Goal: Information Seeking & Learning: Compare options

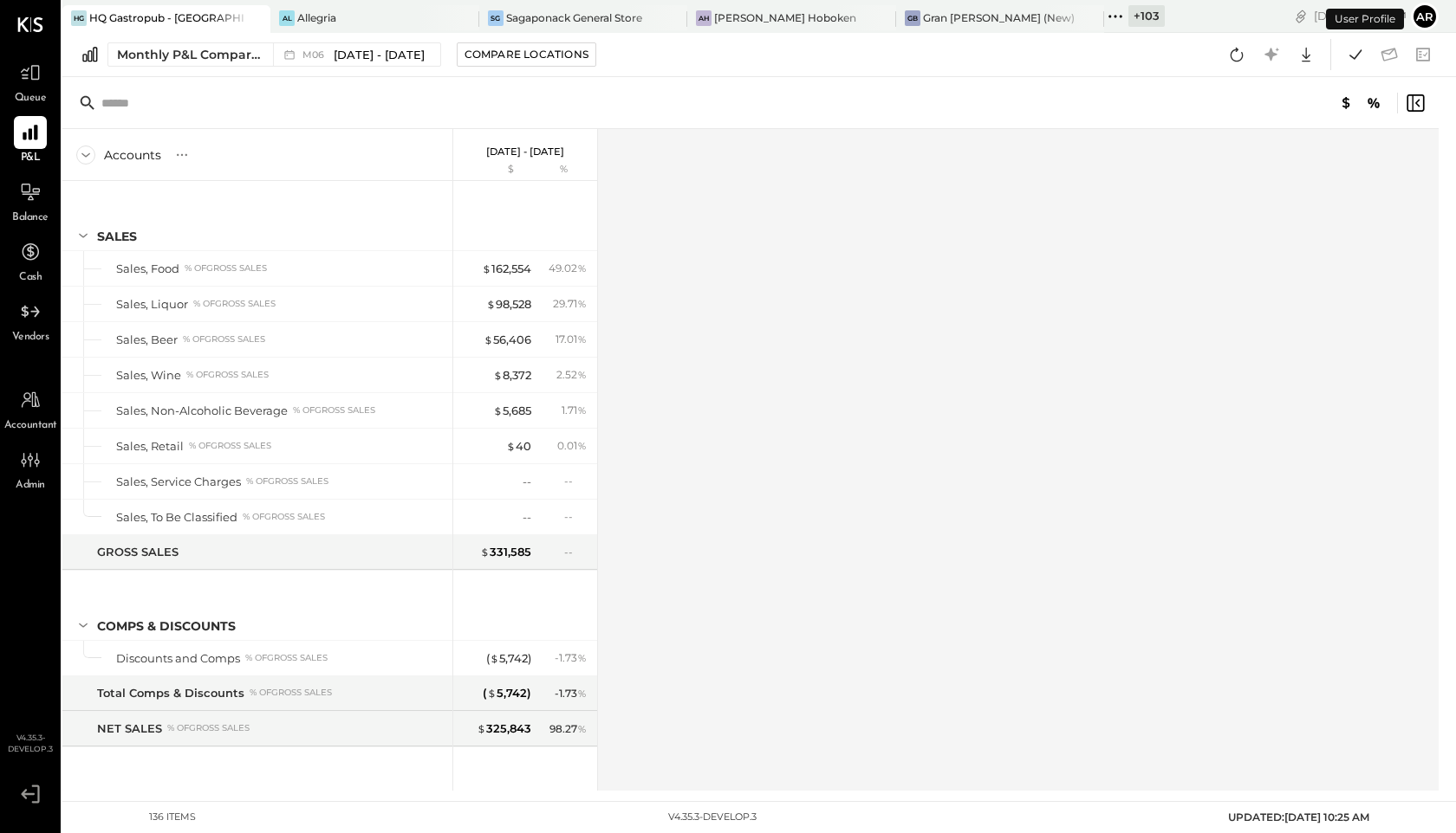
scroll to position [1645, 0]
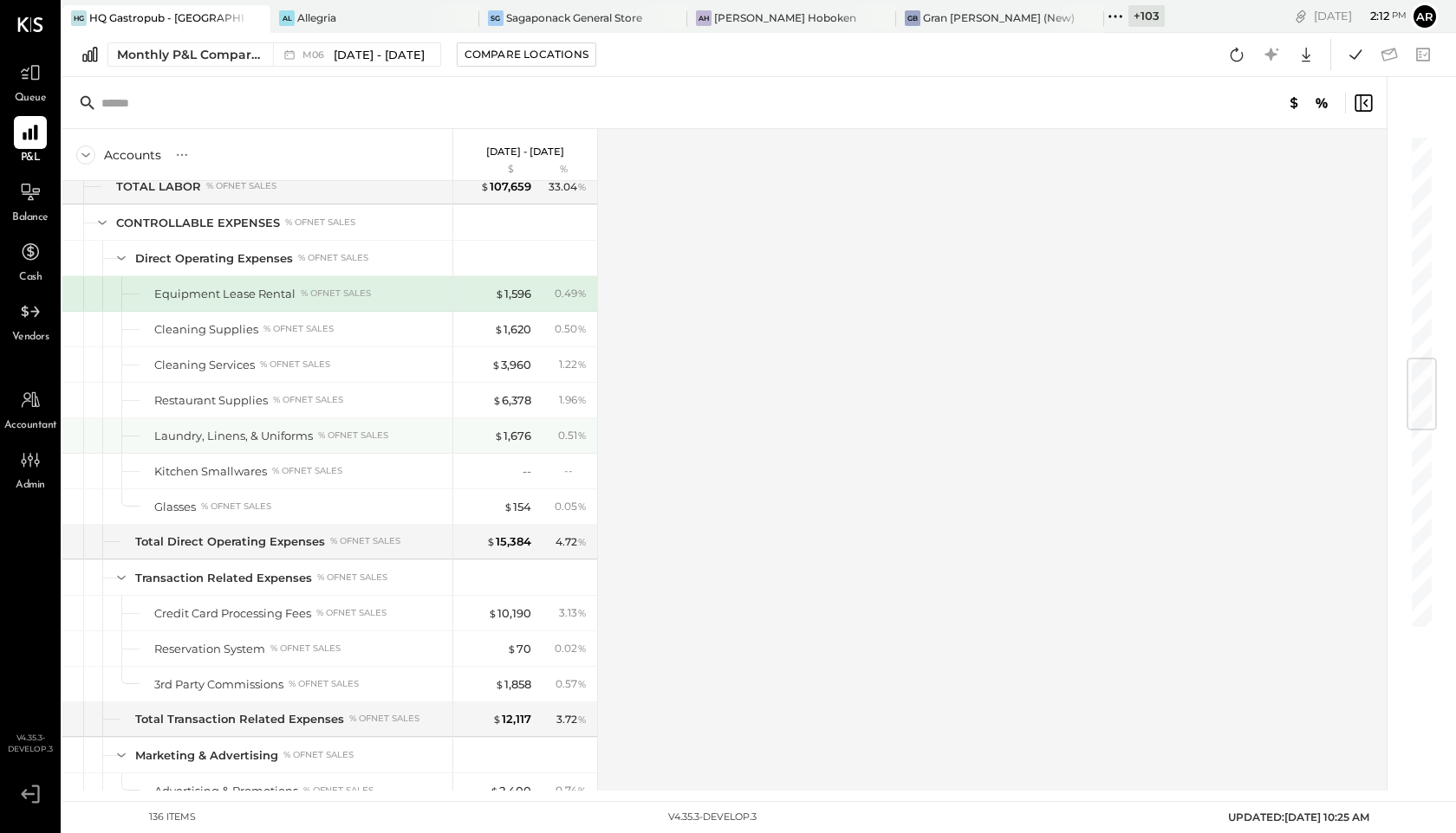
scroll to position [1777, 0]
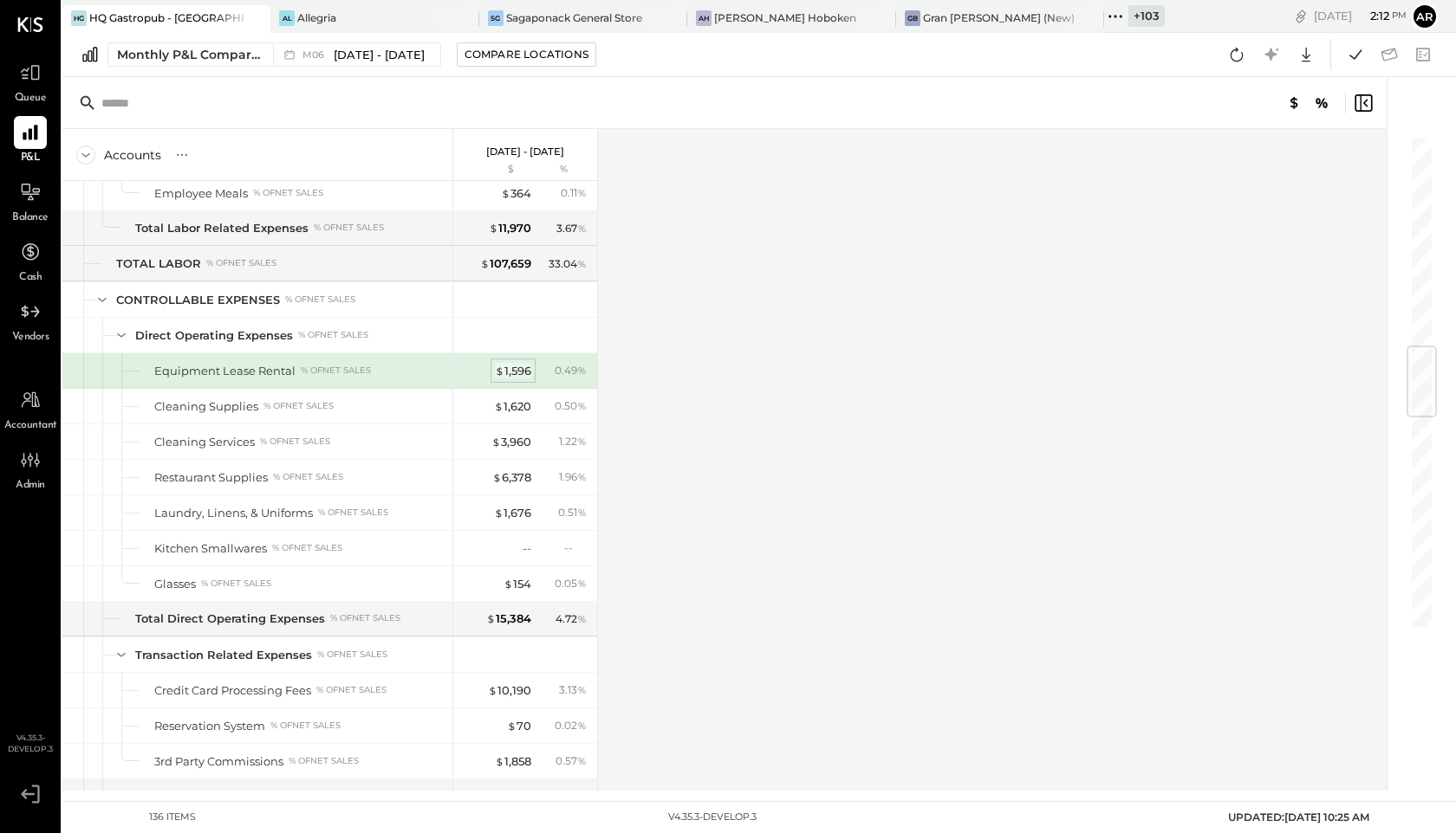
click at [514, 376] on div "$ 1,596" at bounding box center [513, 371] width 37 height 16
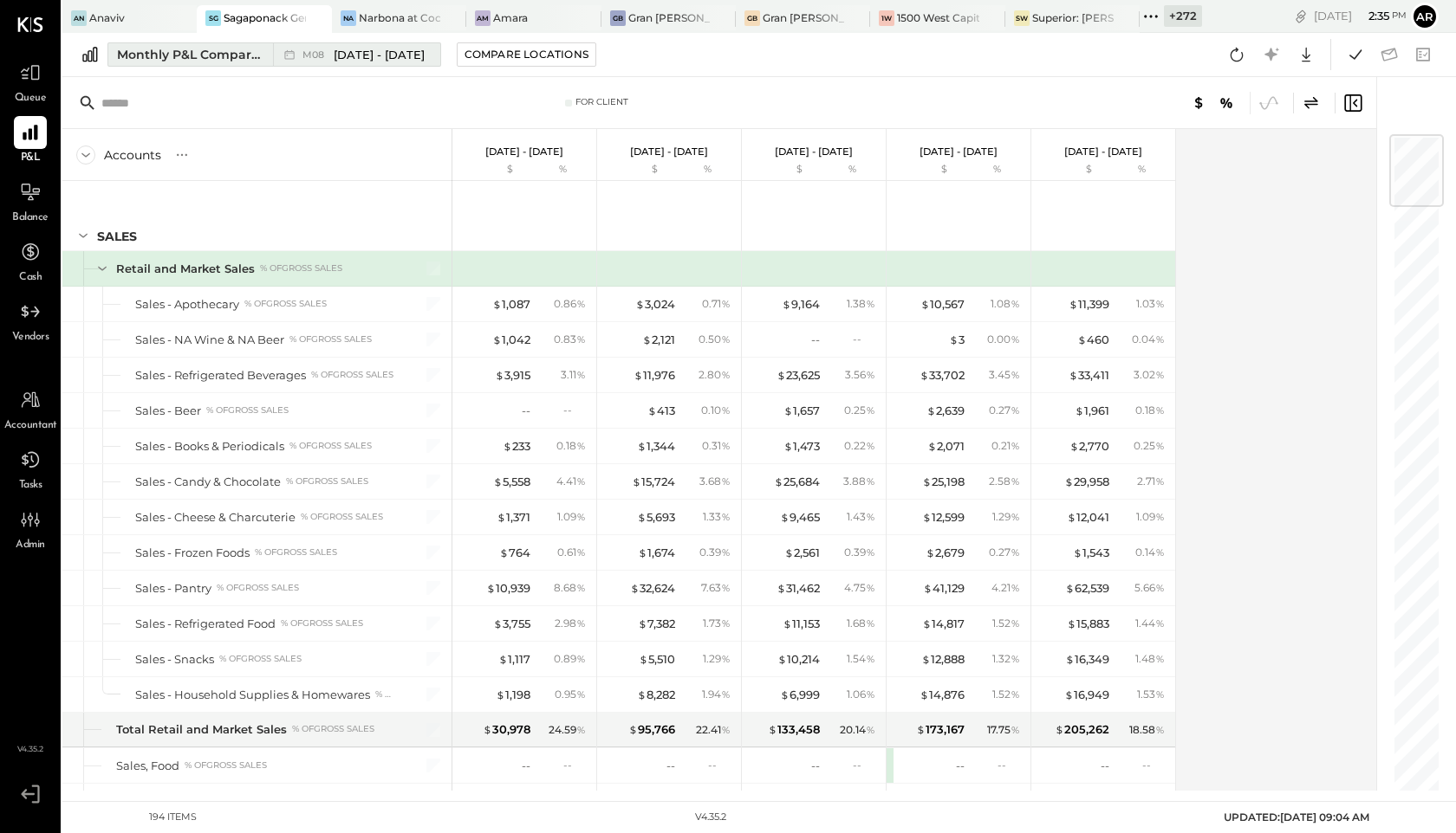
click at [330, 43] on div "M08 [DATE] - [DATE]" at bounding box center [352, 54] width 159 height 22
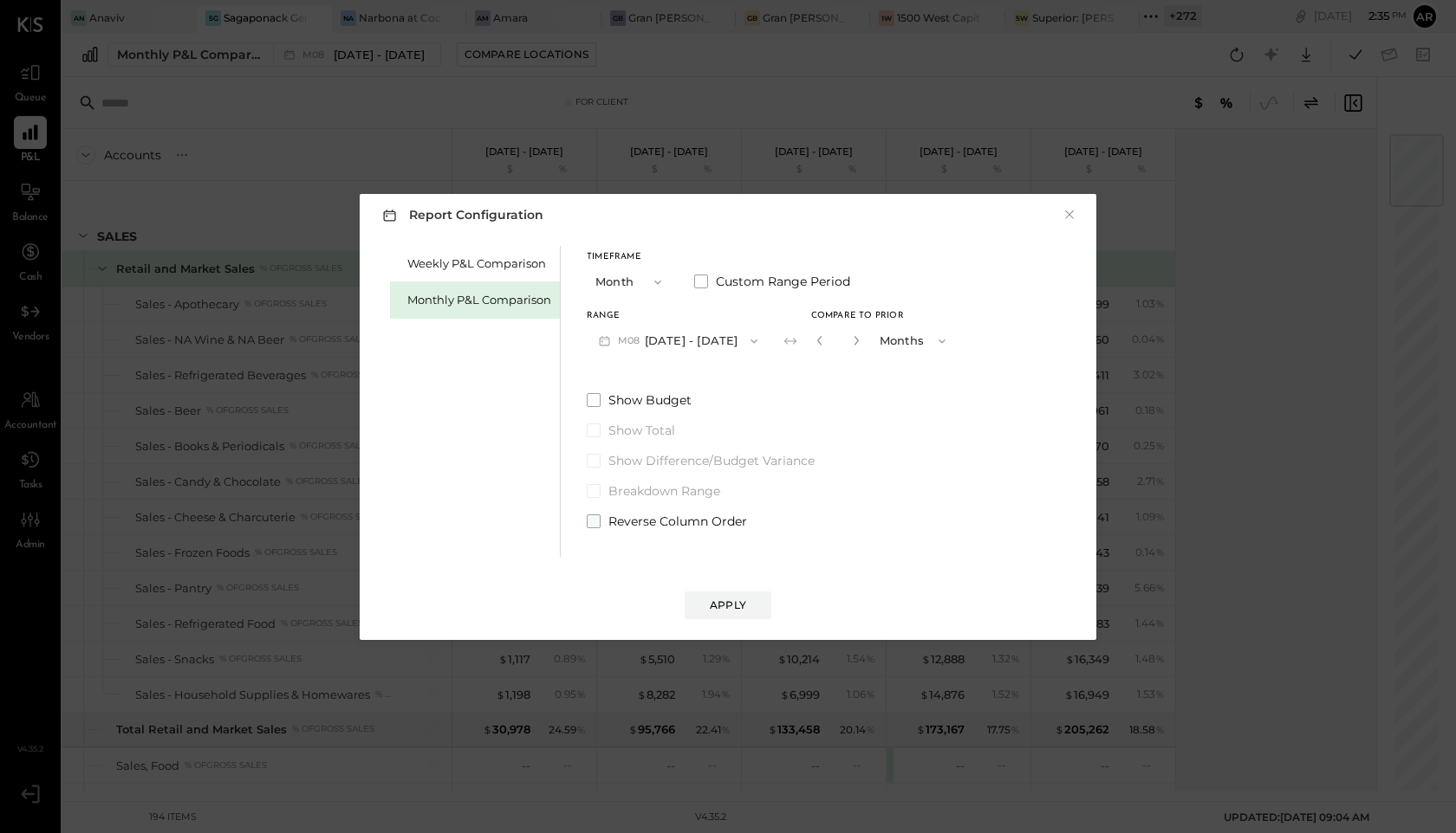
click at [594, 522] on span at bounding box center [594, 521] width 14 height 14
click at [732, 612] on div "Apply" at bounding box center [728, 605] width 37 height 14
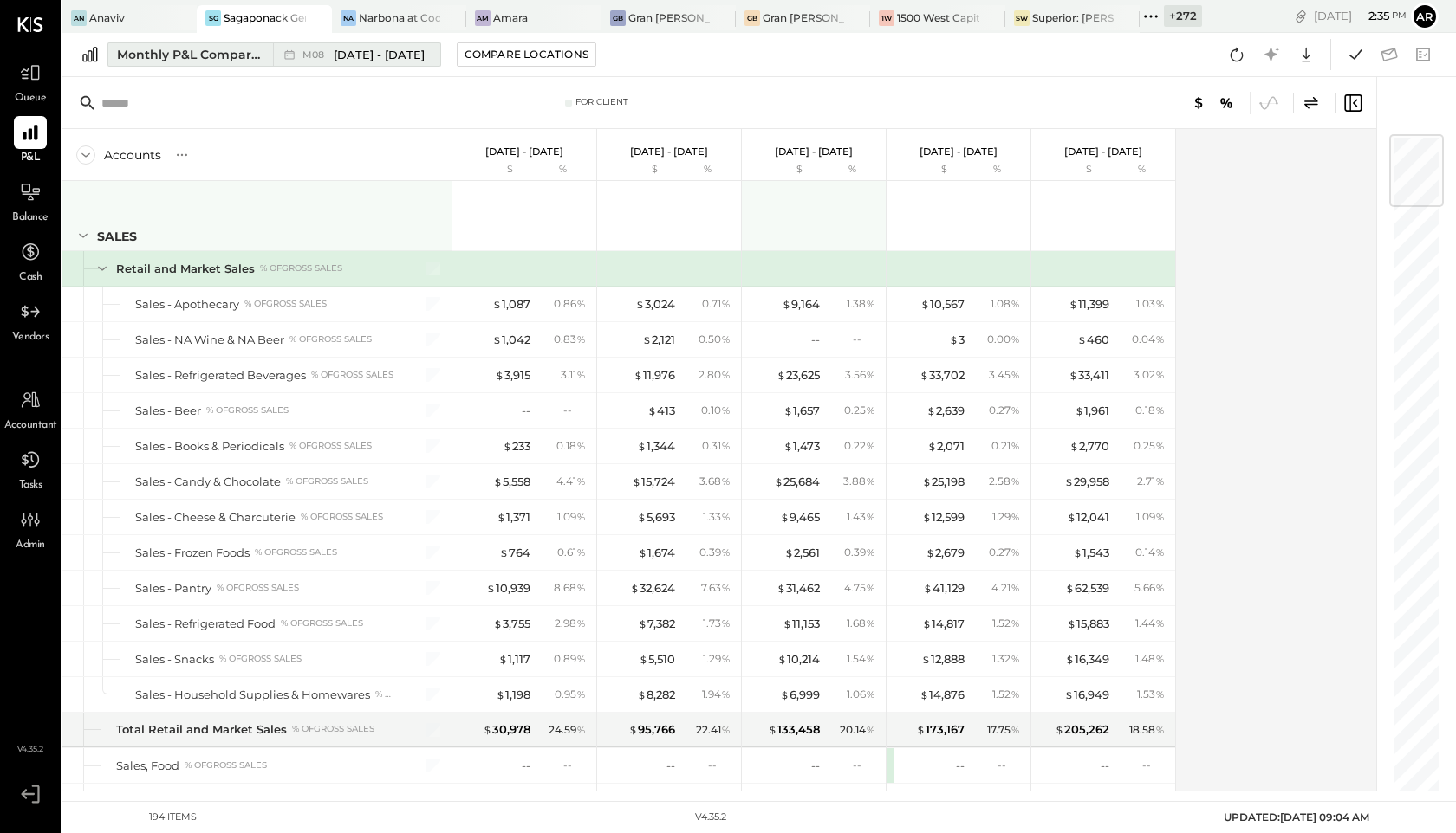
click at [339, 54] on span "[DATE] - [DATE]" at bounding box center [379, 54] width 91 height 16
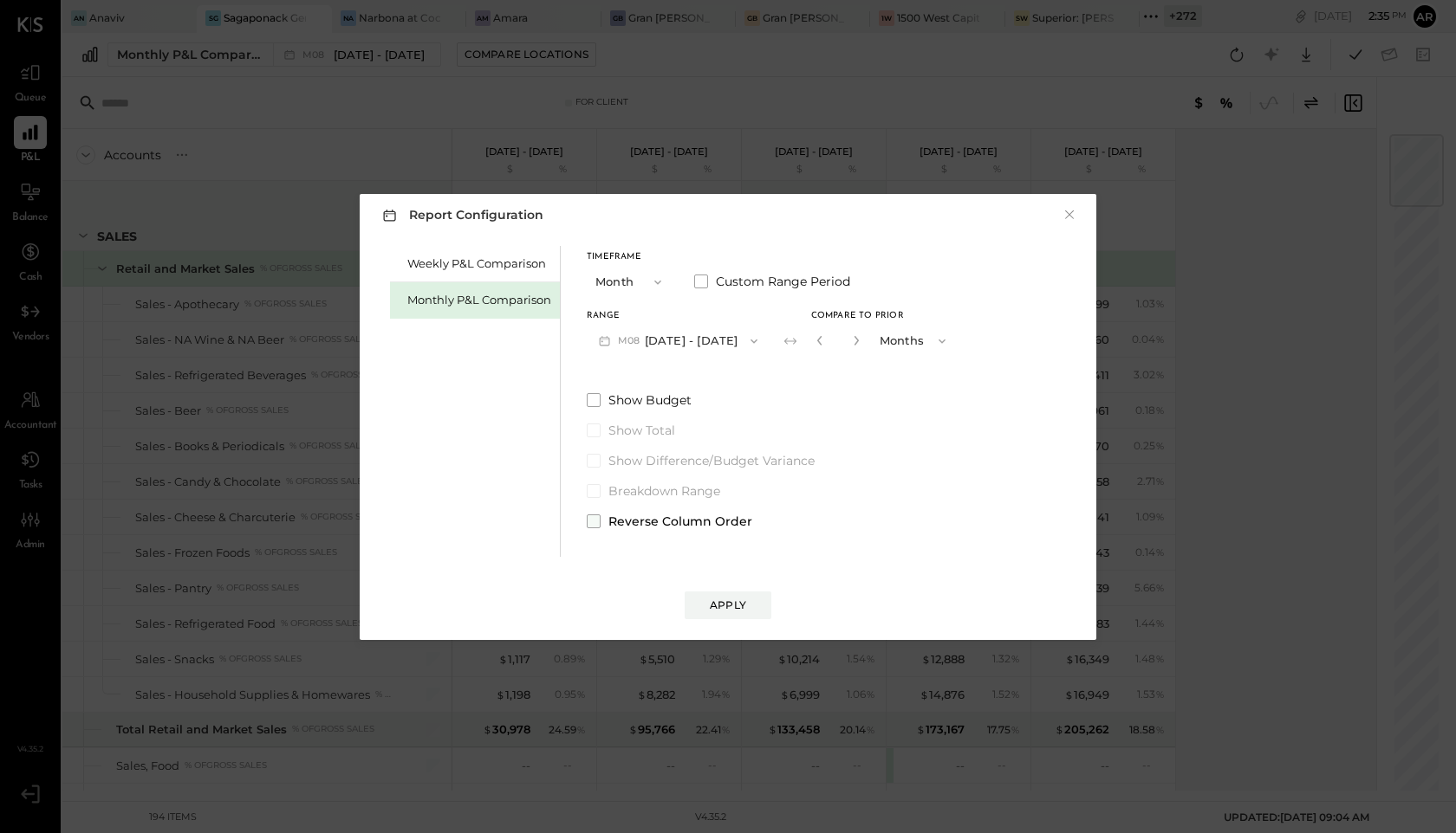
click at [599, 529] on label "Reverse Column Order" at bounding box center [772, 522] width 371 height 17
click at [712, 598] on div "Apply" at bounding box center [728, 605] width 37 height 14
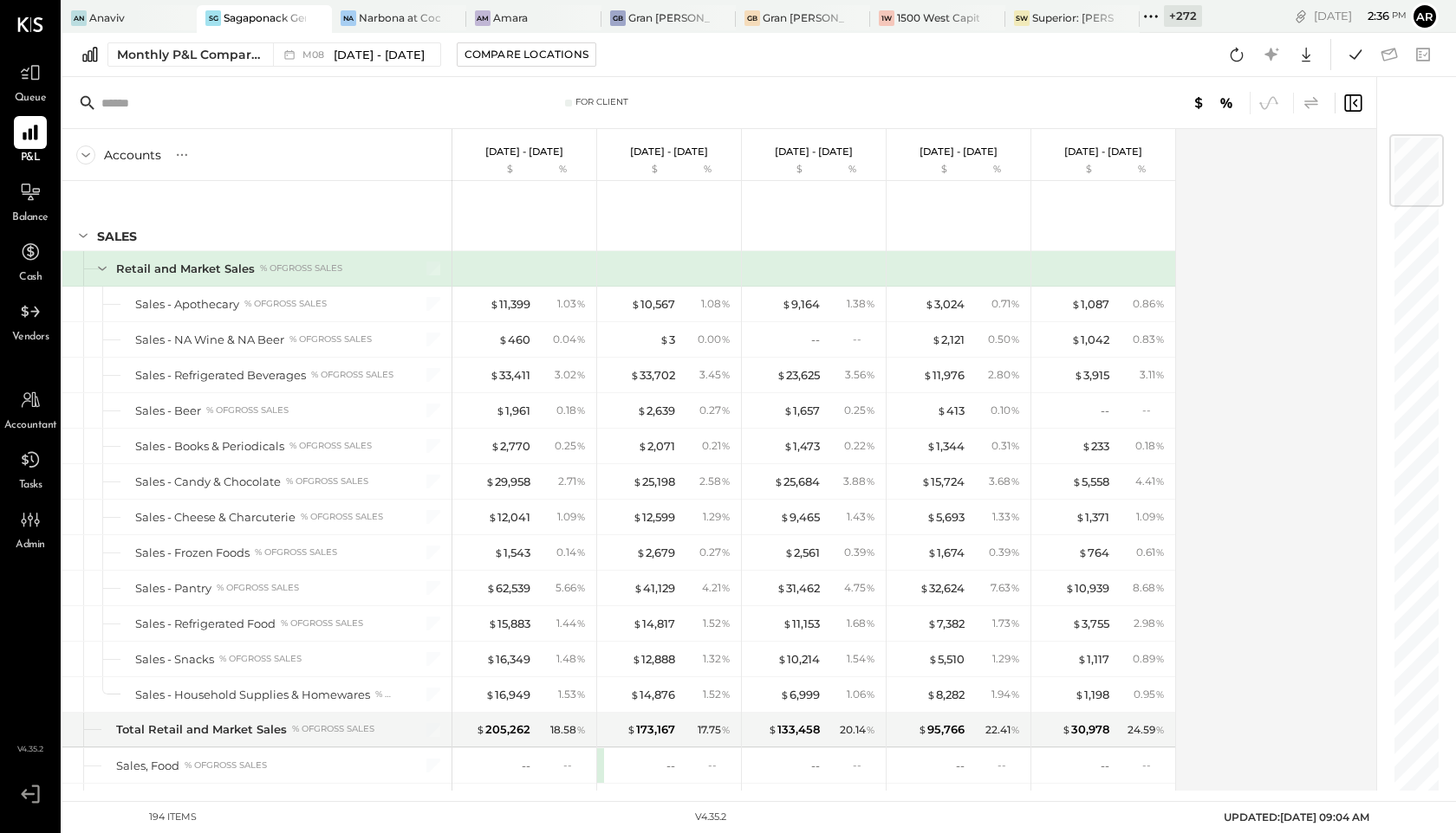
click at [1318, 94] on icon at bounding box center [1311, 103] width 21 height 21
click at [369, 55] on span "[DATE] - [DATE]" at bounding box center [379, 54] width 91 height 16
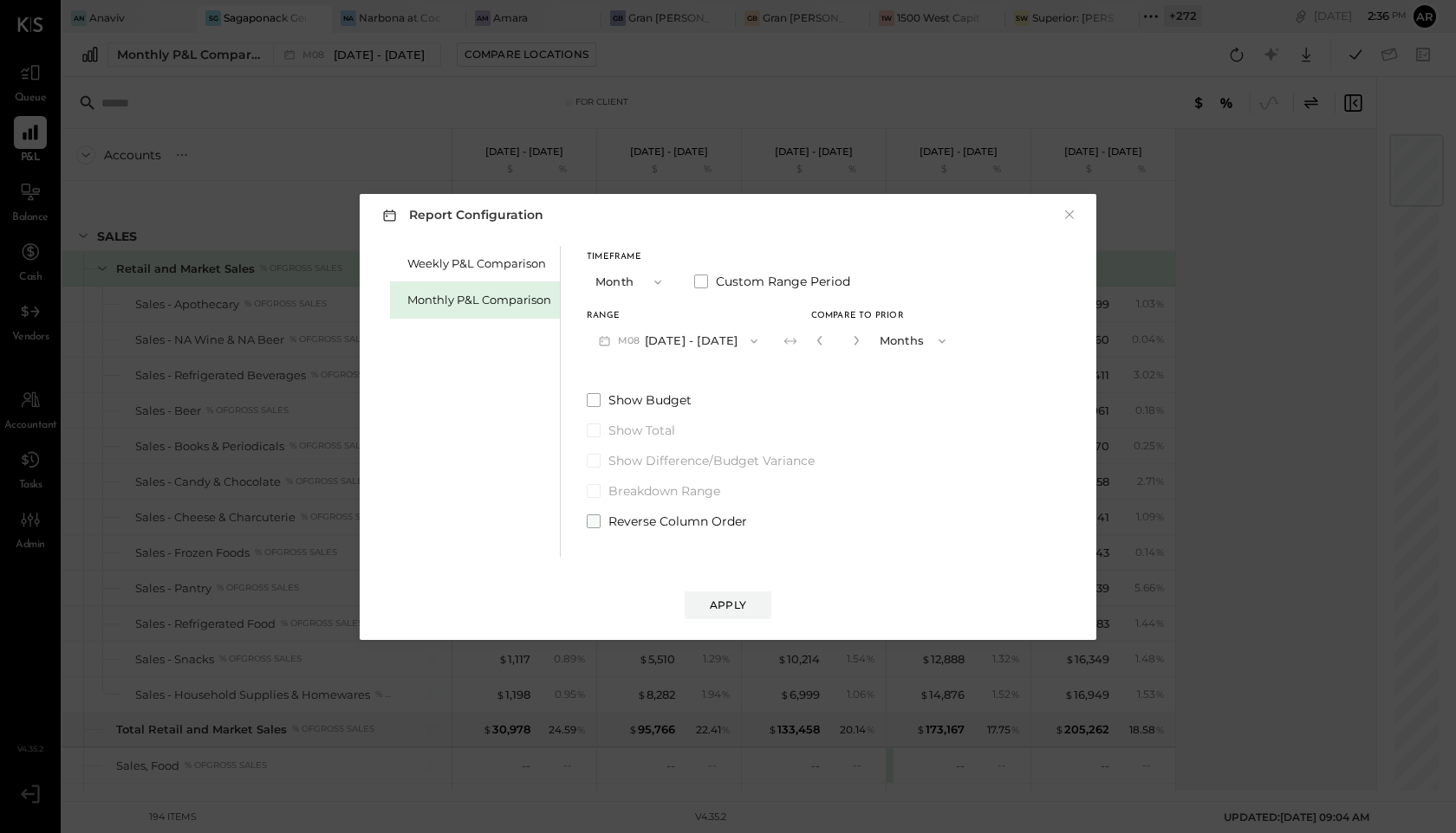
click at [597, 518] on span at bounding box center [594, 521] width 14 height 14
click at [724, 612] on div "Apply" at bounding box center [728, 605] width 37 height 14
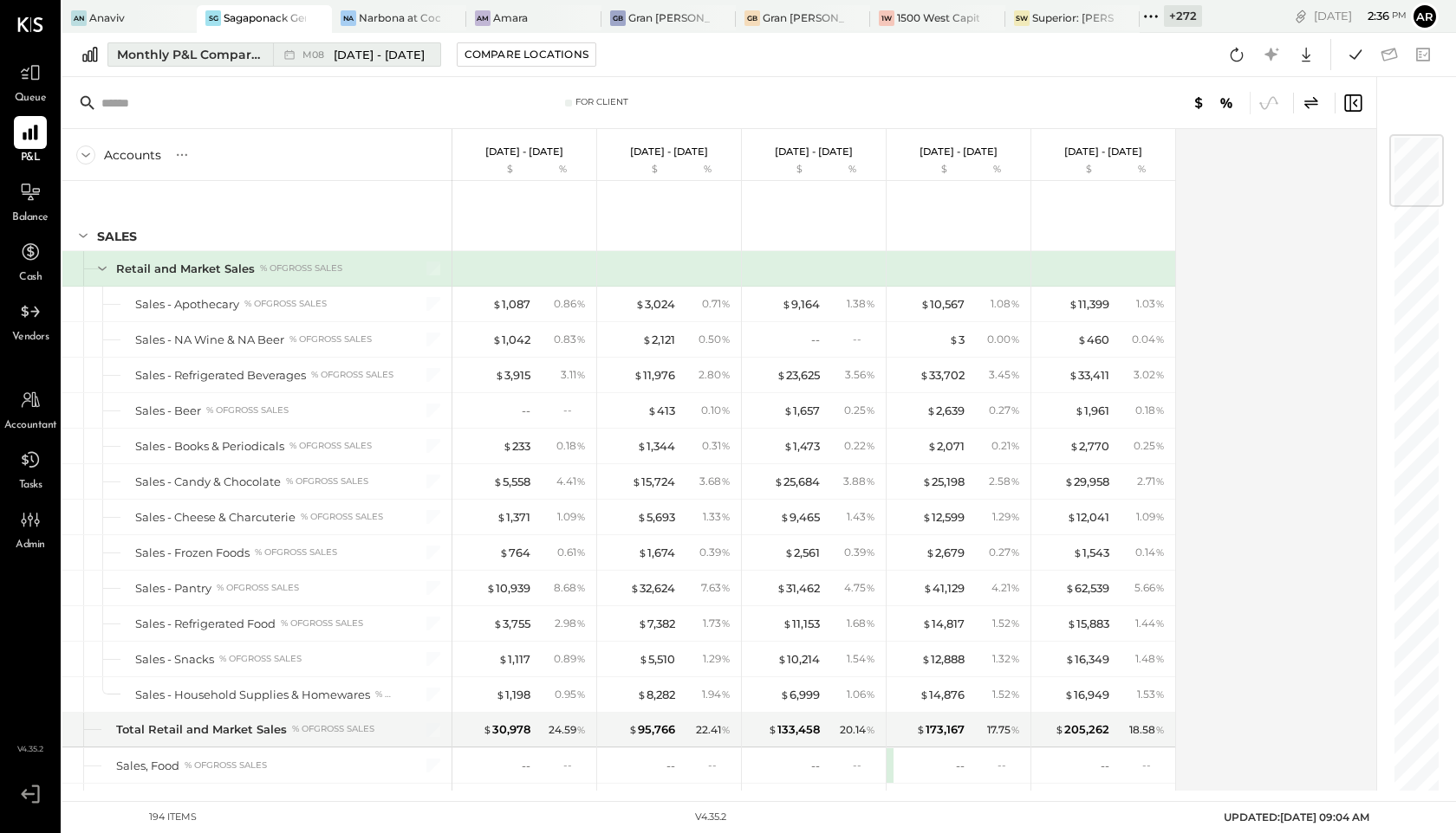
click at [334, 54] on span "[DATE] - [DATE]" at bounding box center [379, 54] width 91 height 16
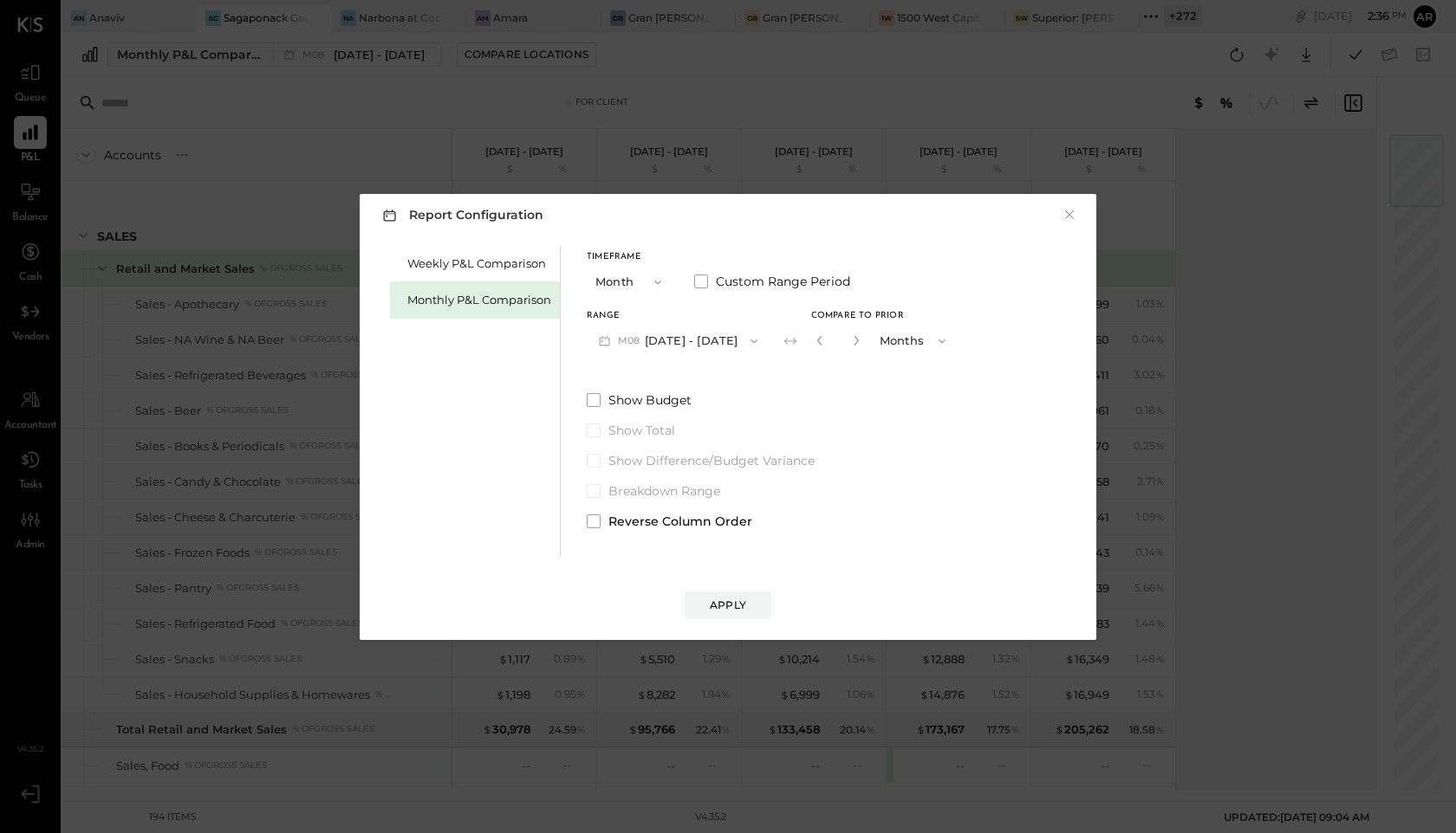
click at [333, 54] on div "Report Configuration × Weekly P&L Comparison Monthly P&L Comparison Timeframe M…" at bounding box center [728, 416] width 1456 height 833
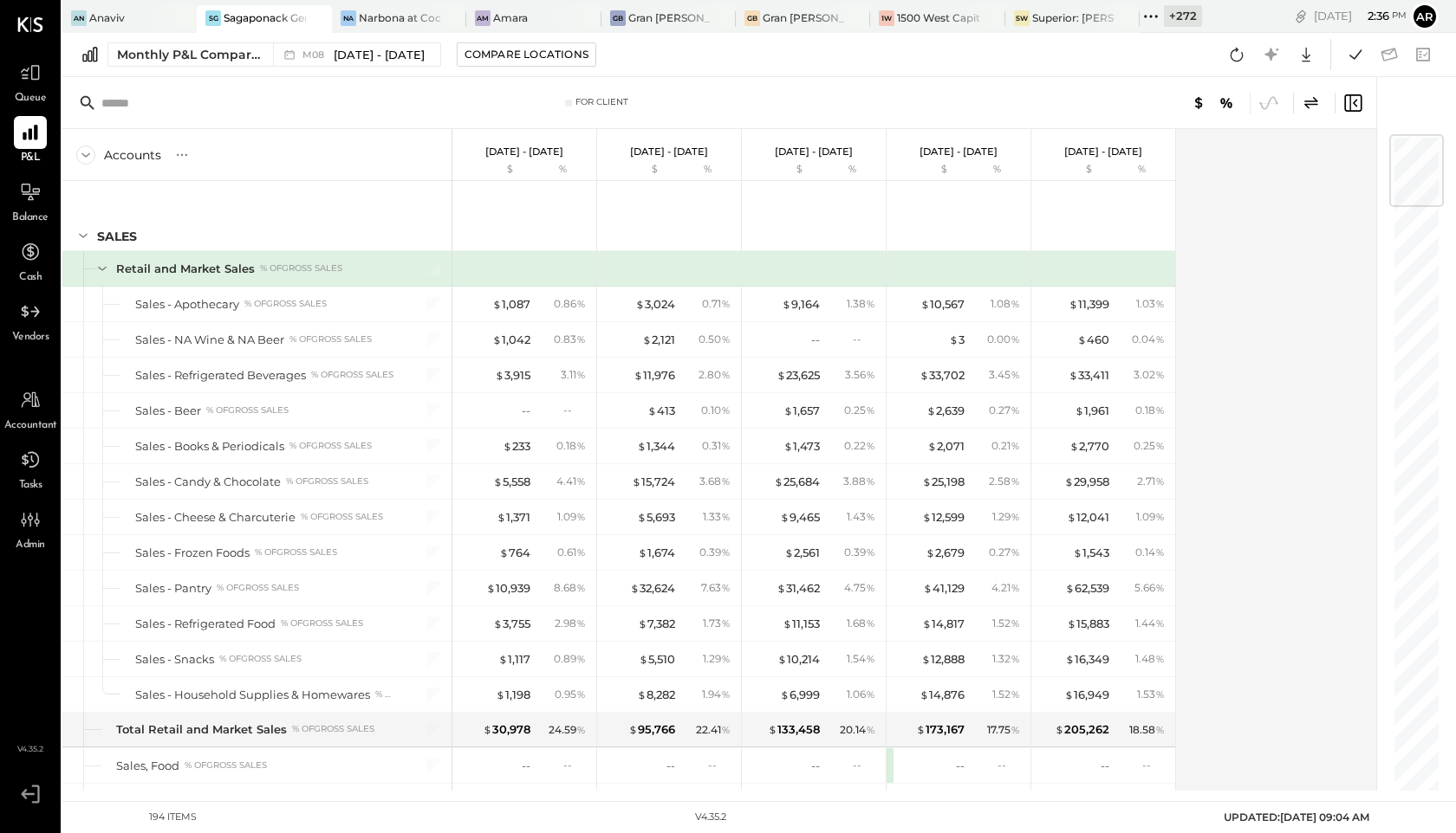
click at [1310, 107] on icon at bounding box center [1311, 103] width 21 height 21
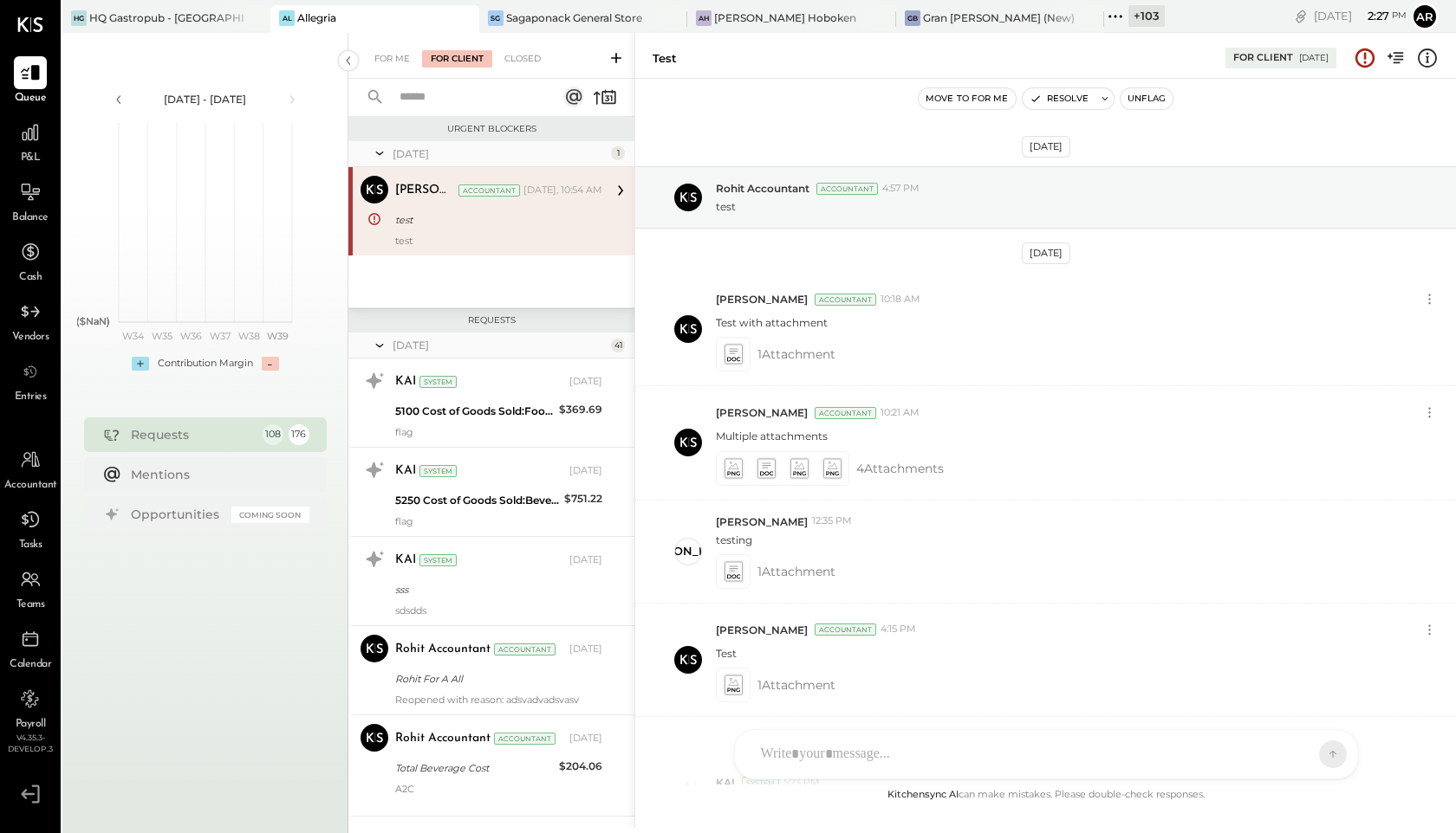
scroll to position [1652, 0]
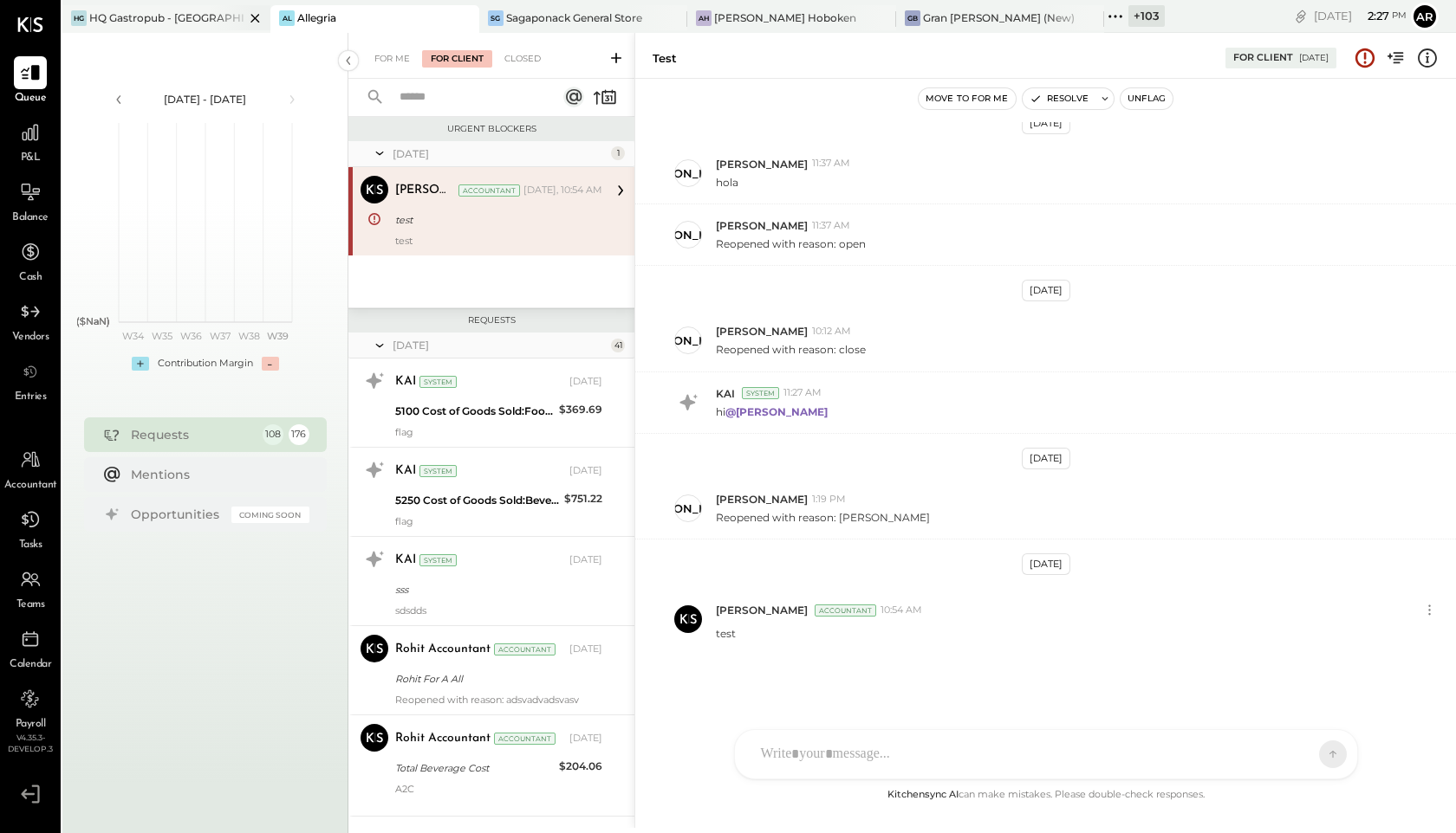
click at [149, 15] on div "HQ Gastropub - [GEOGRAPHIC_DATA]" at bounding box center [166, 17] width 155 height 14
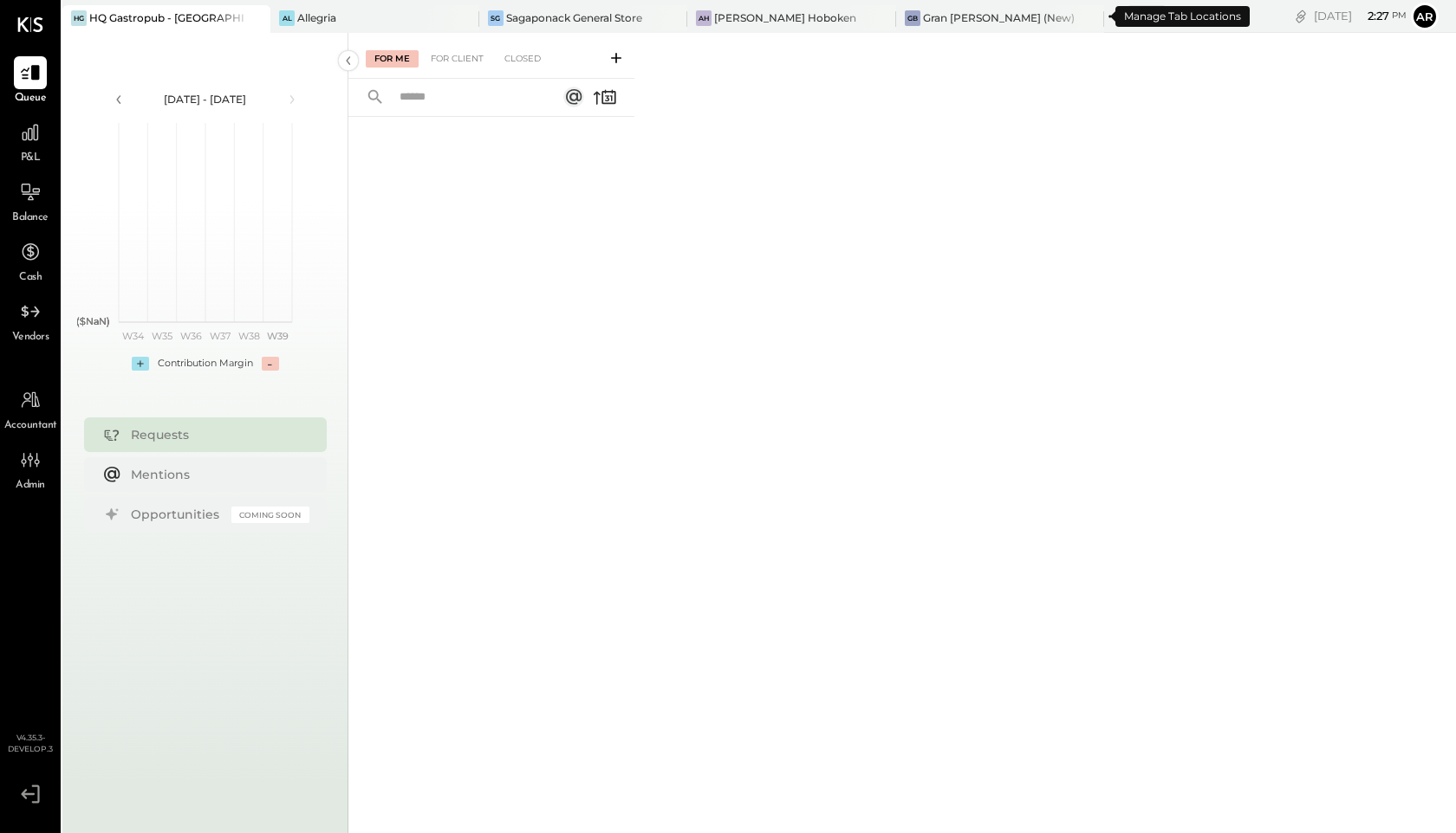
click at [1104, 19] on icon at bounding box center [1115, 15] width 22 height 22
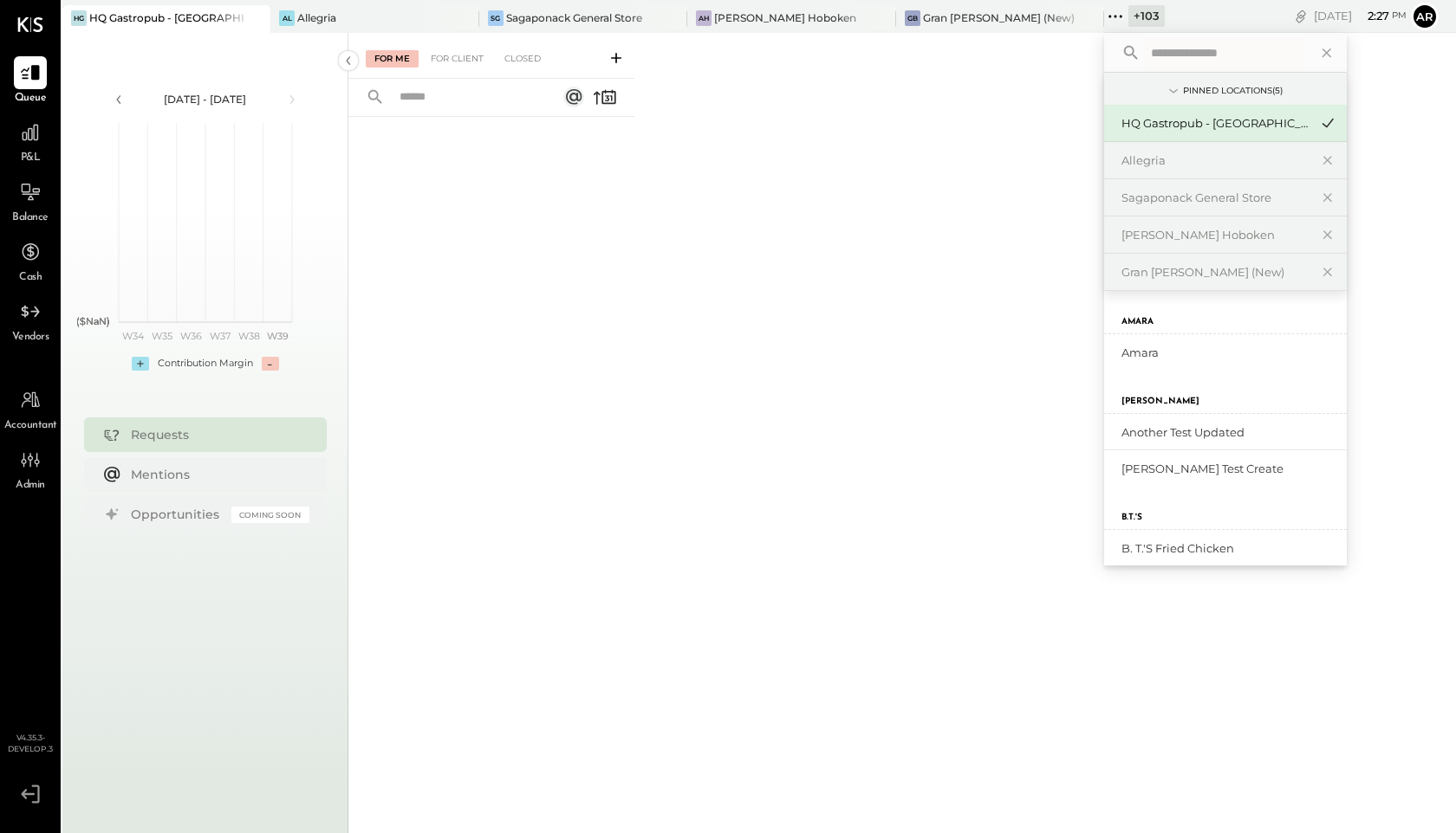
type input "*"
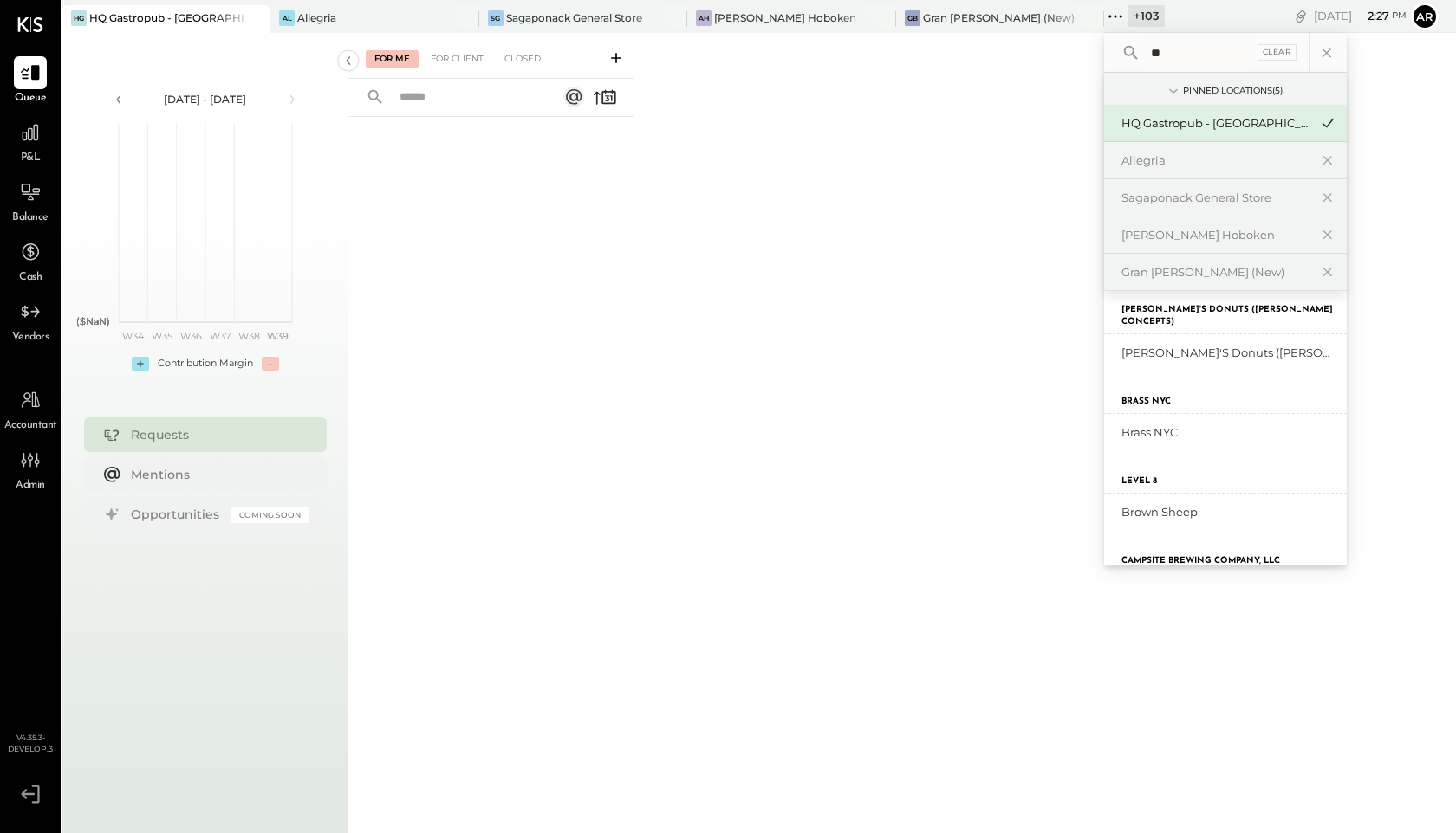
type input "*"
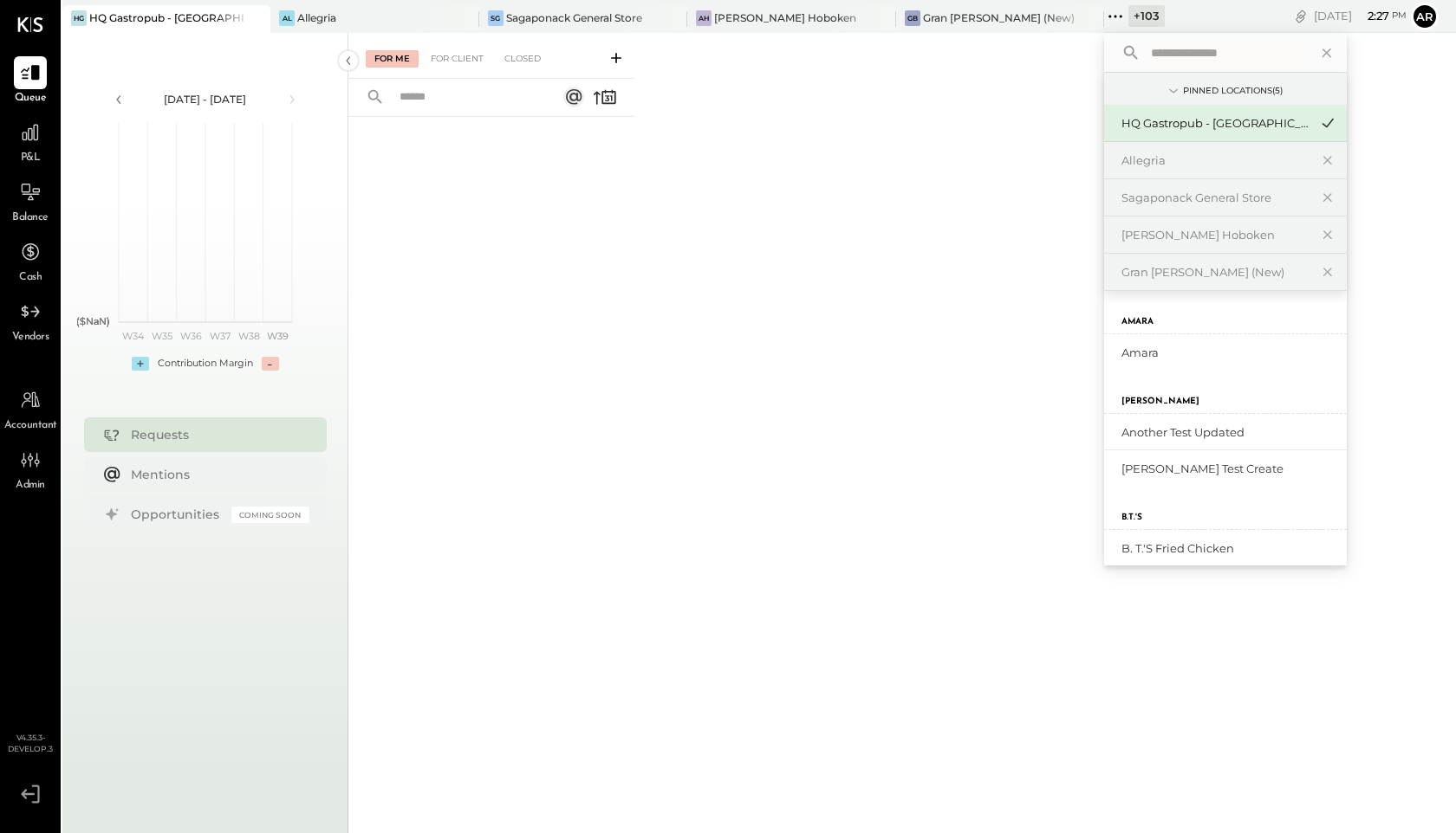
click at [684, 376] on div "For Me For Client Closed" at bounding box center [902, 430] width 1108 height 795
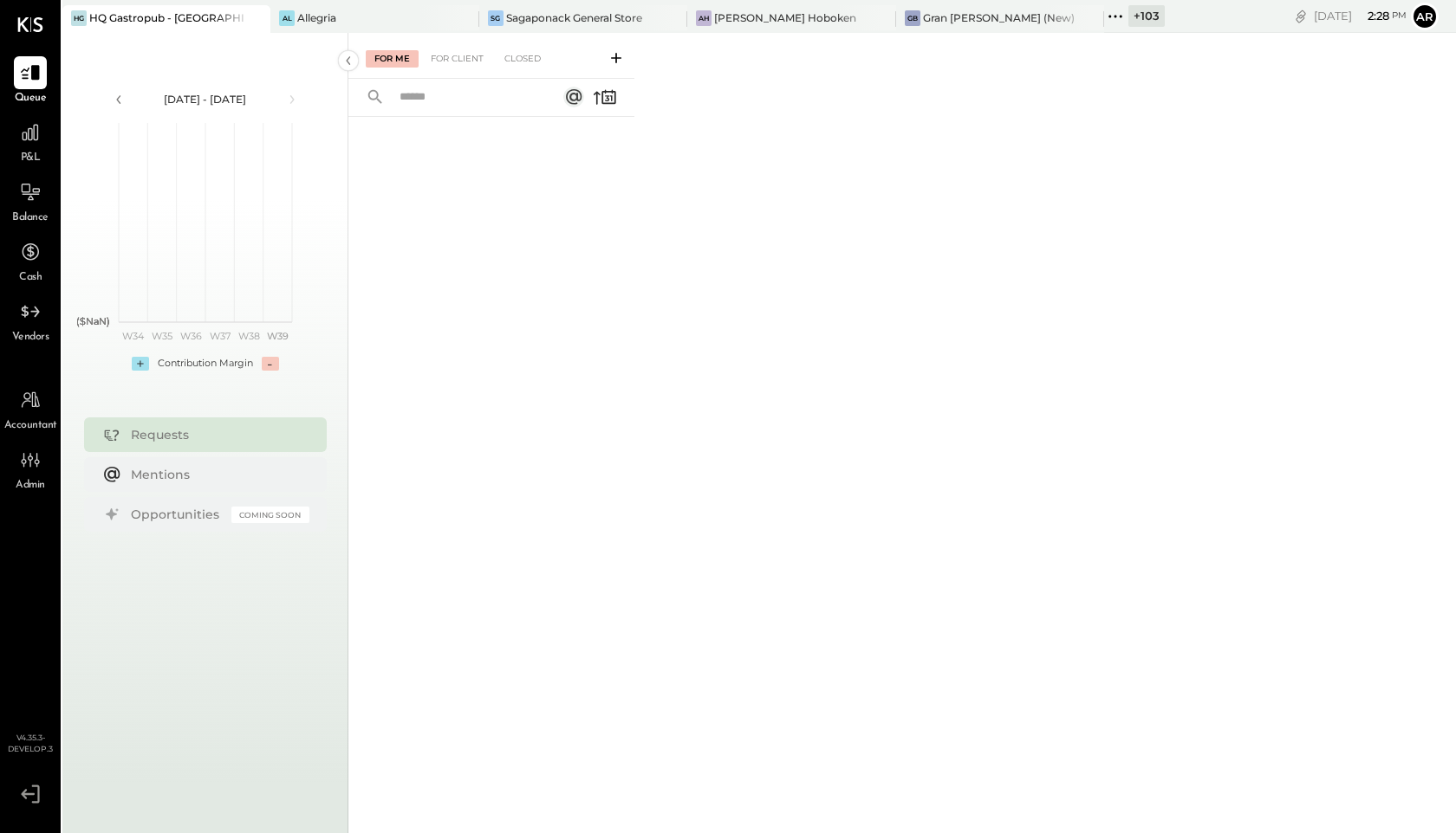
click at [29, 423] on span "Accountant" at bounding box center [30, 426] width 53 height 15
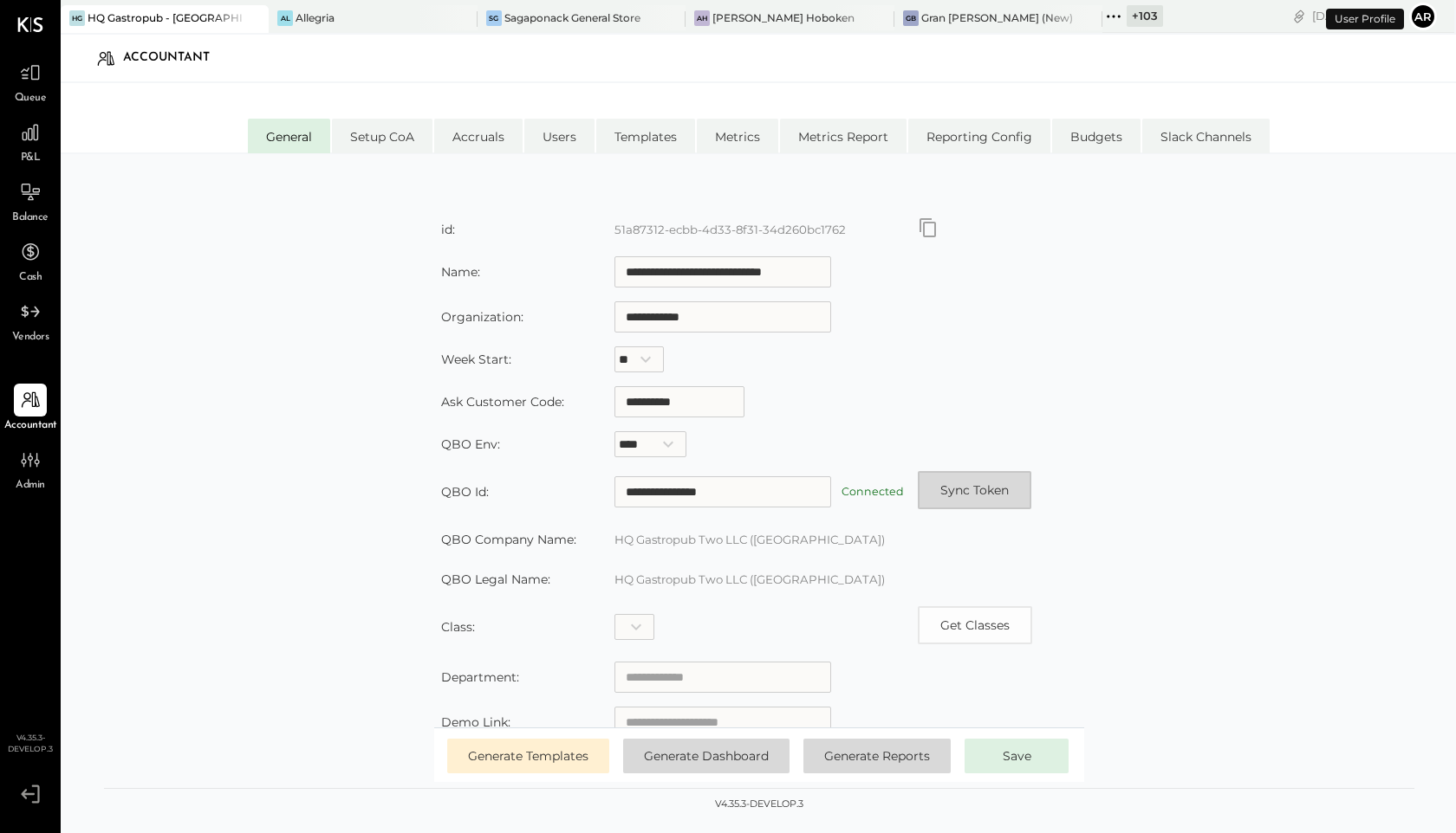
click at [986, 486] on button "Sync Token" at bounding box center [974, 490] width 113 height 38
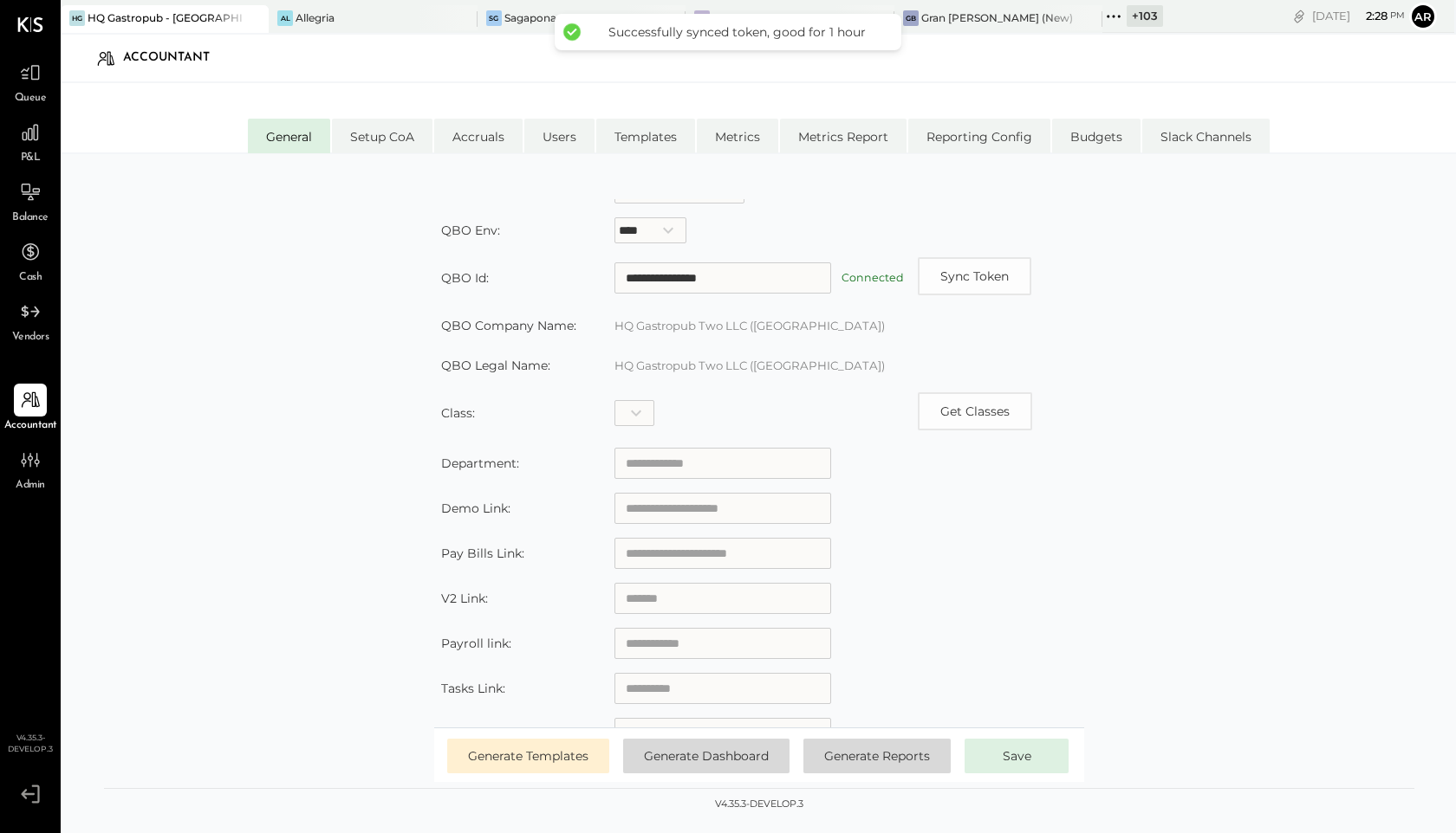
scroll to position [252, 0]
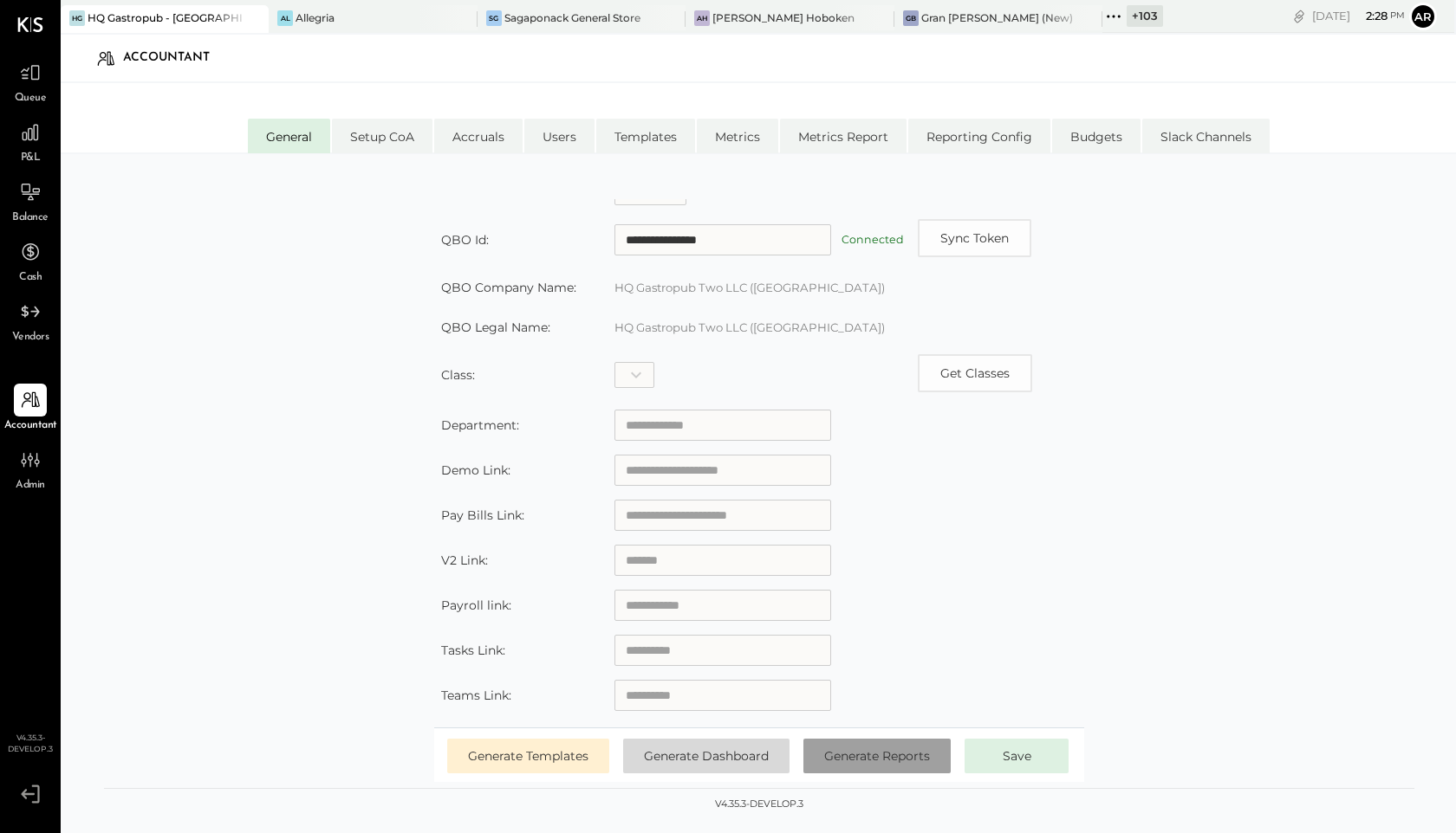
click at [836, 765] on button "Generate Reports" at bounding box center [877, 757] width 147 height 35
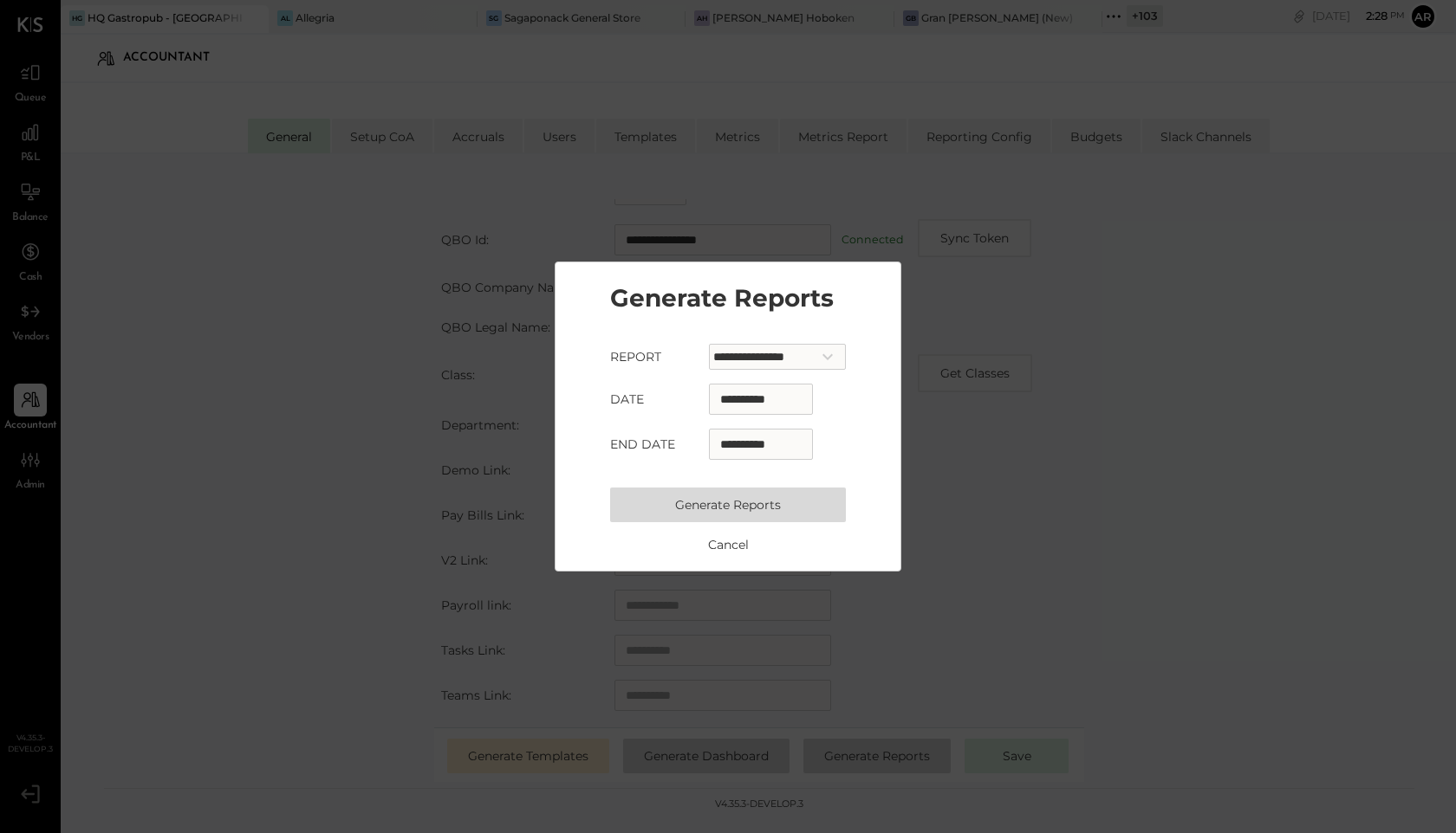
click at [729, 398] on input "**********" at bounding box center [761, 399] width 104 height 31
select select "*"
select select "****"
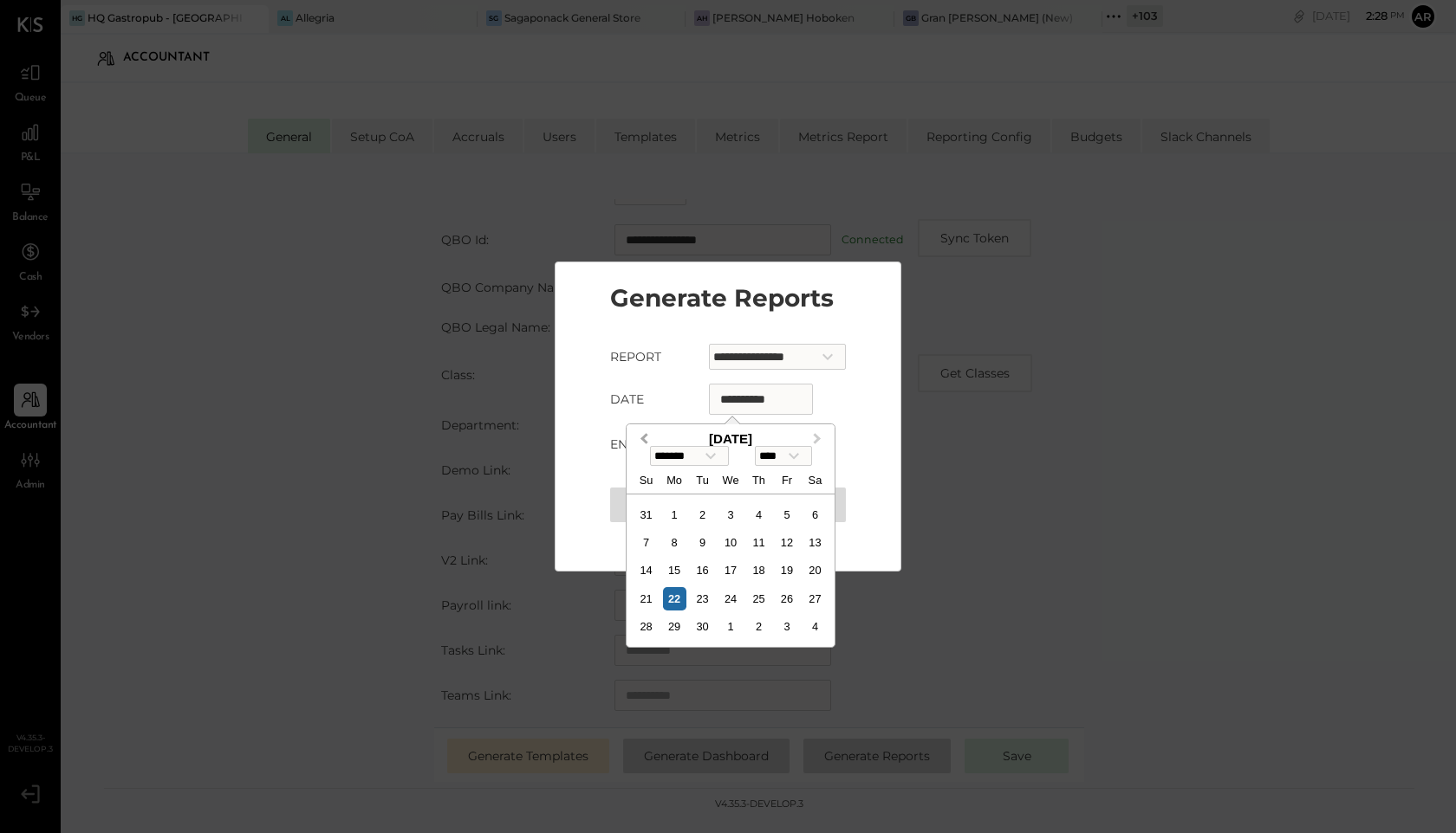
click at [644, 435] on span "Previous Month" at bounding box center [644, 440] width 0 height 20
click at [644, 434] on span "Previous Month" at bounding box center [644, 440] width 0 height 20
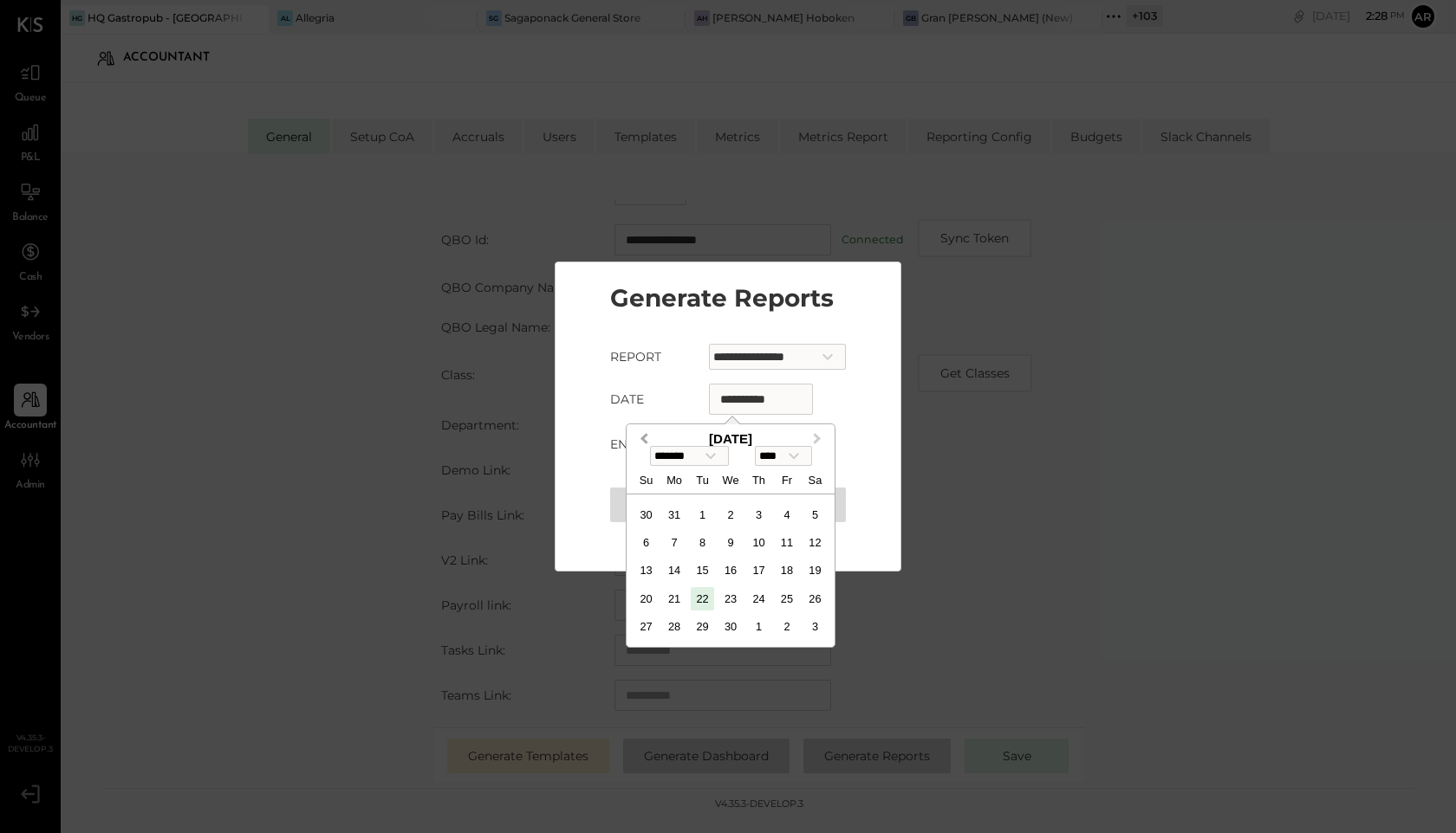
click at [644, 434] on span "Previous Month" at bounding box center [644, 440] width 0 height 20
click at [681, 458] on select "******* ******** ***** ***** *** **** **** ****** ********* ******* ******** **…" at bounding box center [689, 456] width 79 height 20
select select "*"
click at [650, 447] on select "******* ******** ***** ***** *** **** **** ****** ********* ******* ******** **…" at bounding box center [689, 456] width 79 height 20
click at [726, 510] on div "1" at bounding box center [730, 515] width 23 height 23
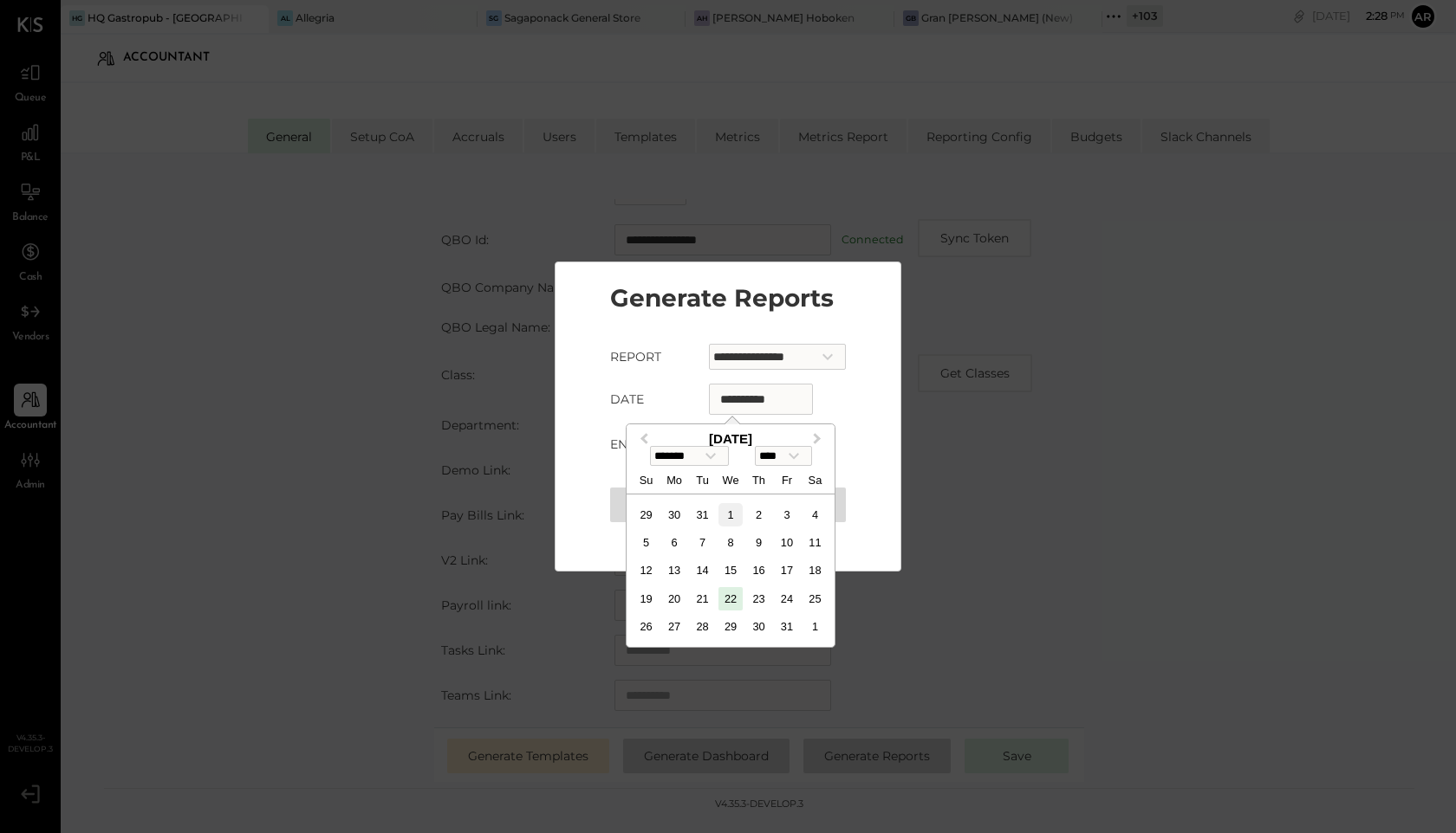
type input "**********"
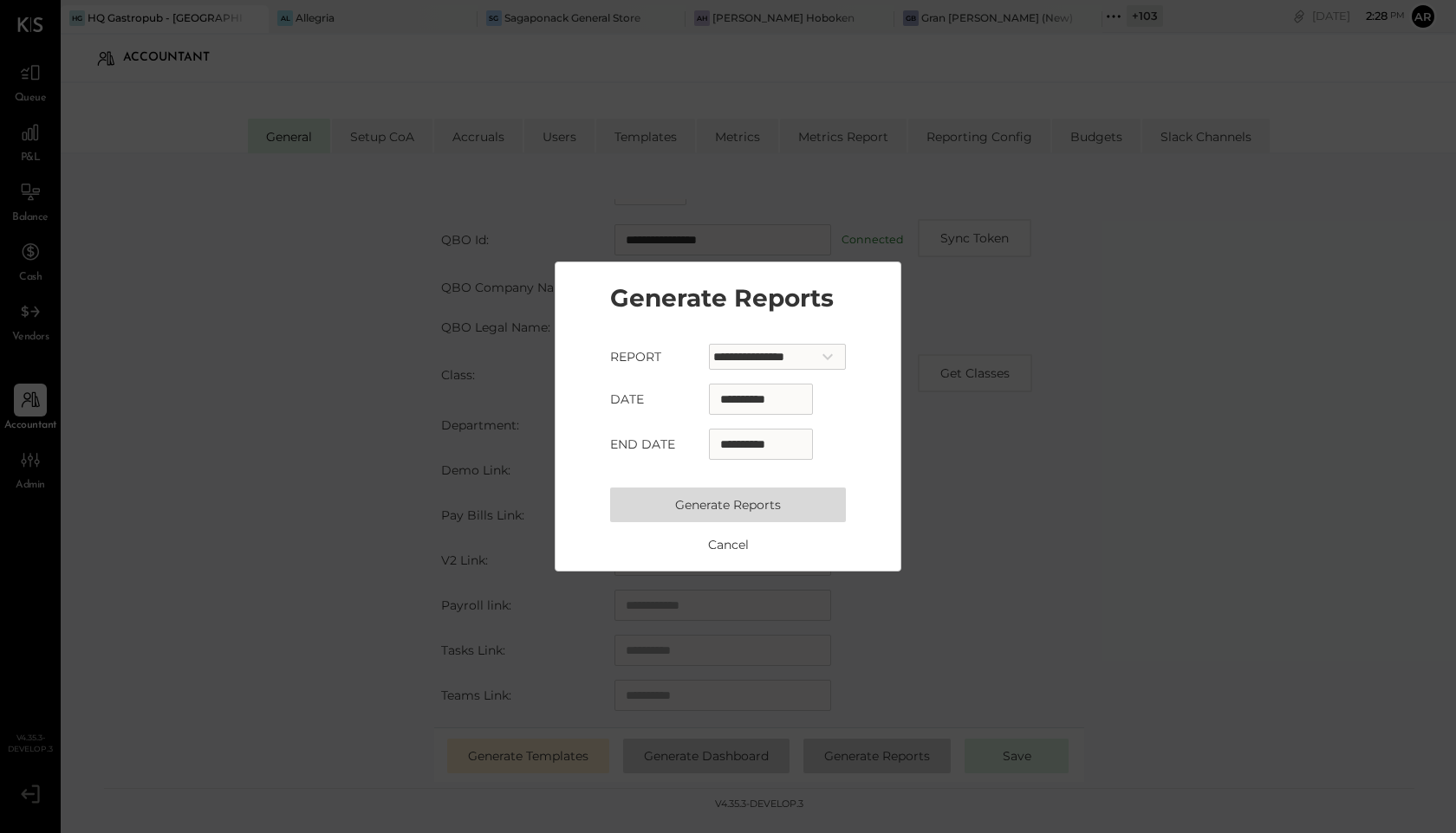
click at [723, 508] on button "Generate Reports" at bounding box center [728, 505] width 236 height 35
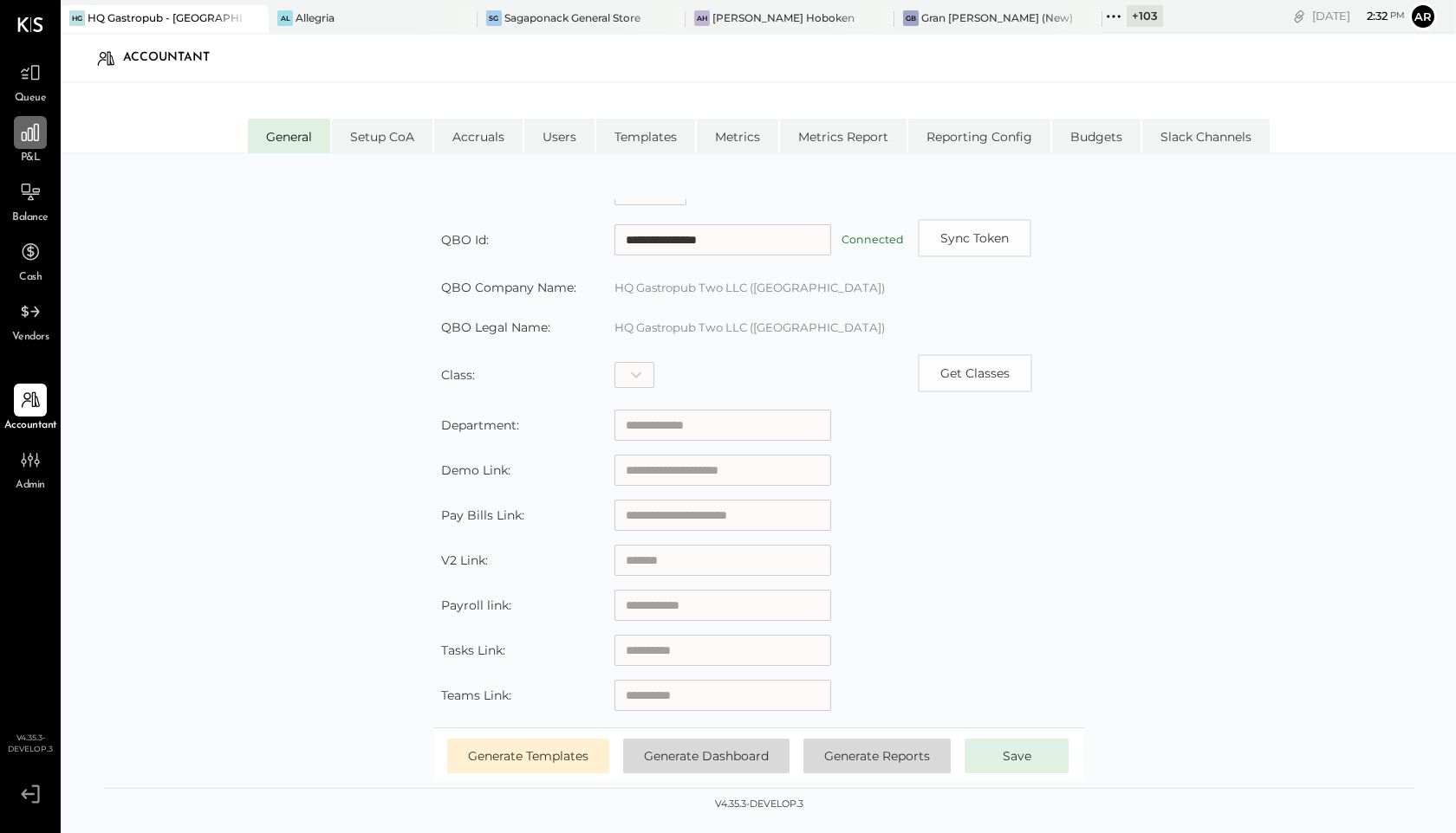
click at [42, 140] on div at bounding box center [30, 132] width 33 height 33
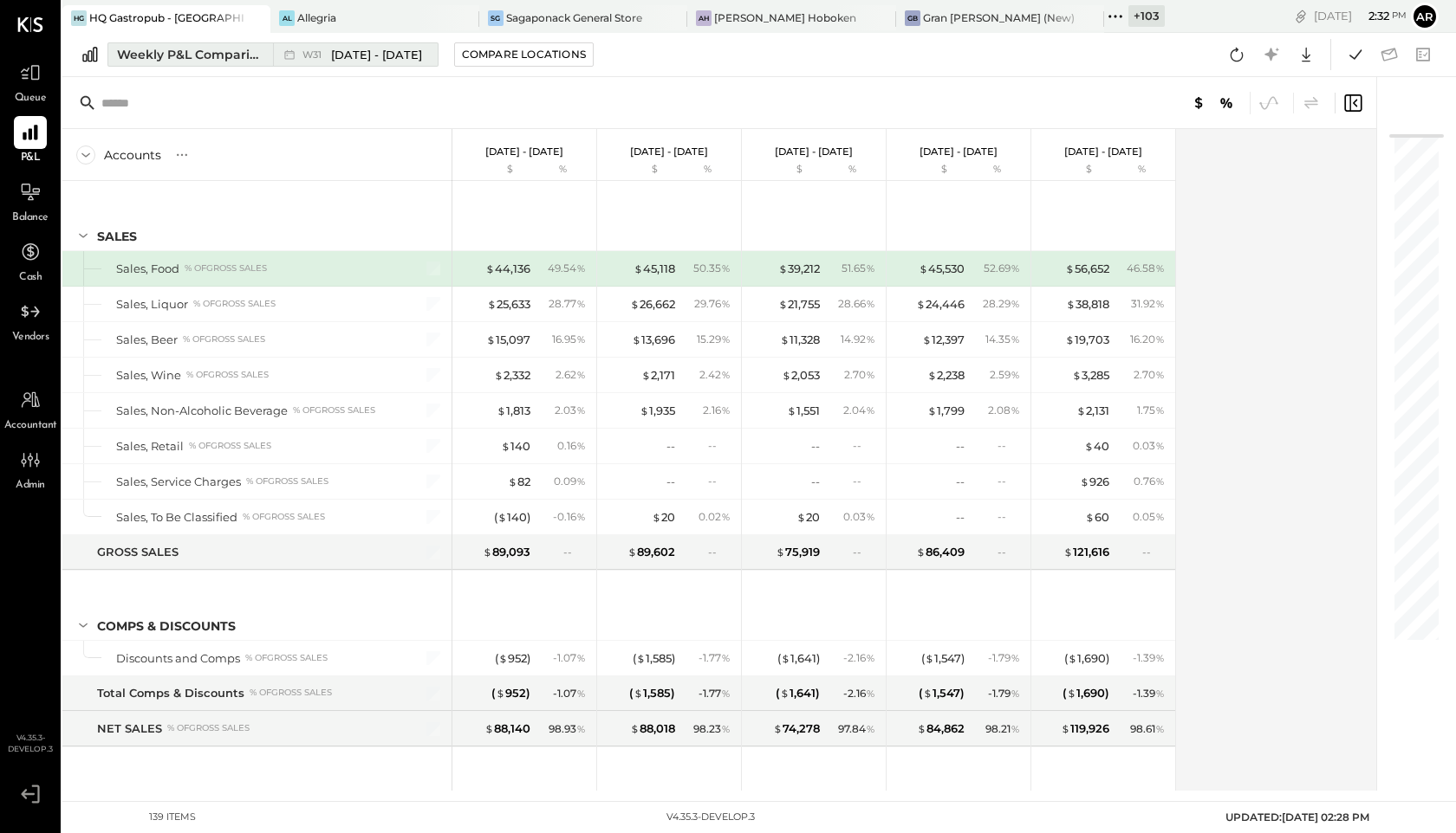
click at [222, 60] on div "Weekly P&L Comparison" at bounding box center [189, 55] width 146 height 17
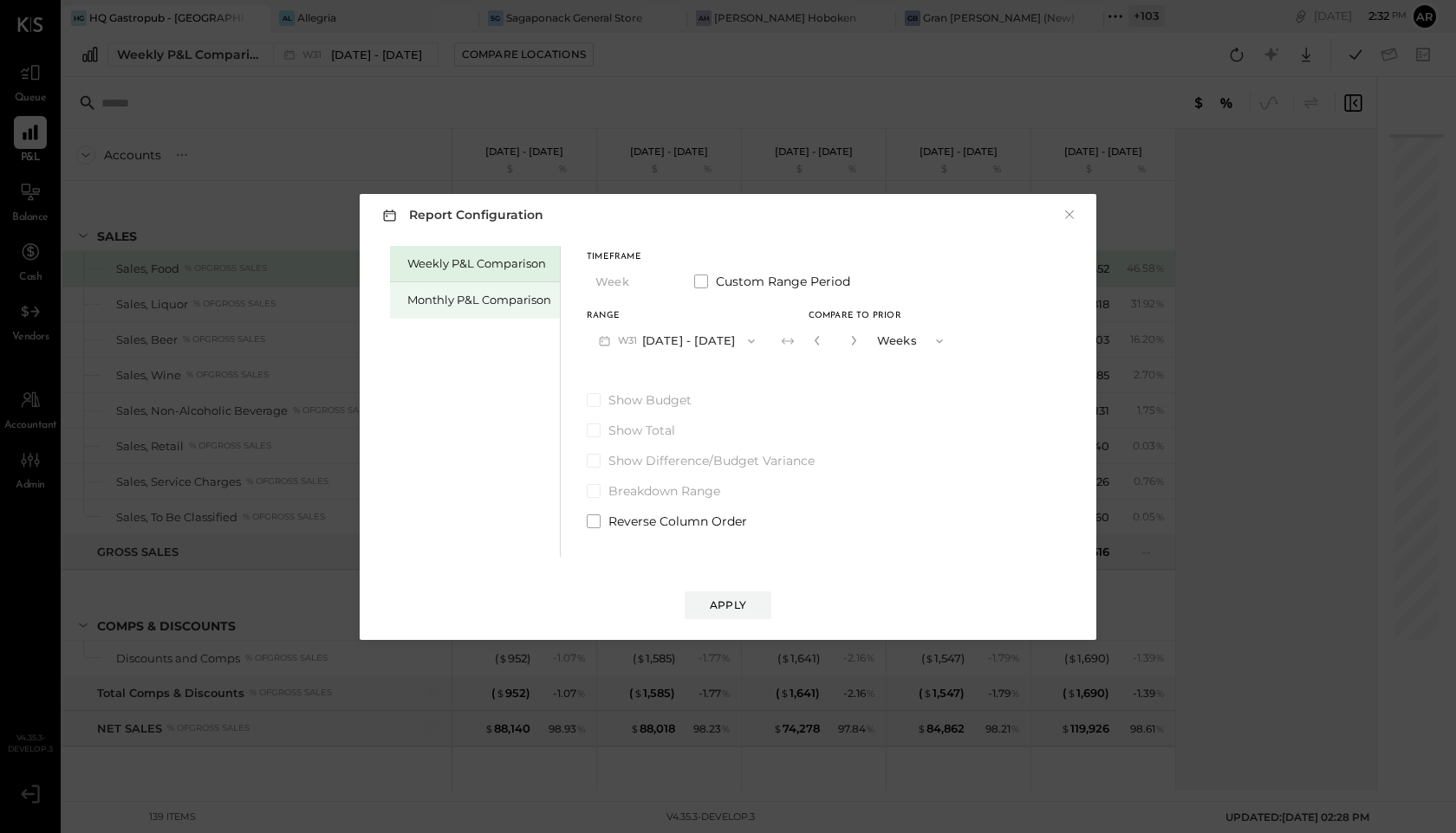
click at [414, 283] on div "Monthly P&L Comparison" at bounding box center [475, 301] width 170 height 37
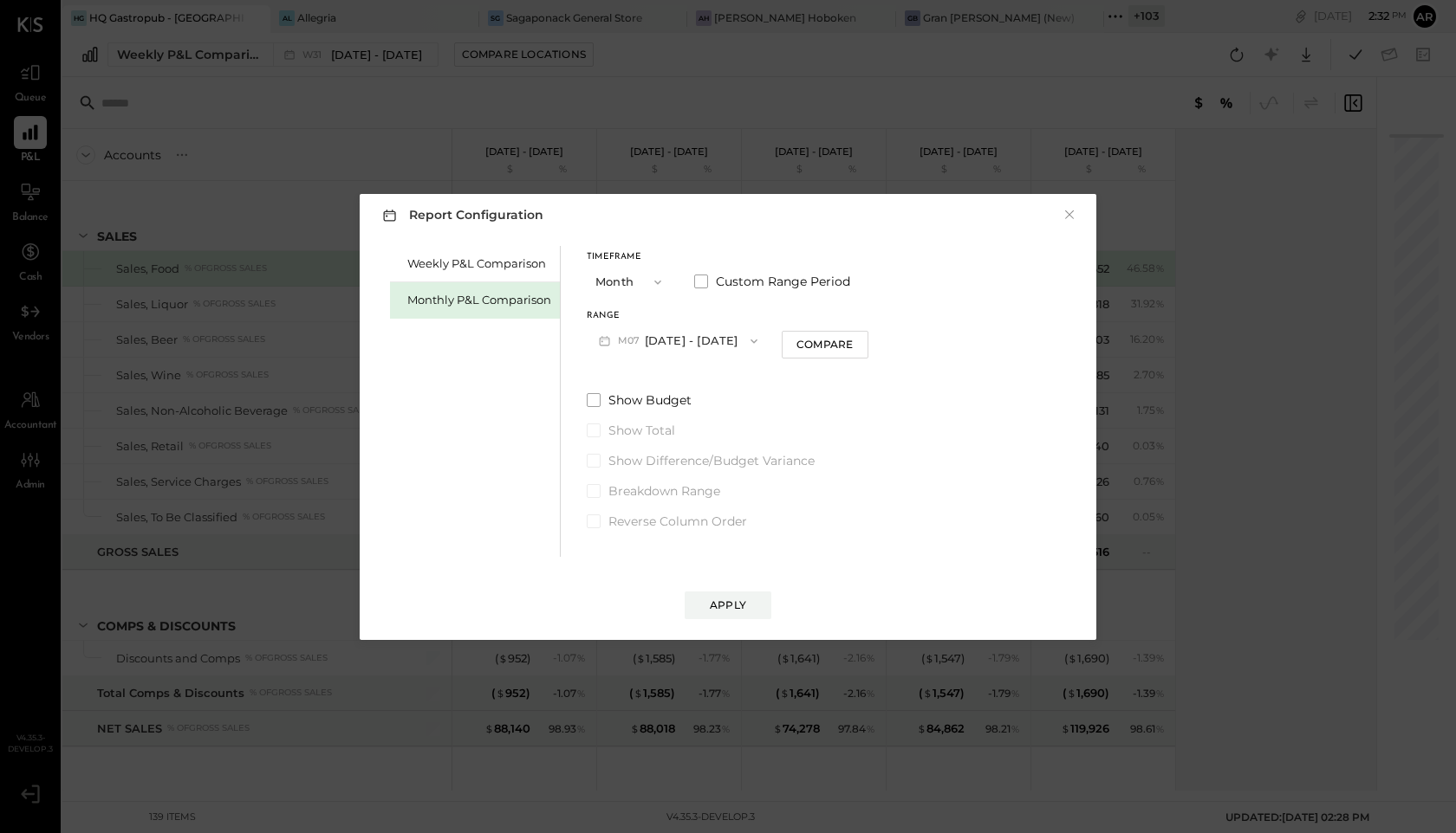
click at [605, 339] on icon "button" at bounding box center [604, 341] width 11 height 10
click at [513, 371] on div "Weekly P&L Comparison Monthly P&L Comparison" at bounding box center [475, 402] width 171 height 311
click at [48, 86] on div "Report Configuration × Weekly P&L Comparison Monthly P&L Comparison Timeframe M…" at bounding box center [728, 416] width 1456 height 833
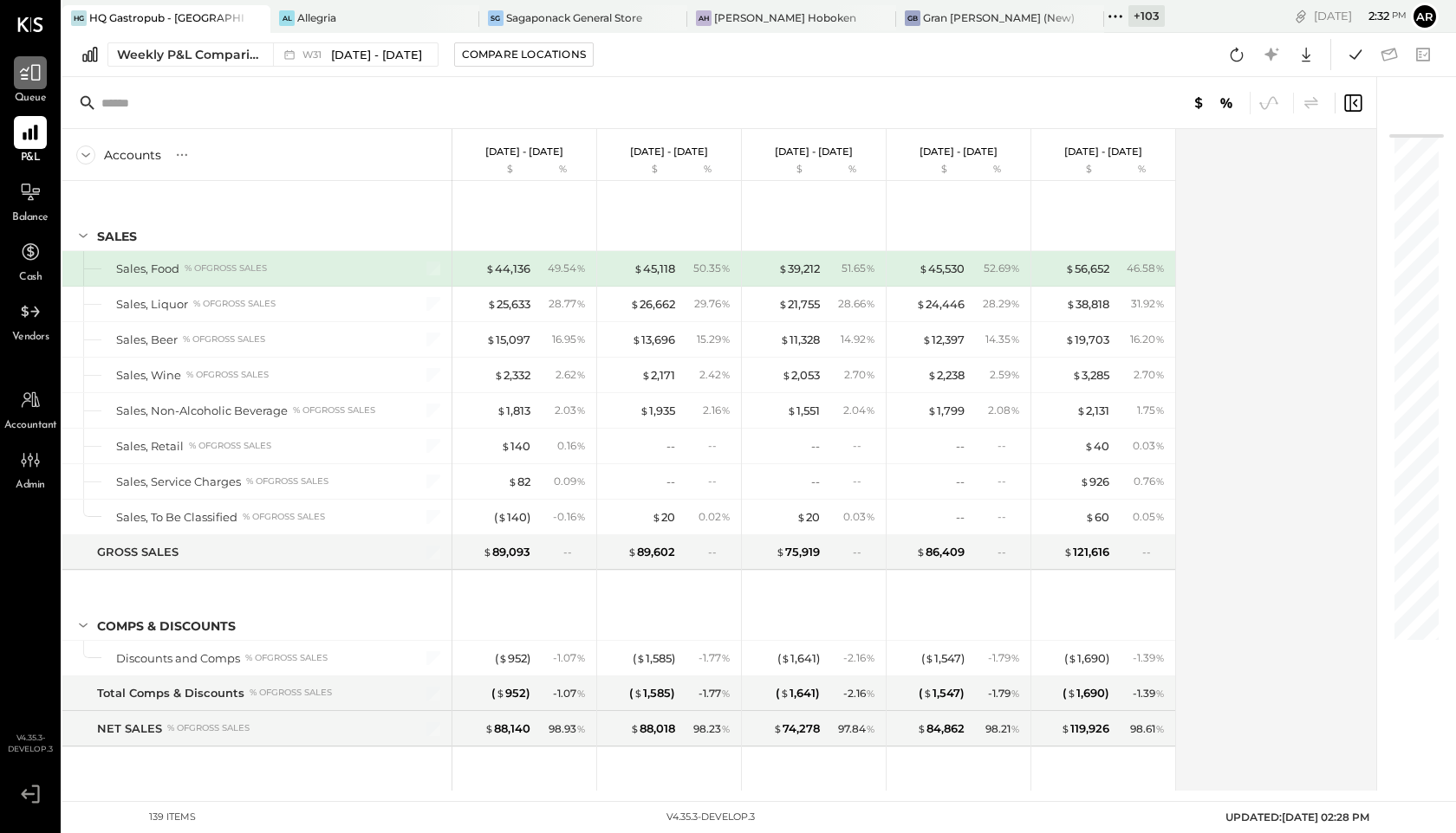
click at [29, 85] on div at bounding box center [30, 72] width 33 height 33
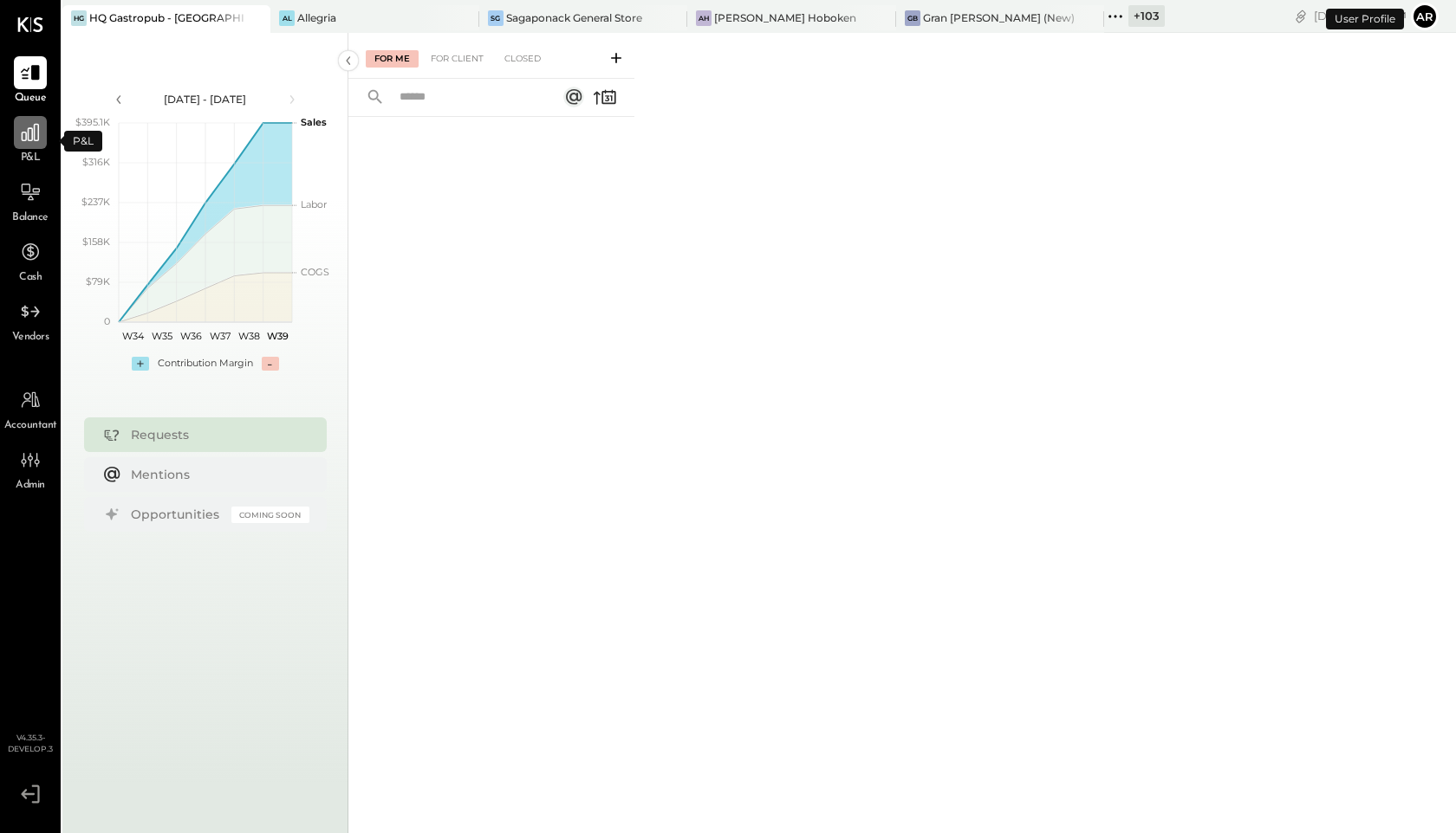
click at [20, 141] on icon at bounding box center [30, 131] width 22 height 22
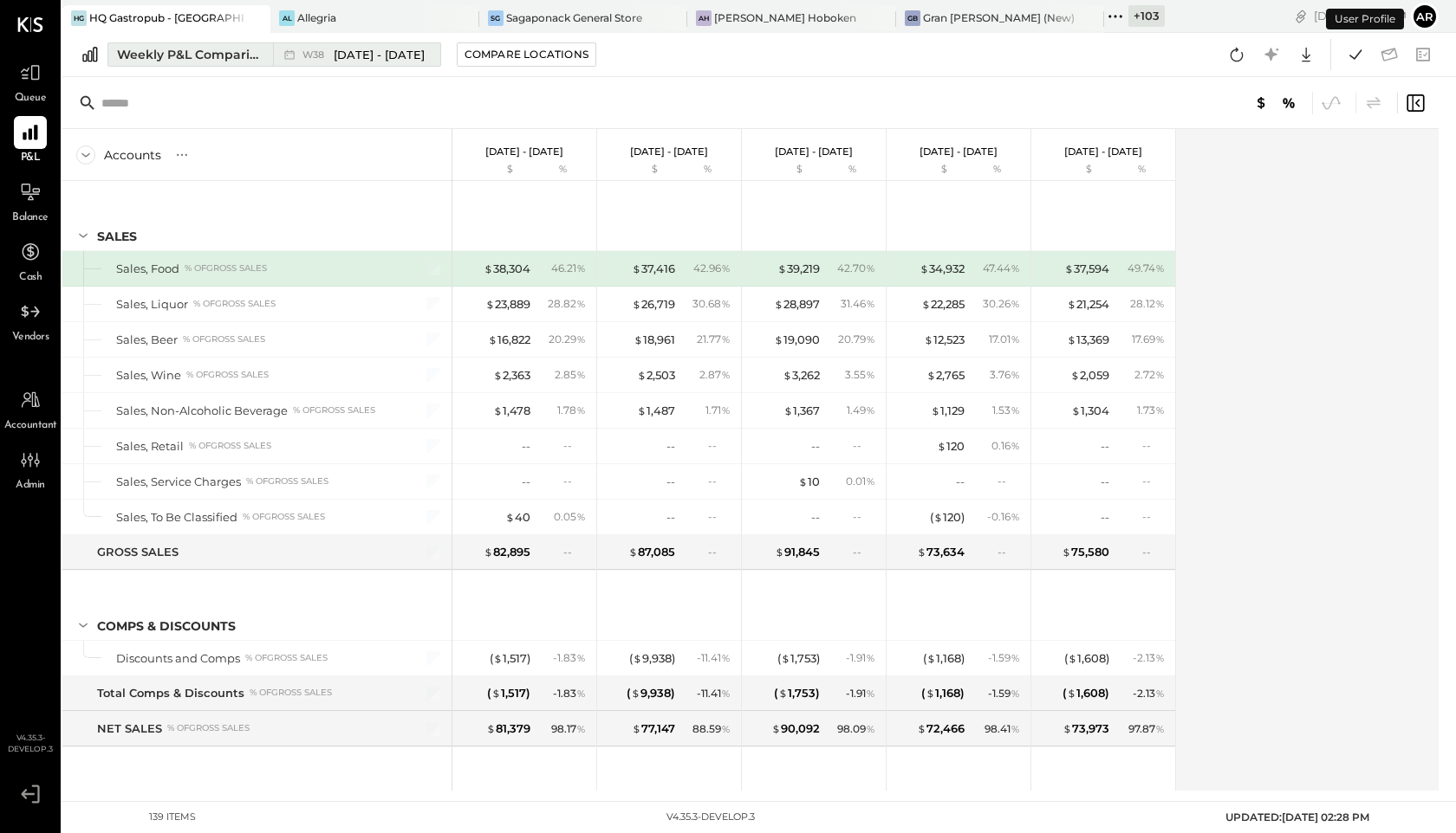
click at [373, 58] on span "[DATE] - [DATE]" at bounding box center [379, 54] width 91 height 16
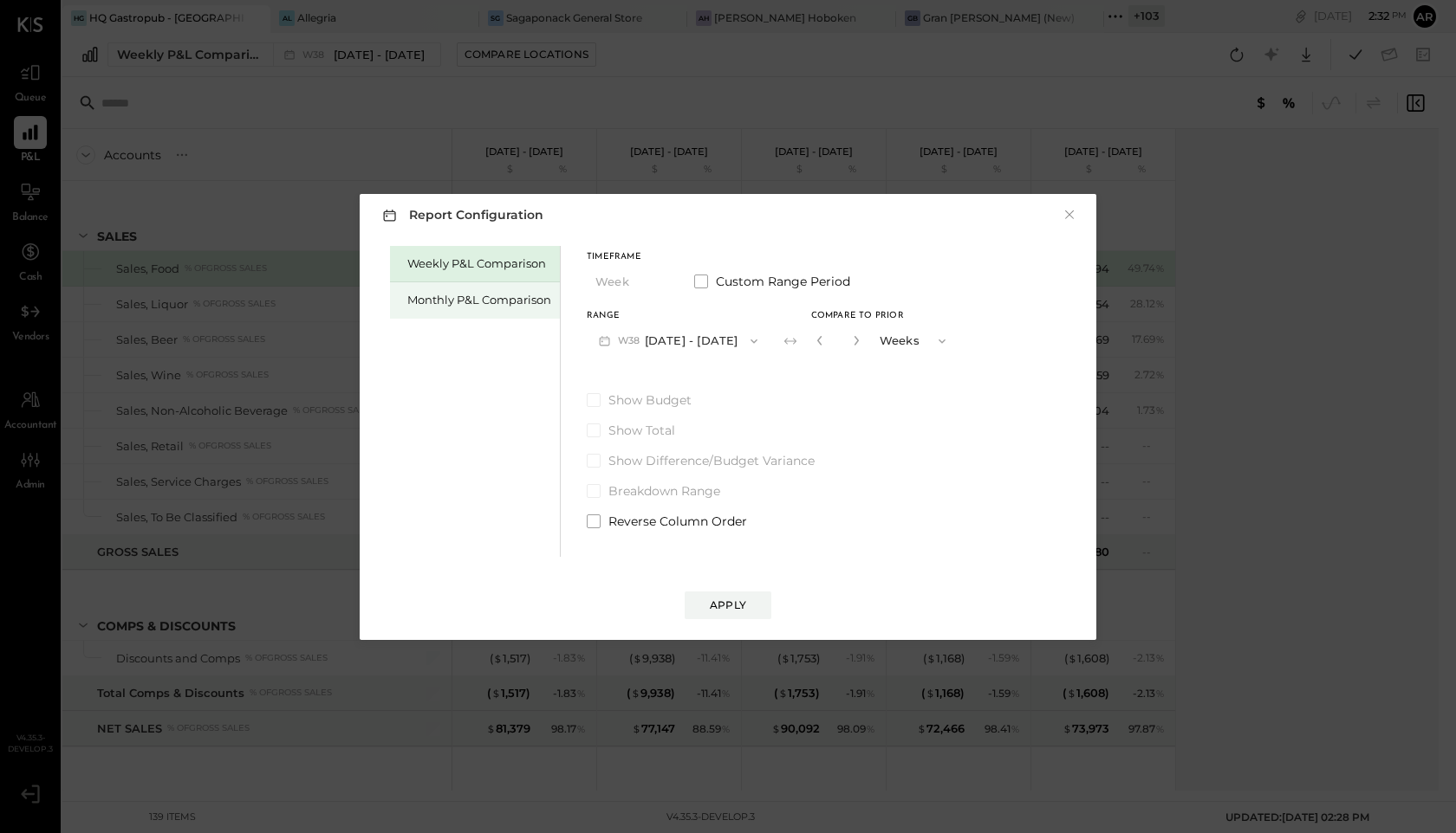
click at [490, 295] on div "Monthly P&L Comparison" at bounding box center [479, 300] width 144 height 16
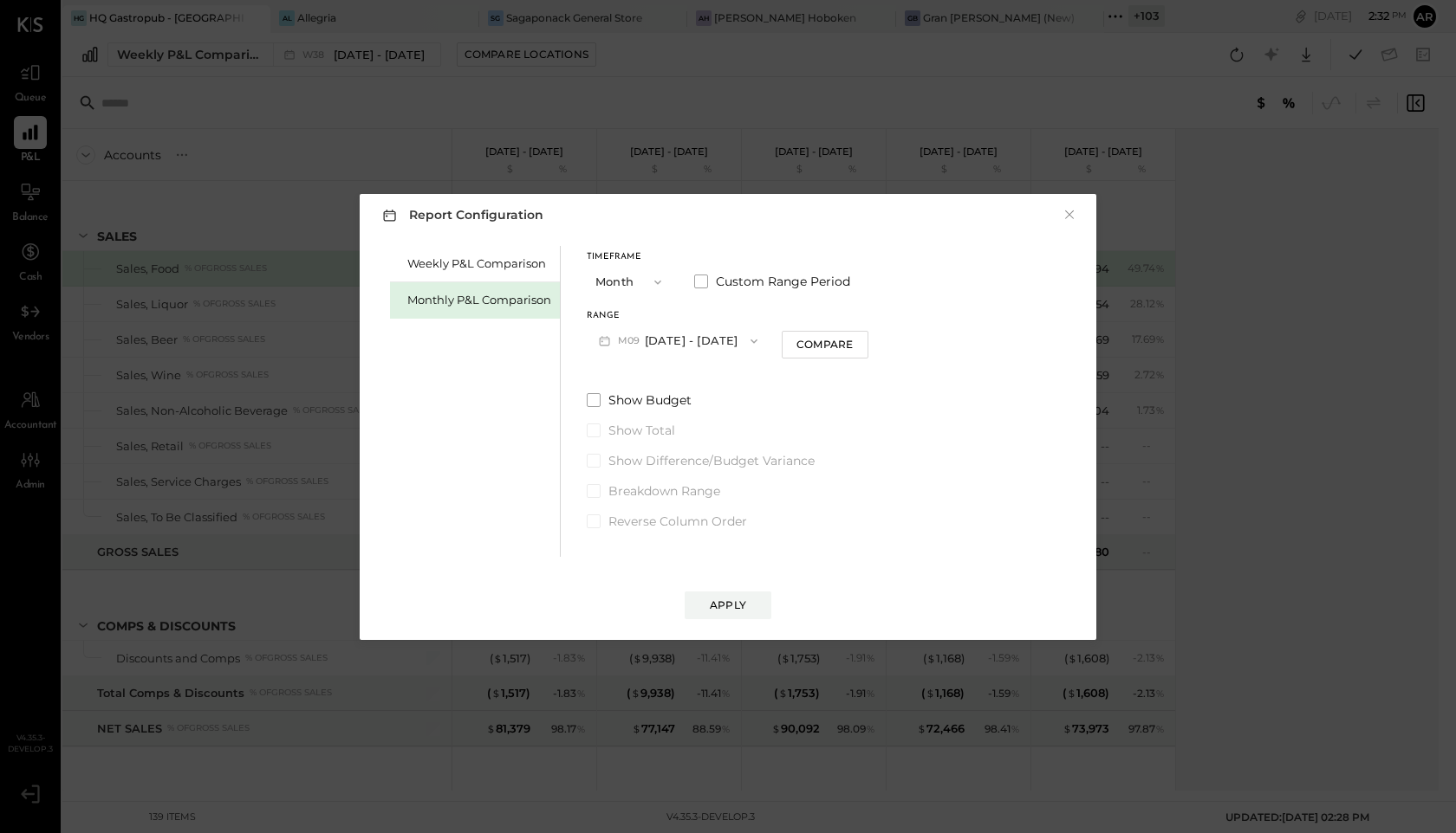
click at [614, 343] on button "M09 [DATE] - [DATE]" at bounding box center [678, 340] width 183 height 32
click at [619, 387] on div "M08 [DATE] - [DATE]" at bounding box center [686, 381] width 197 height 37
click at [625, 345] on span "M08" at bounding box center [631, 341] width 27 height 14
click at [626, 345] on div "M09 [DATE] - [DATE]" at bounding box center [686, 344] width 197 height 37
click at [814, 347] on div "Compare" at bounding box center [825, 344] width 56 height 14
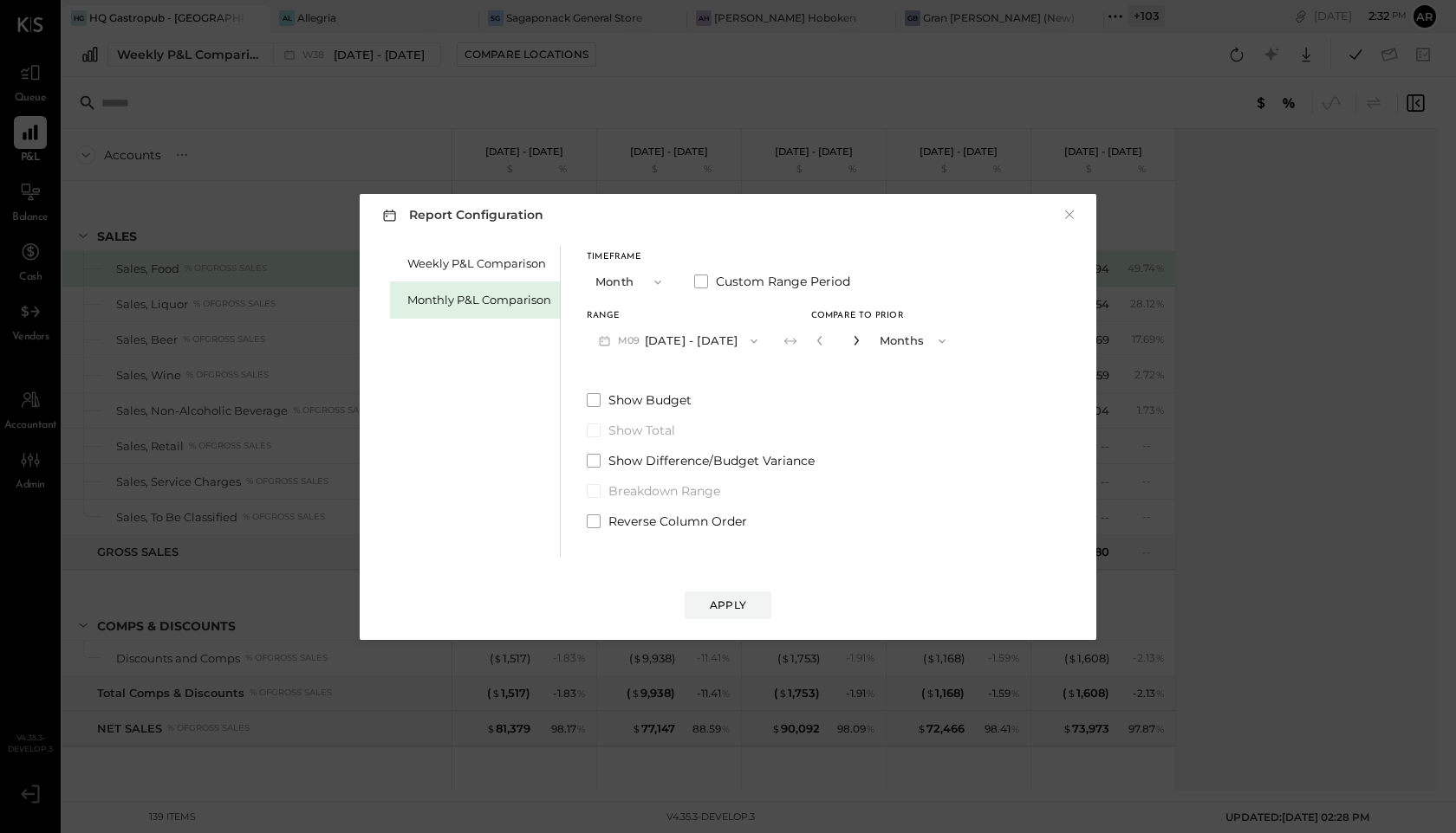
click at [853, 343] on icon "button" at bounding box center [856, 340] width 11 height 11
type input "*"
click at [749, 606] on button "Apply" at bounding box center [728, 605] width 87 height 28
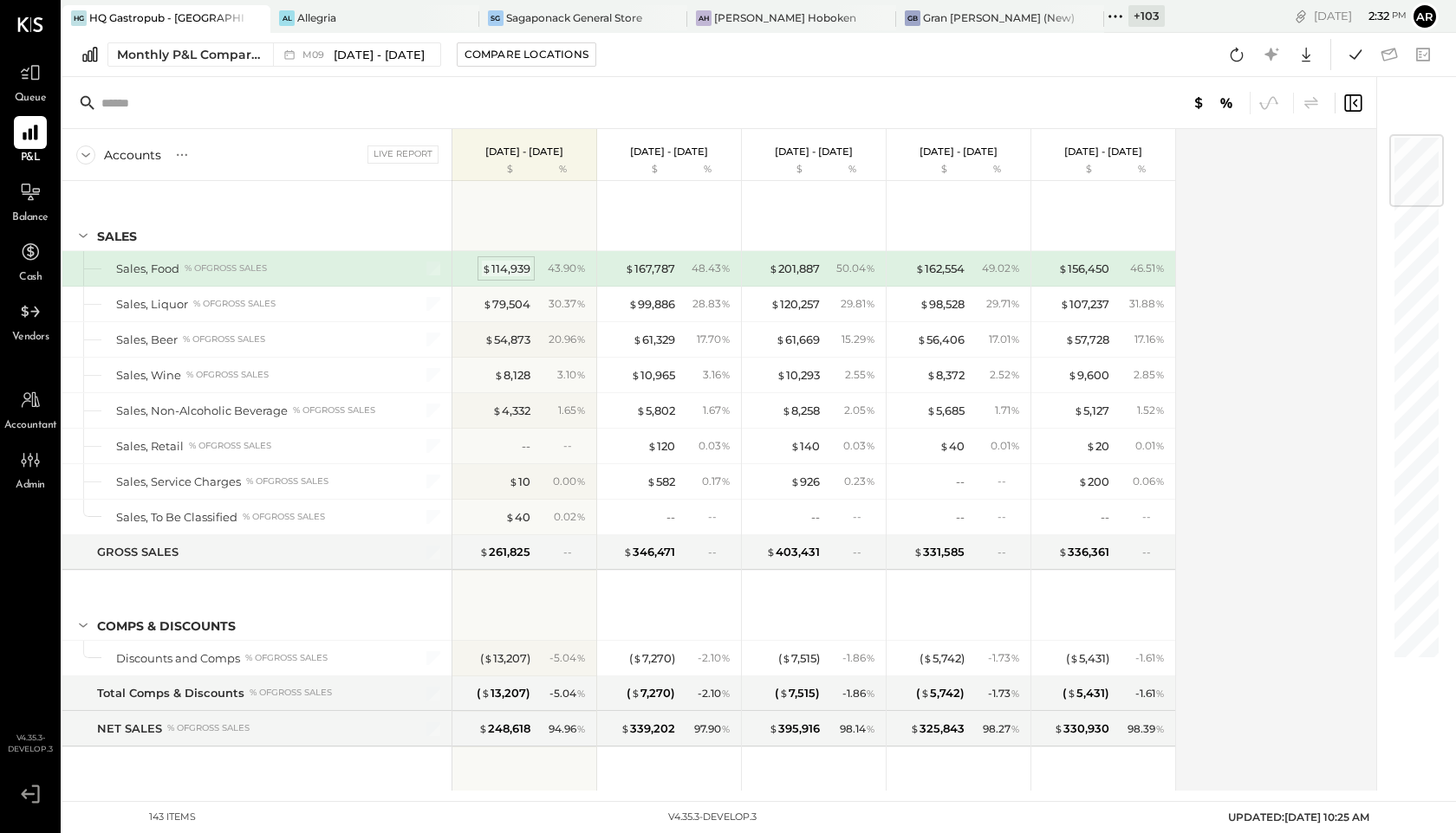
click at [505, 274] on div "$ 114,939" at bounding box center [506, 269] width 48 height 16
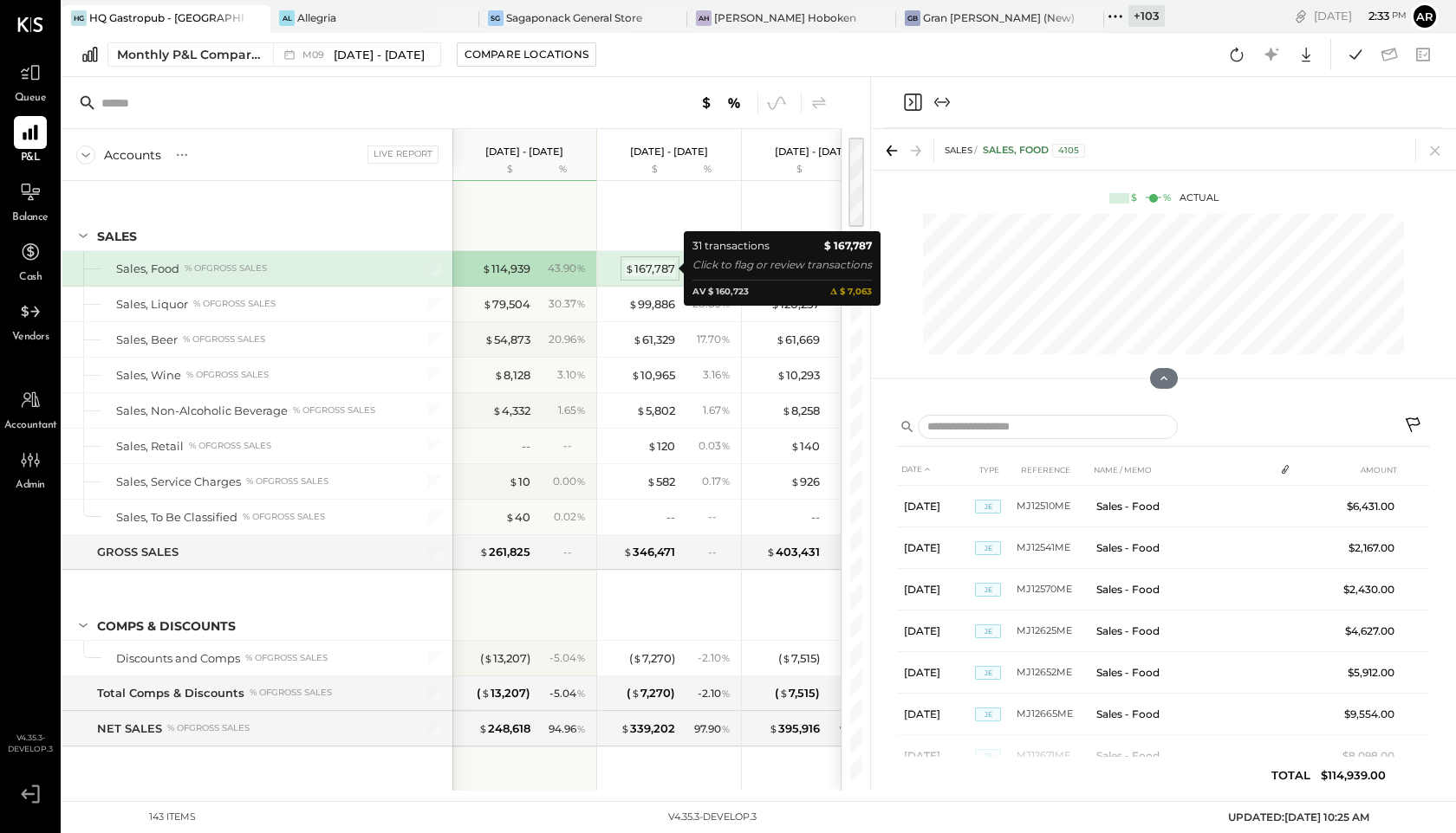
click at [640, 266] on div "$ 167,787" at bounding box center [650, 269] width 50 height 16
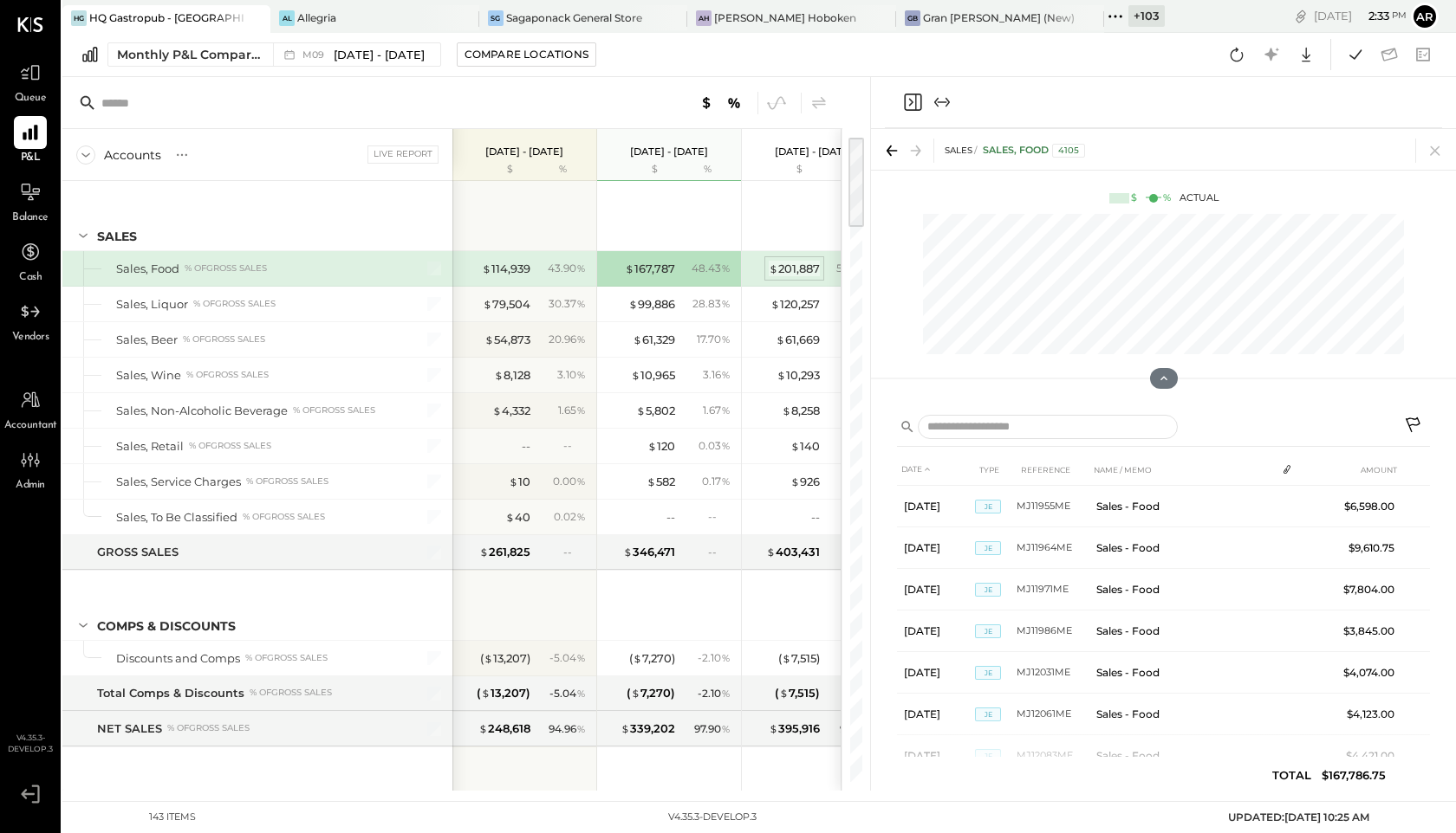
click at [772, 269] on span "$" at bounding box center [773, 269] width 10 height 14
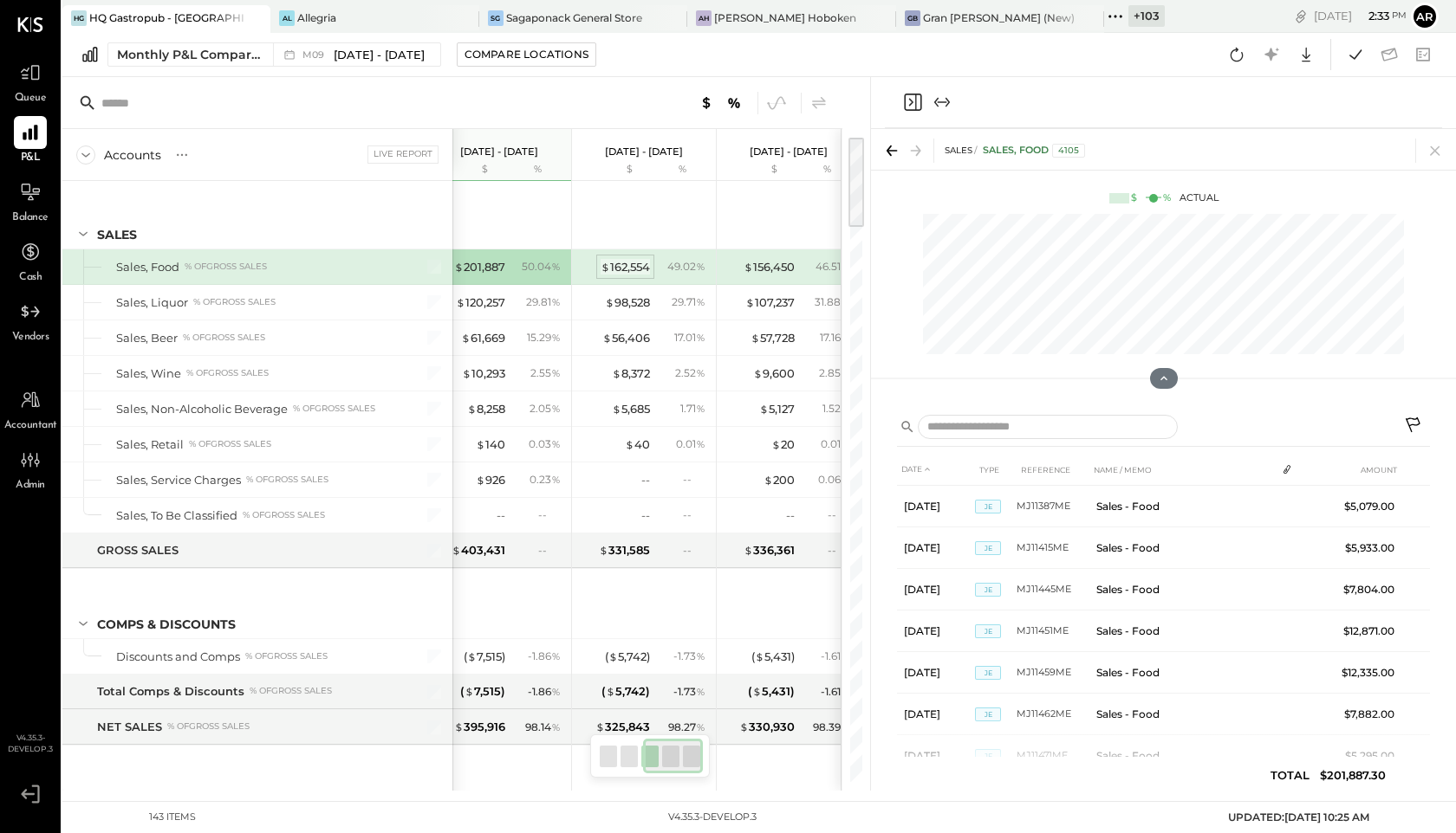
click at [612, 259] on div "$ 162,554" at bounding box center [625, 267] width 49 height 16
click at [775, 256] on div "$ 156,450 46.51 %" at bounding box center [790, 267] width 130 height 35
click at [649, 274] on div "$ 162,554 49.02 %" at bounding box center [646, 267] width 130 height 35
click at [563, 272] on div "50.04 %" at bounding box center [538, 267] width 56 height 15
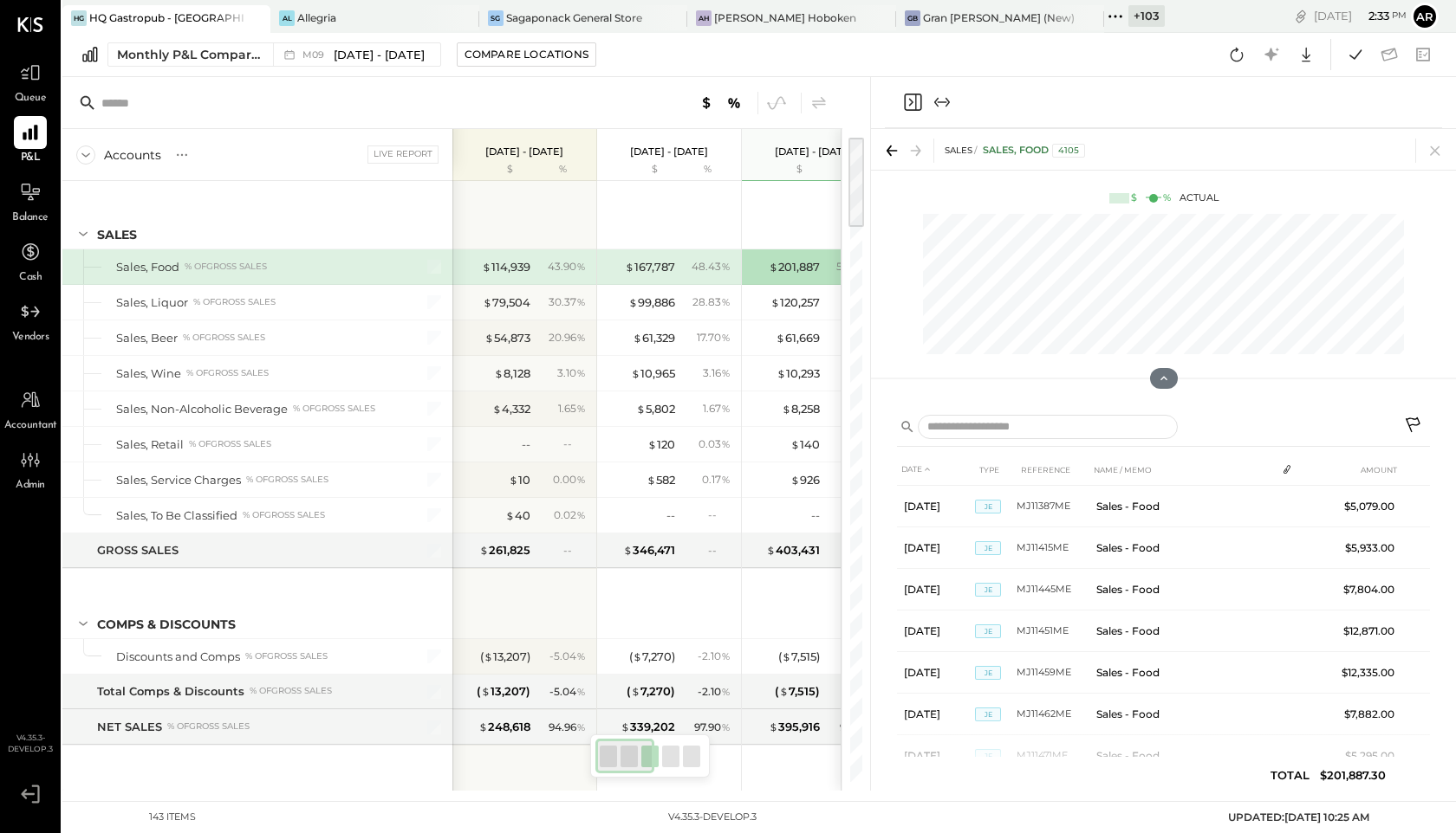
click at [657, 267] on div "$ 167,787" at bounding box center [650, 267] width 50 height 16
click at [541, 267] on div "43.90 %" at bounding box center [563, 267] width 56 height 15
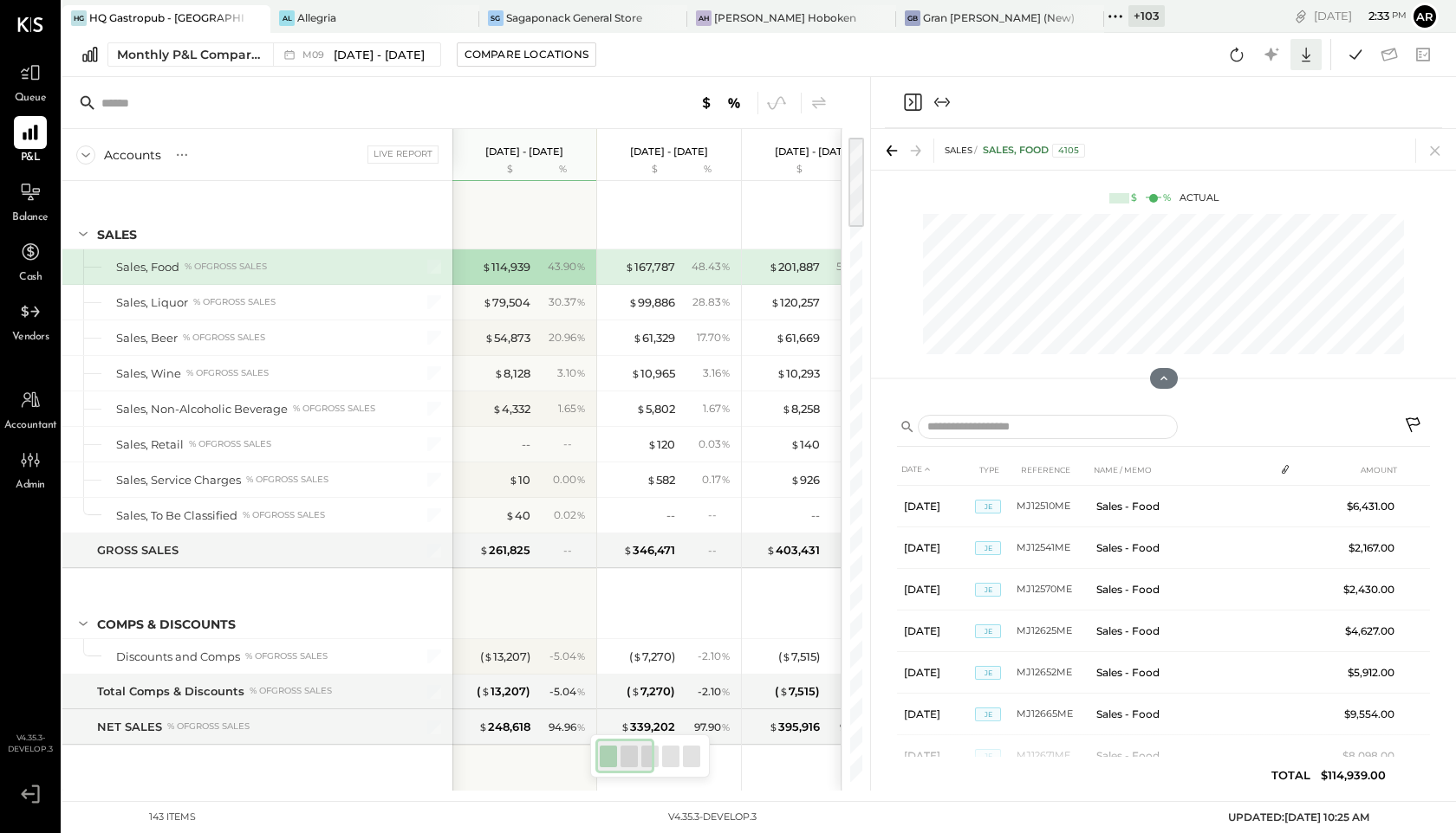
click at [1307, 47] on icon at bounding box center [1305, 54] width 22 height 22
click at [1263, 156] on div "Excel" at bounding box center [1252, 157] width 138 height 37
click at [366, 59] on span "[DATE] - [DATE]" at bounding box center [379, 54] width 91 height 16
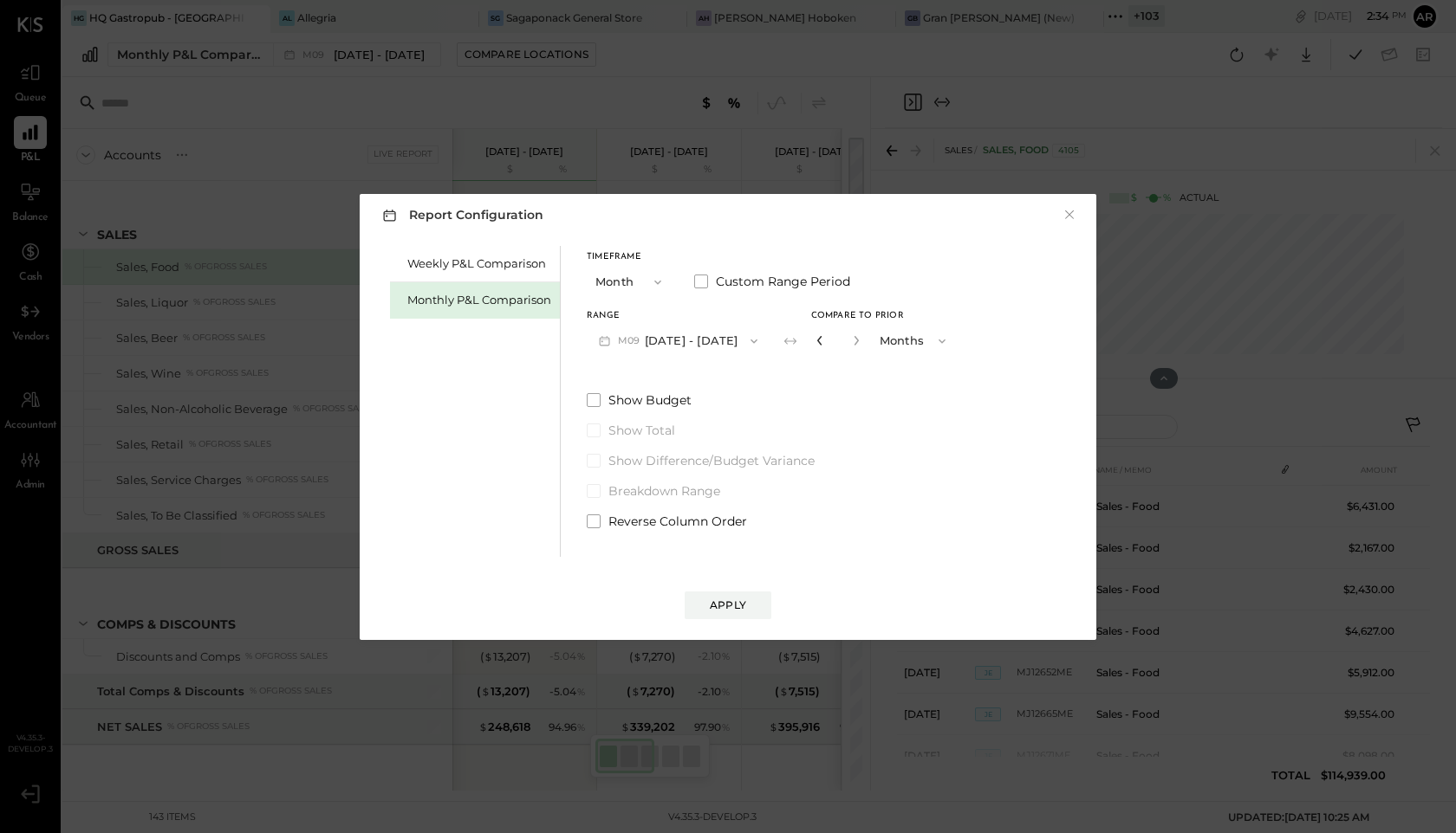
click at [815, 340] on icon "button" at bounding box center [820, 340] width 11 height 11
type input "*"
click at [815, 340] on icon "button" at bounding box center [820, 340] width 11 height 11
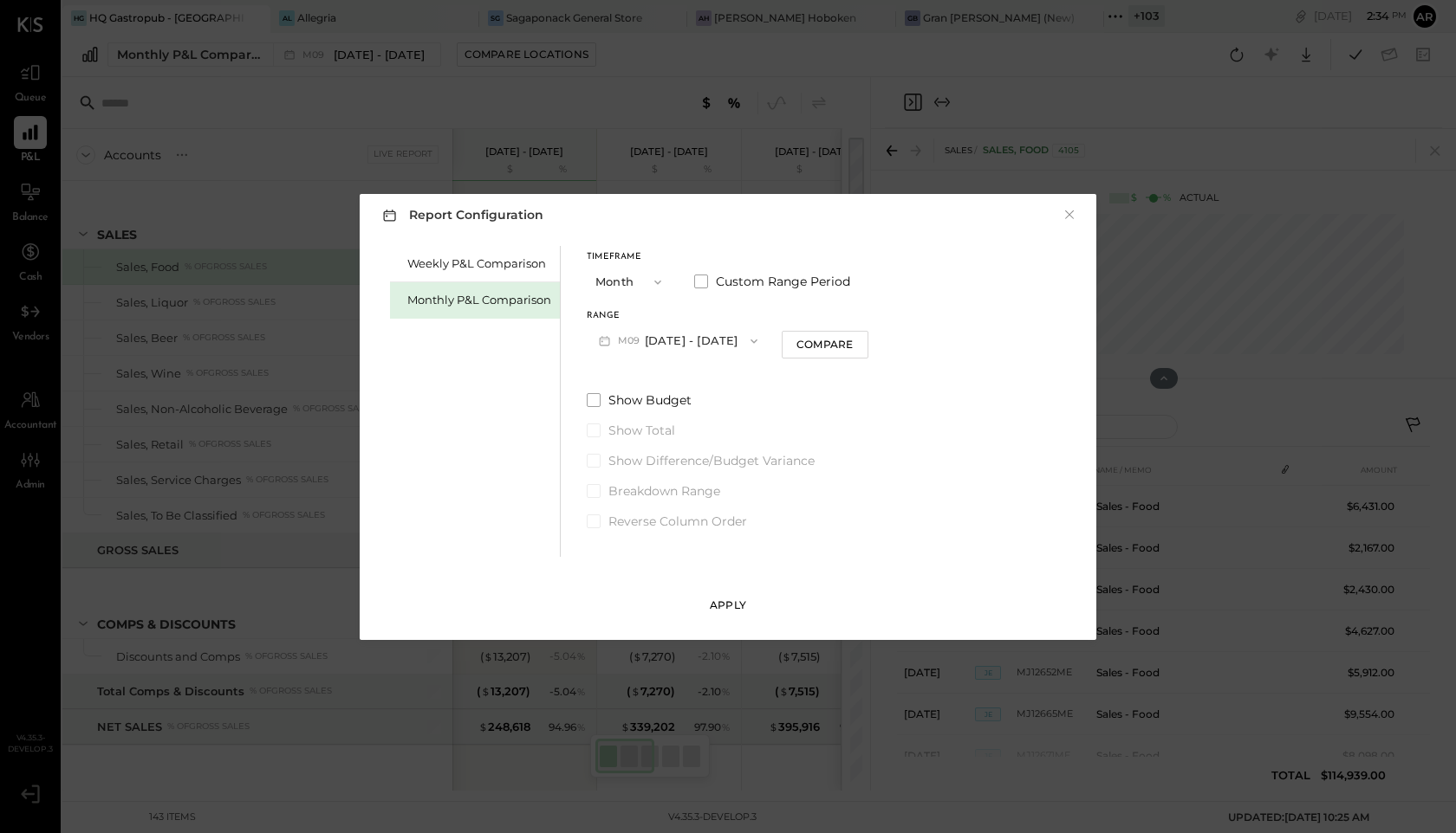
click at [721, 593] on button "Apply" at bounding box center [728, 605] width 87 height 28
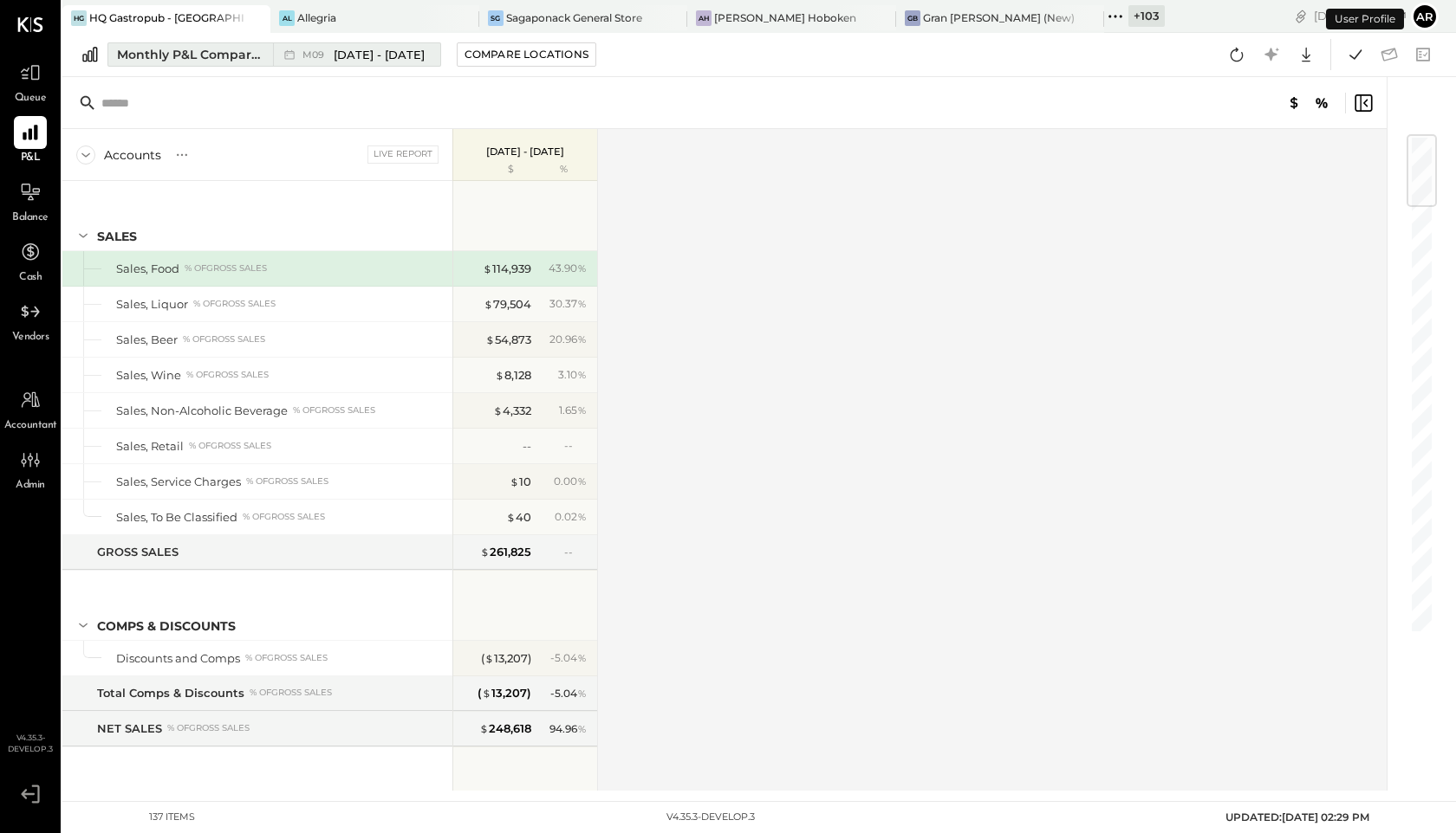
click at [364, 63] on span "[DATE] - [DATE]" at bounding box center [379, 54] width 91 height 16
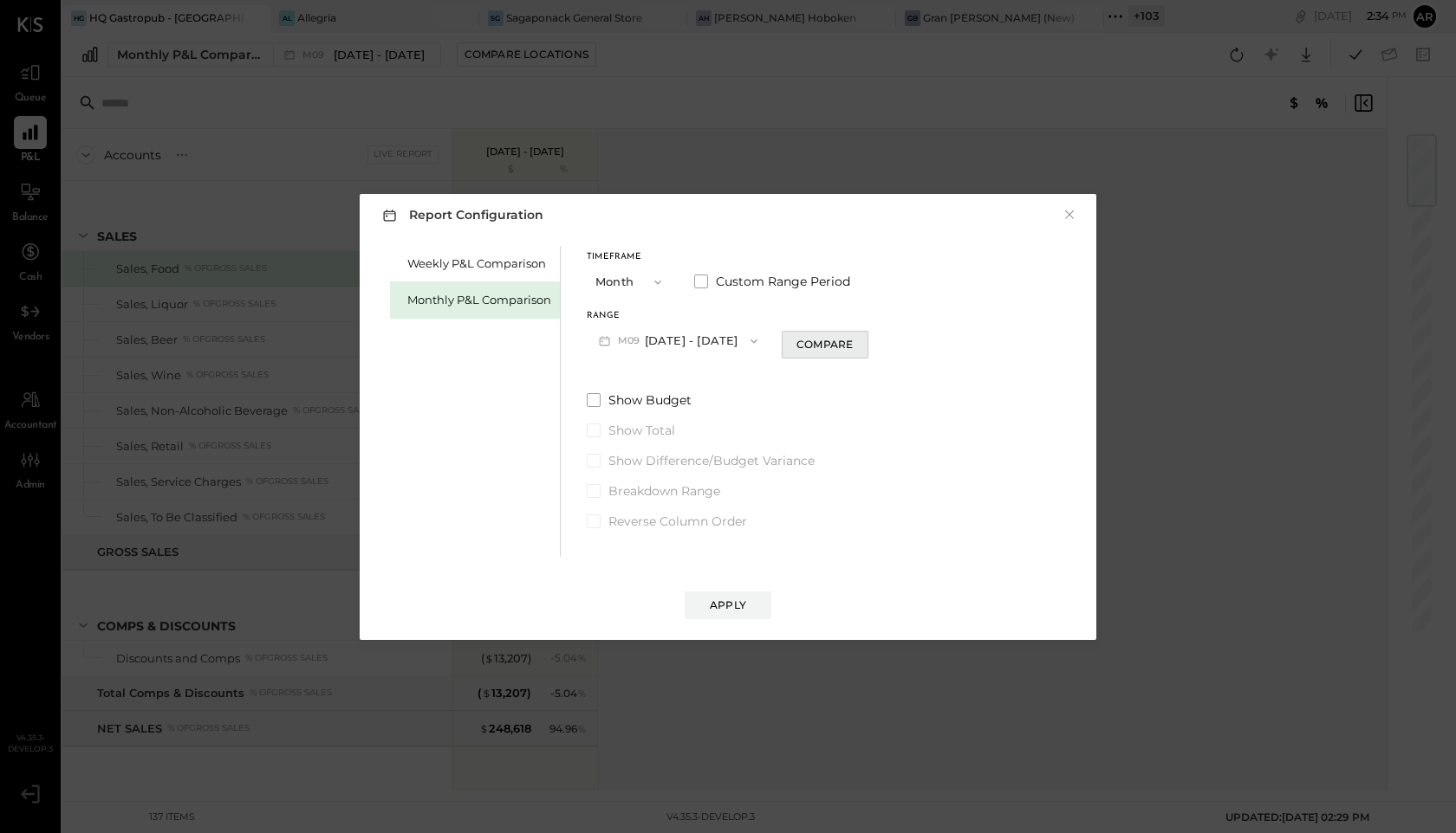
click at [817, 348] on div "Compare" at bounding box center [825, 344] width 56 height 14
click at [851, 347] on button "button" at bounding box center [856, 340] width 14 height 19
type input "*"
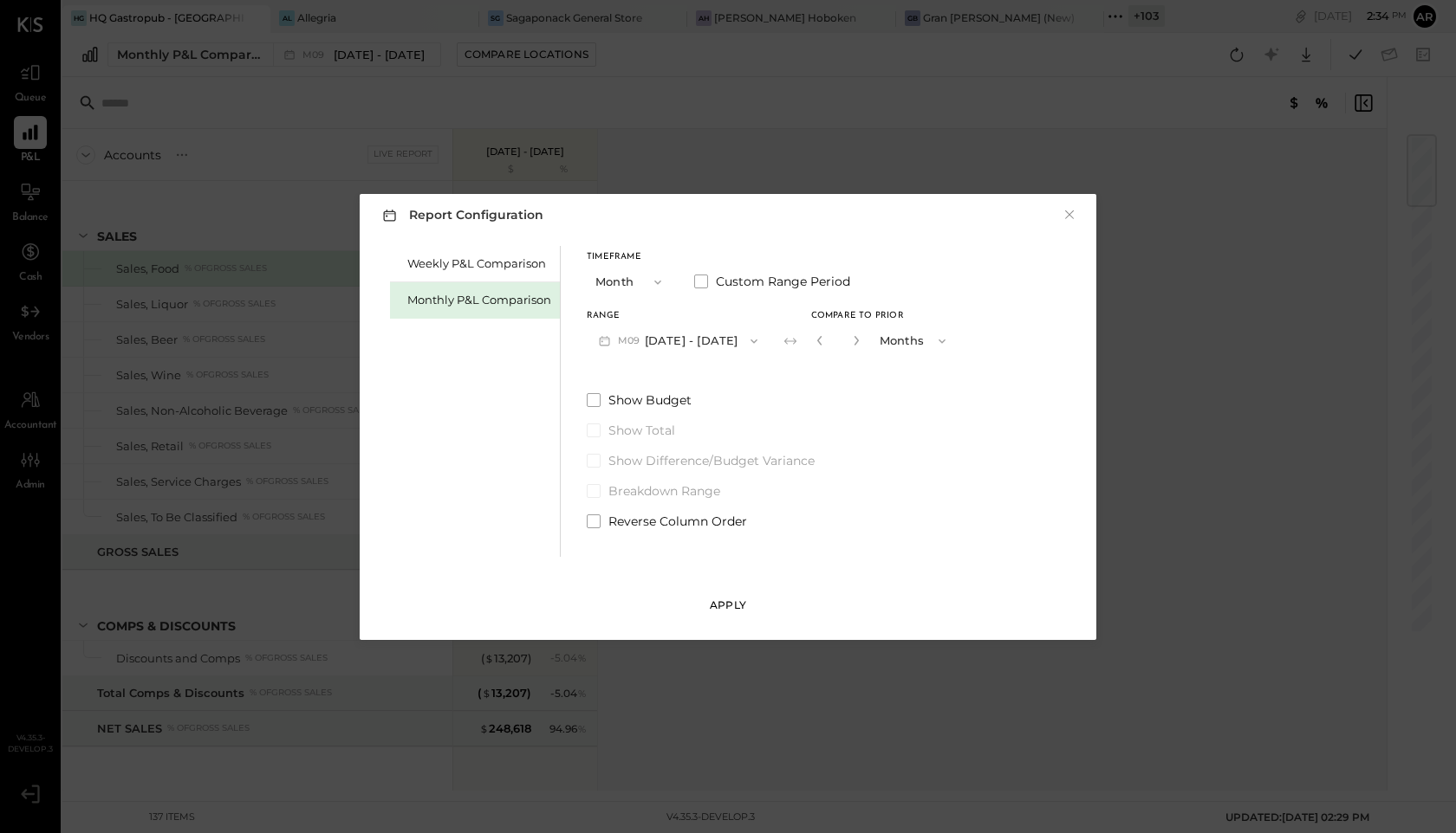
click at [741, 593] on button "Apply" at bounding box center [728, 605] width 87 height 28
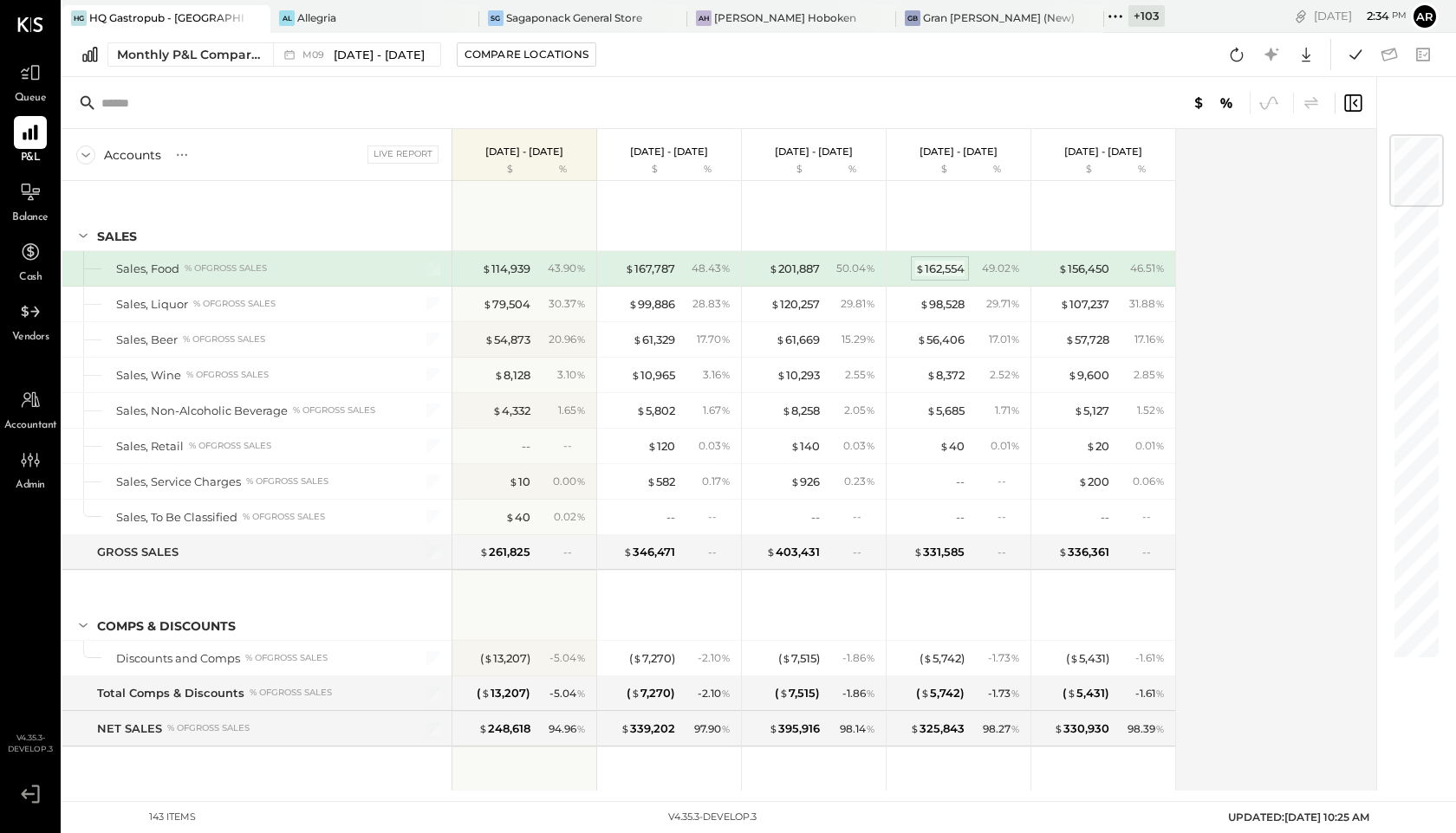
click at [951, 271] on div "$ 162,554" at bounding box center [940, 269] width 49 height 16
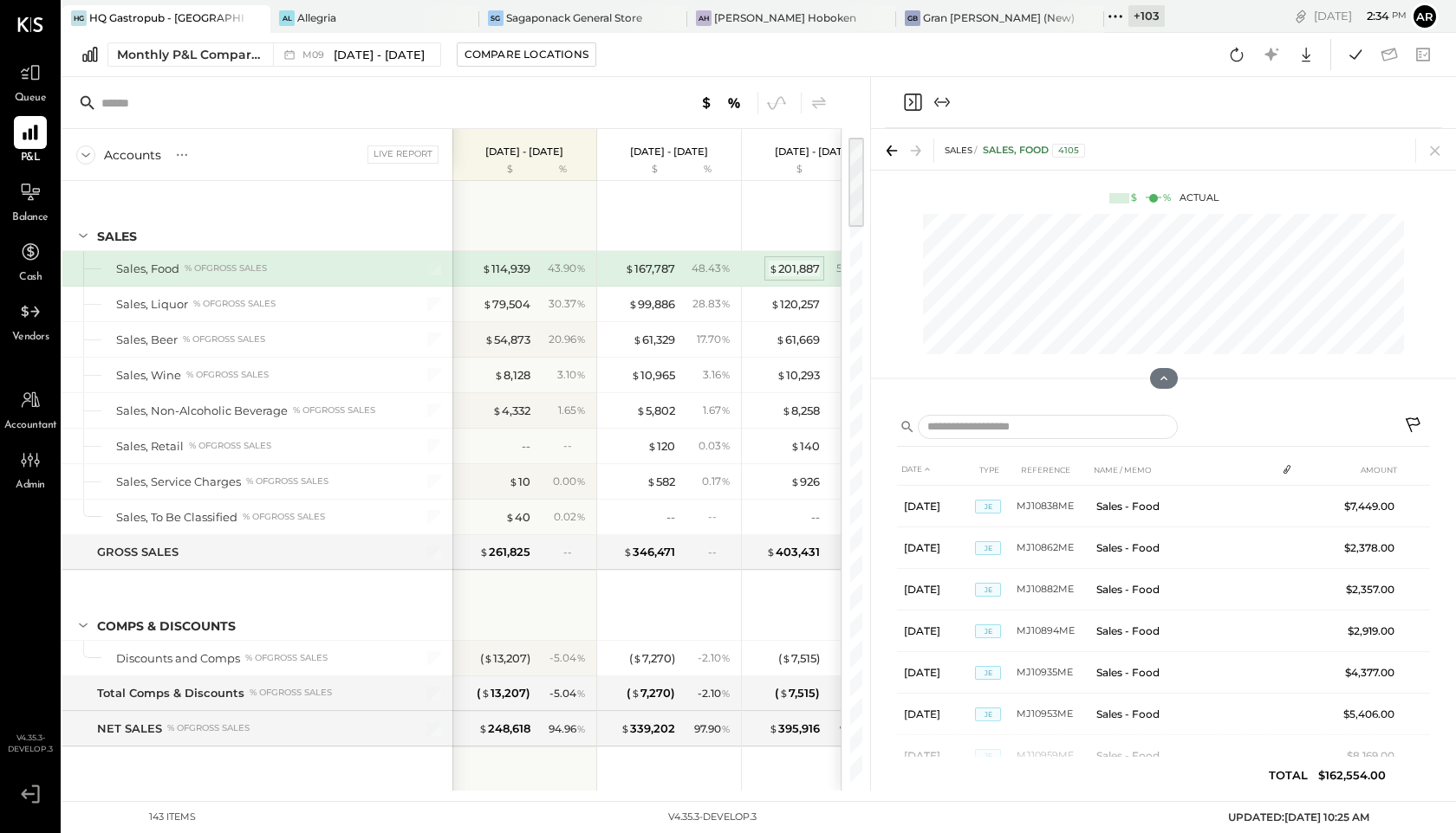
click at [797, 268] on div "$ 201,887" at bounding box center [794, 269] width 51 height 16
click at [666, 277] on div "$ 167,787 48.43 %" at bounding box center [671, 269] width 130 height 35
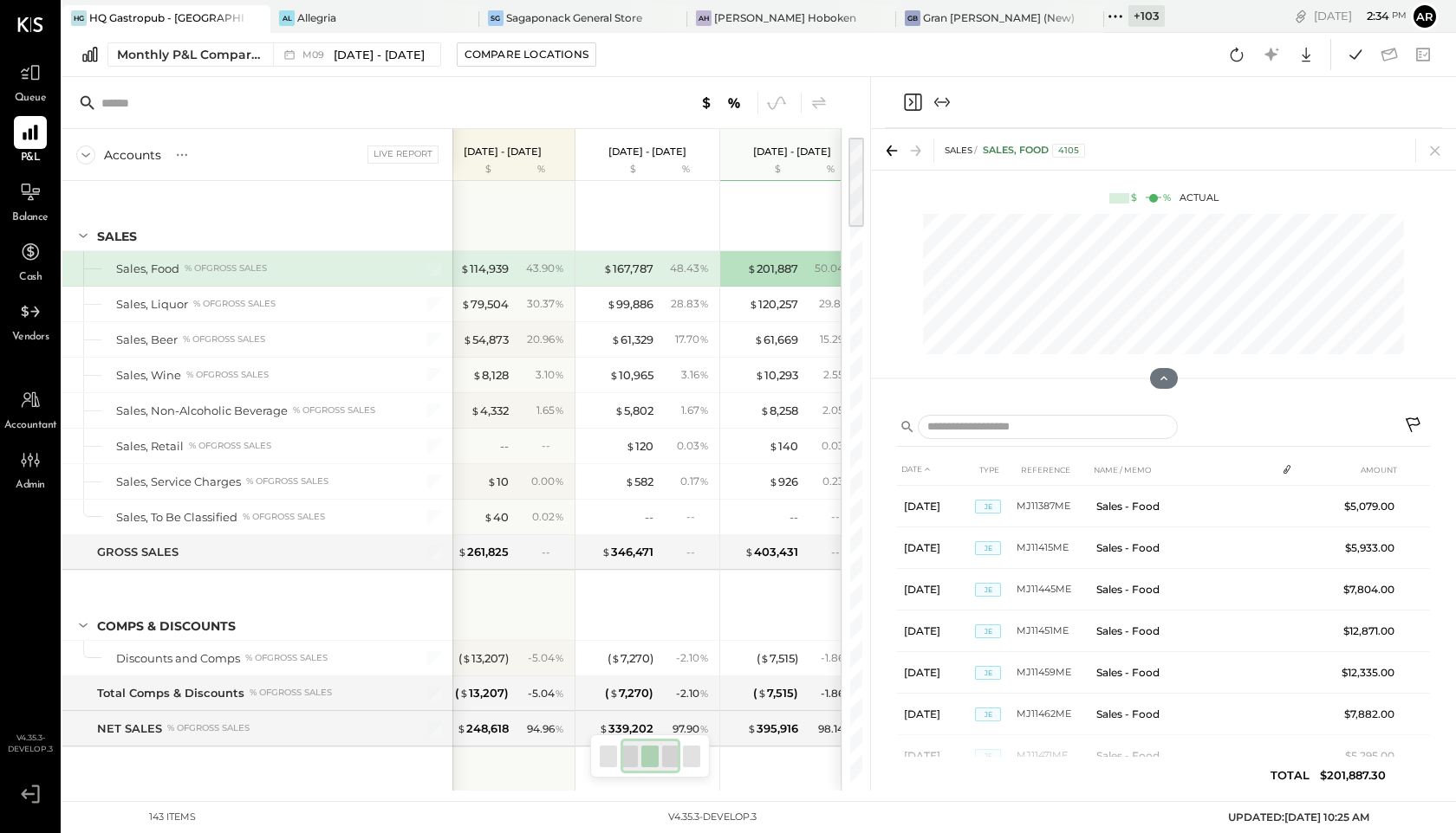
scroll to position [0, 166]
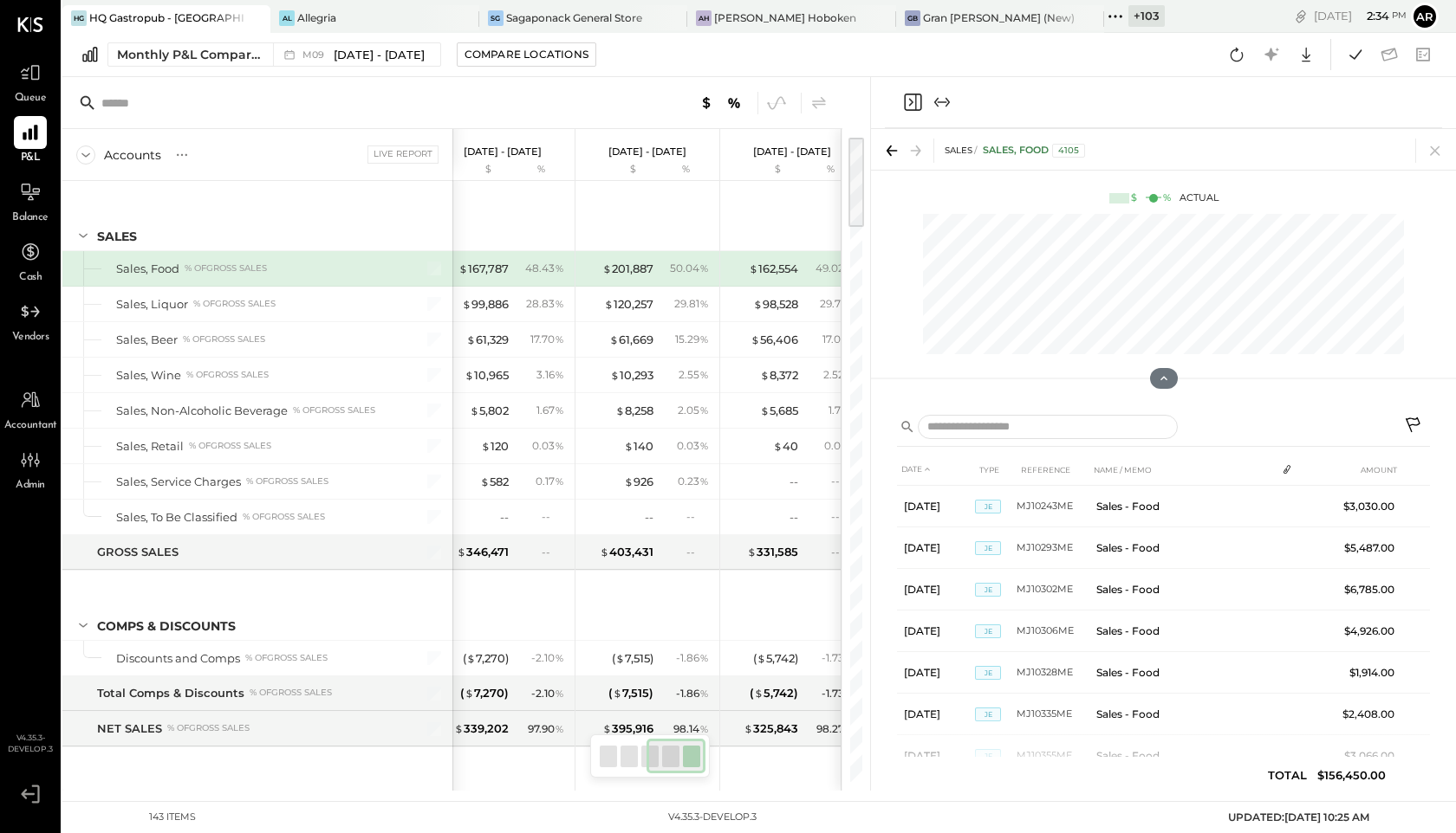
scroll to position [0, 335]
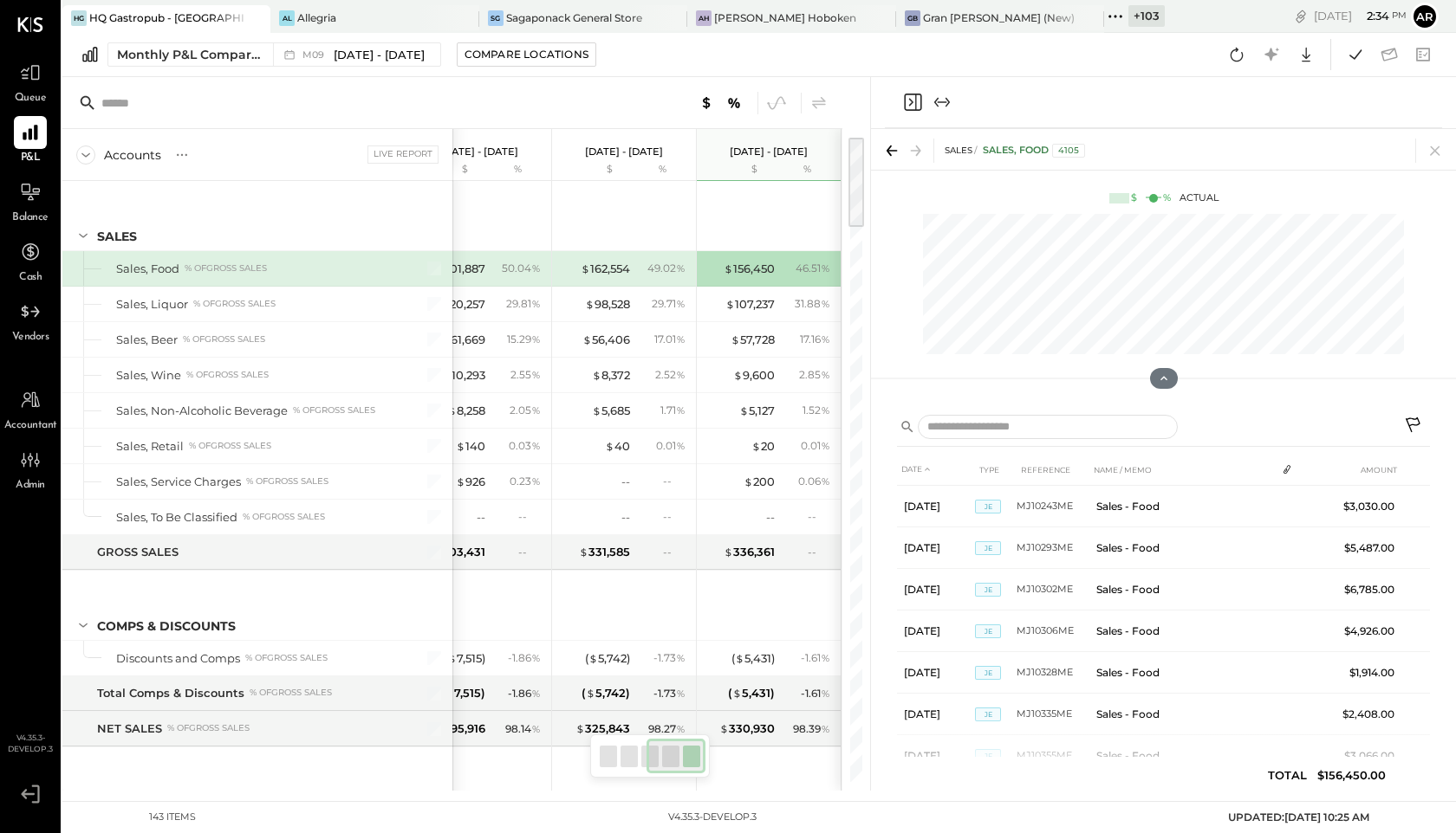
scroll to position [0, 311]
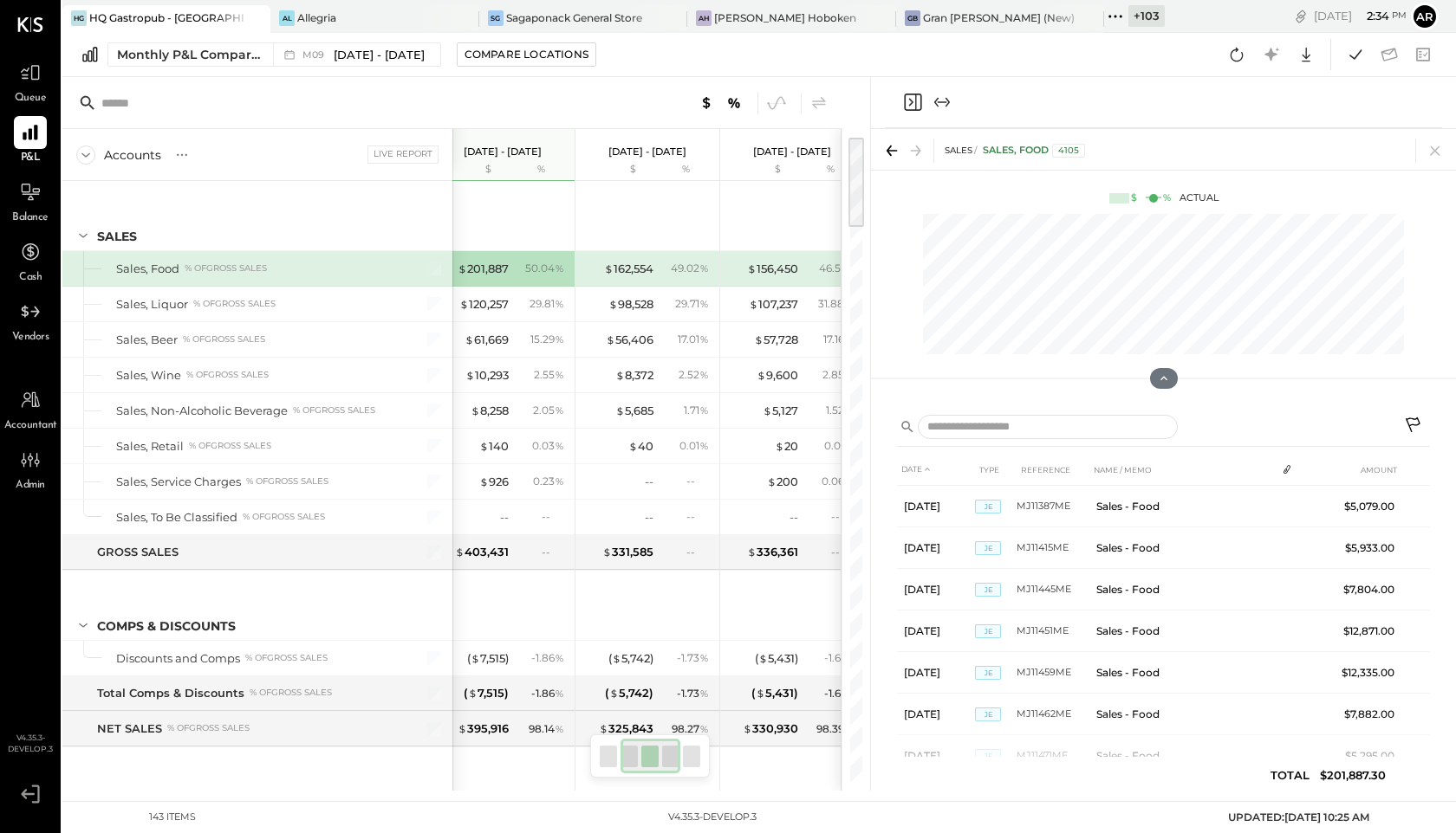
scroll to position [0, 166]
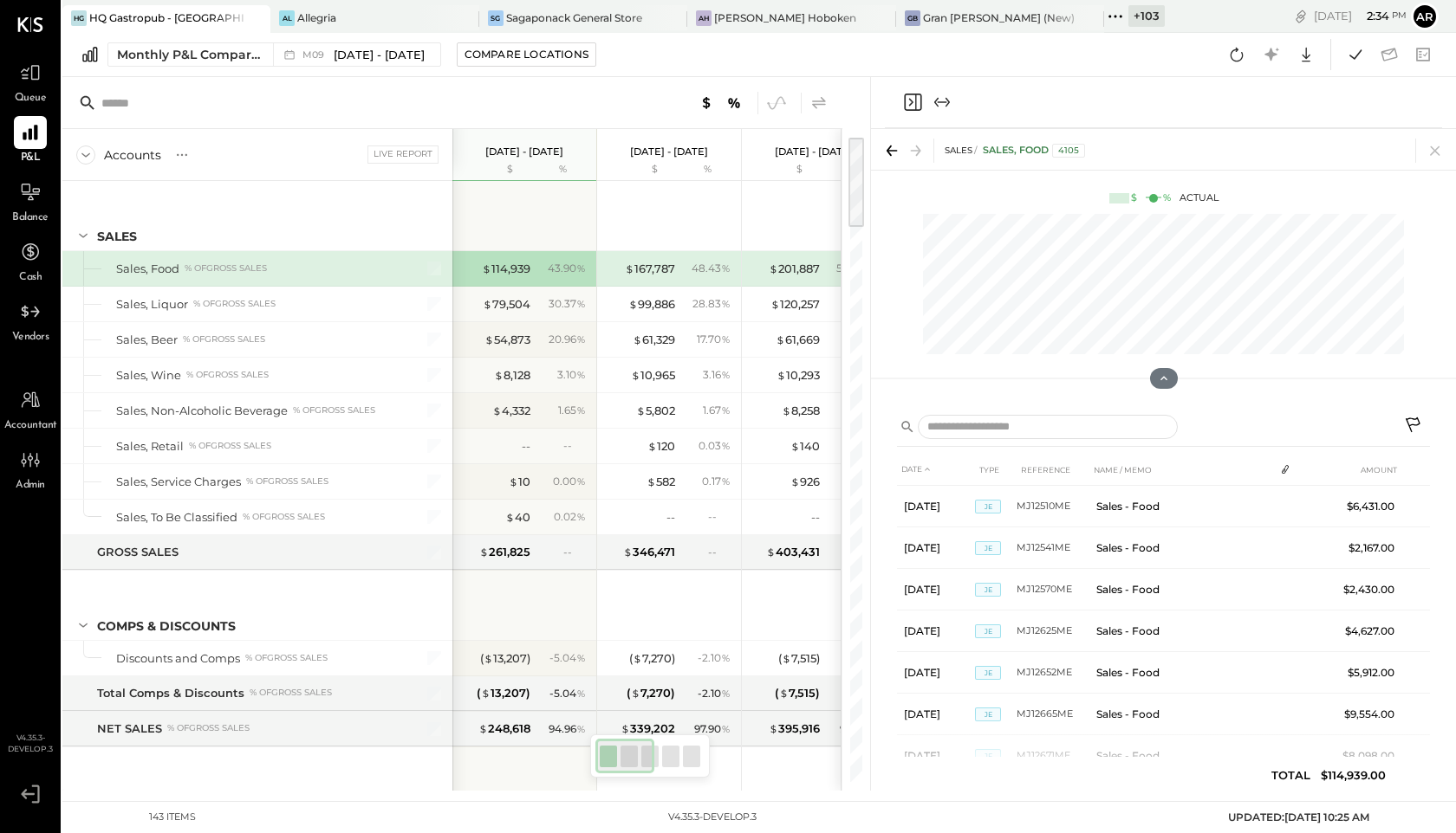
click at [816, 99] on icon at bounding box center [819, 103] width 21 height 21
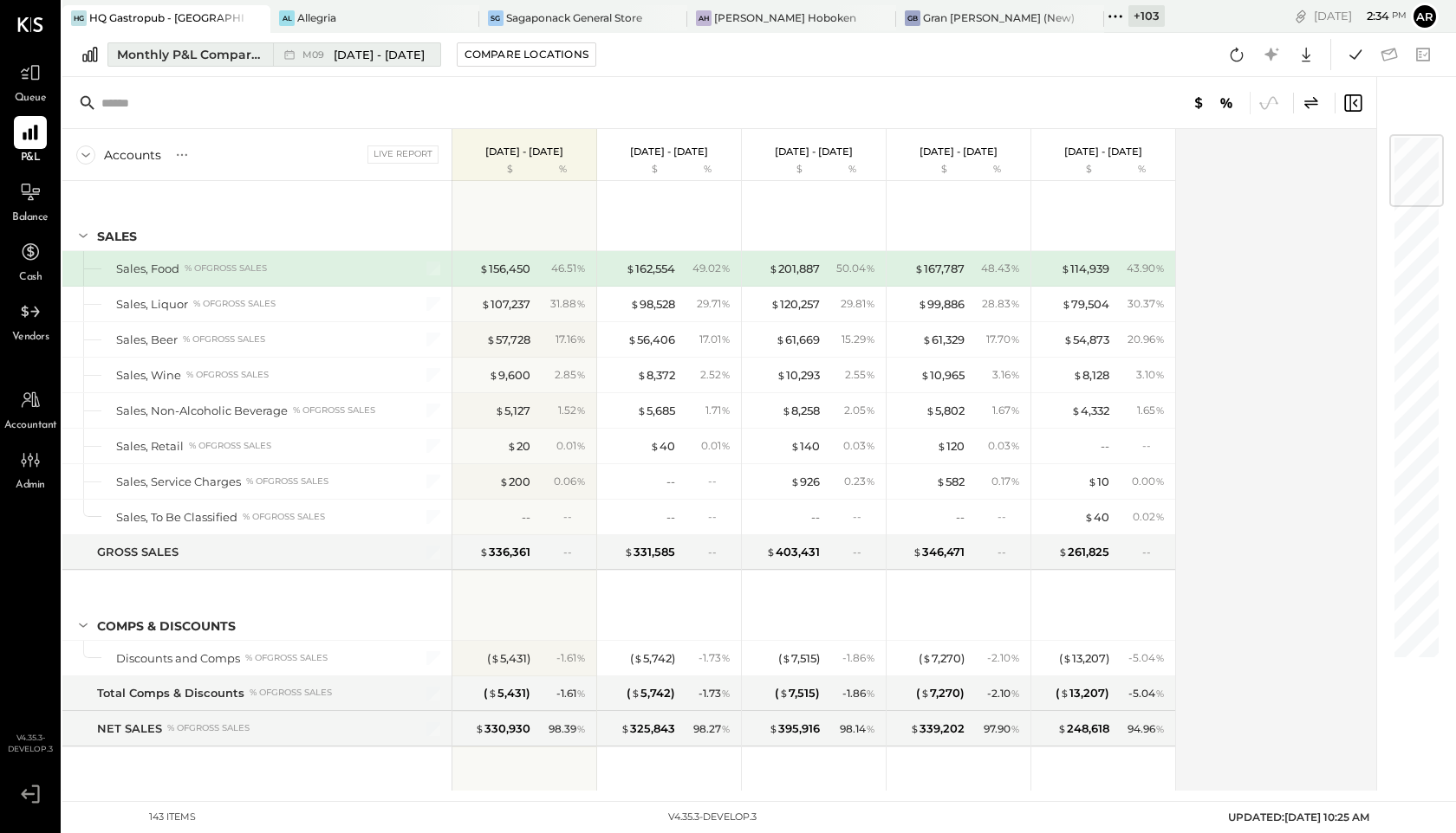
click at [331, 45] on div "M09 [DATE] - [DATE]" at bounding box center [352, 54] width 159 height 22
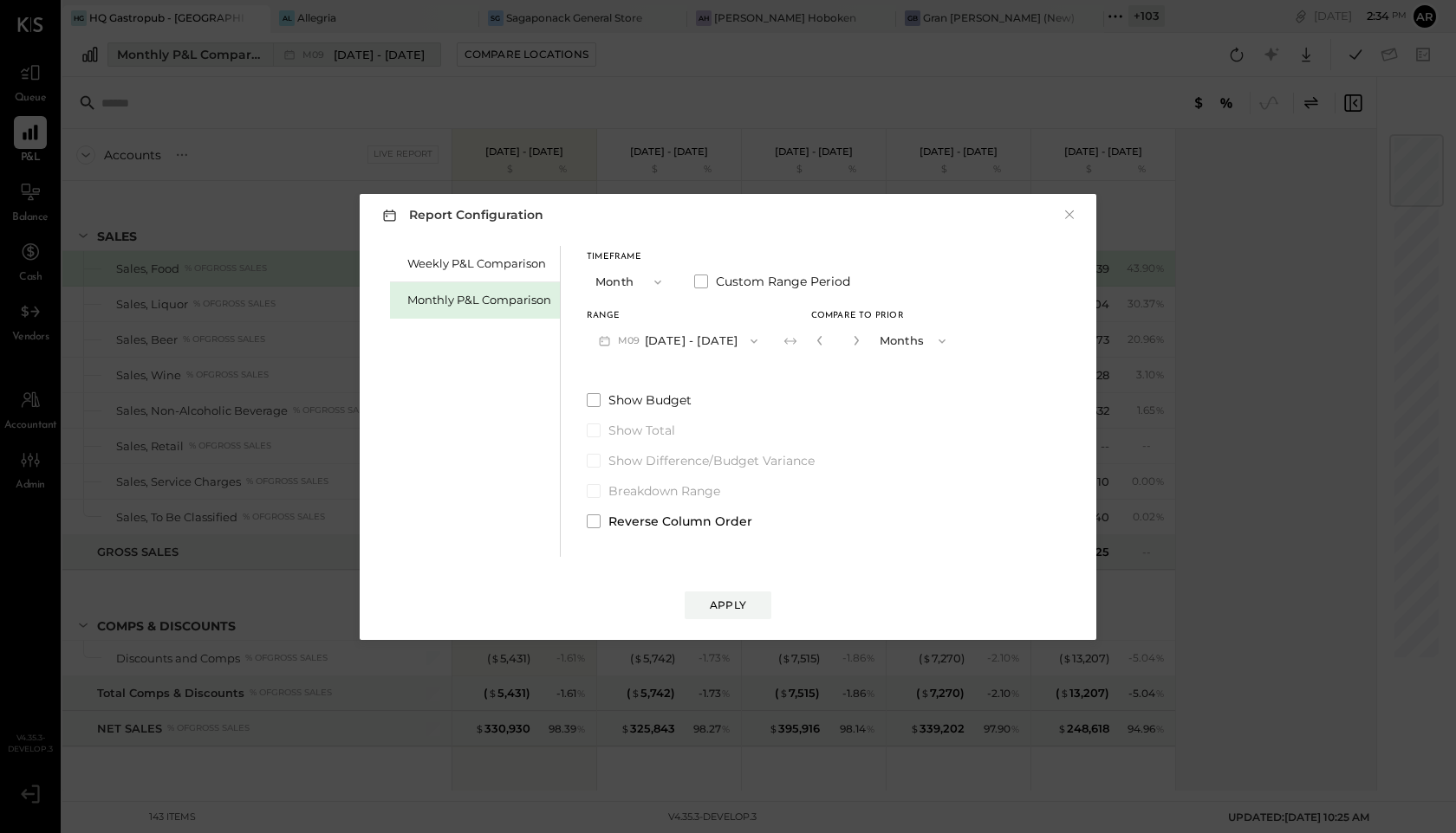
click at [331, 45] on div "Report Configuration × Weekly P&L Comparison Monthly P&L Comparison Timeframe M…" at bounding box center [728, 416] width 1456 height 833
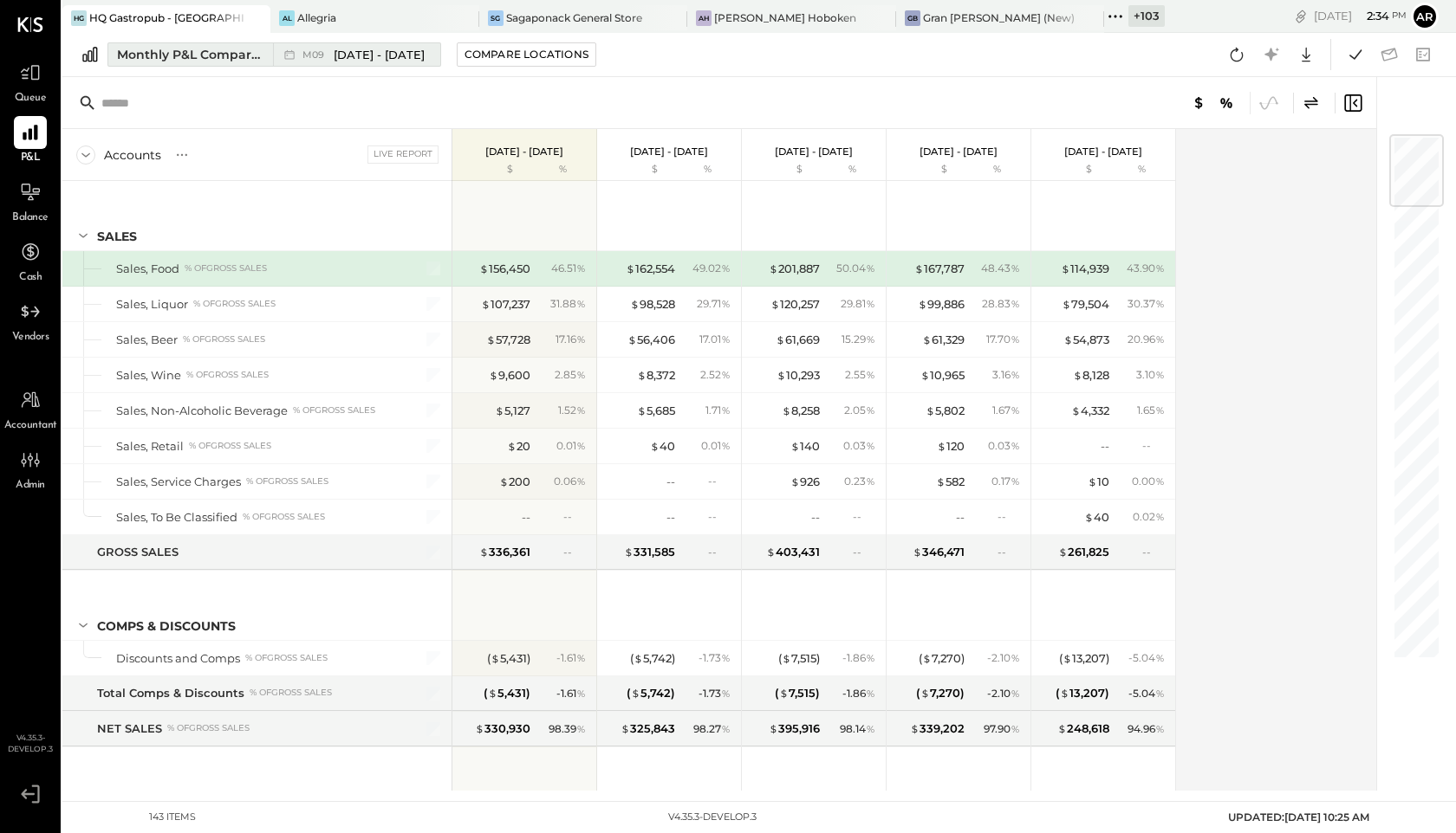
click at [330, 44] on div "M09 [DATE] - [DATE]" at bounding box center [352, 54] width 159 height 22
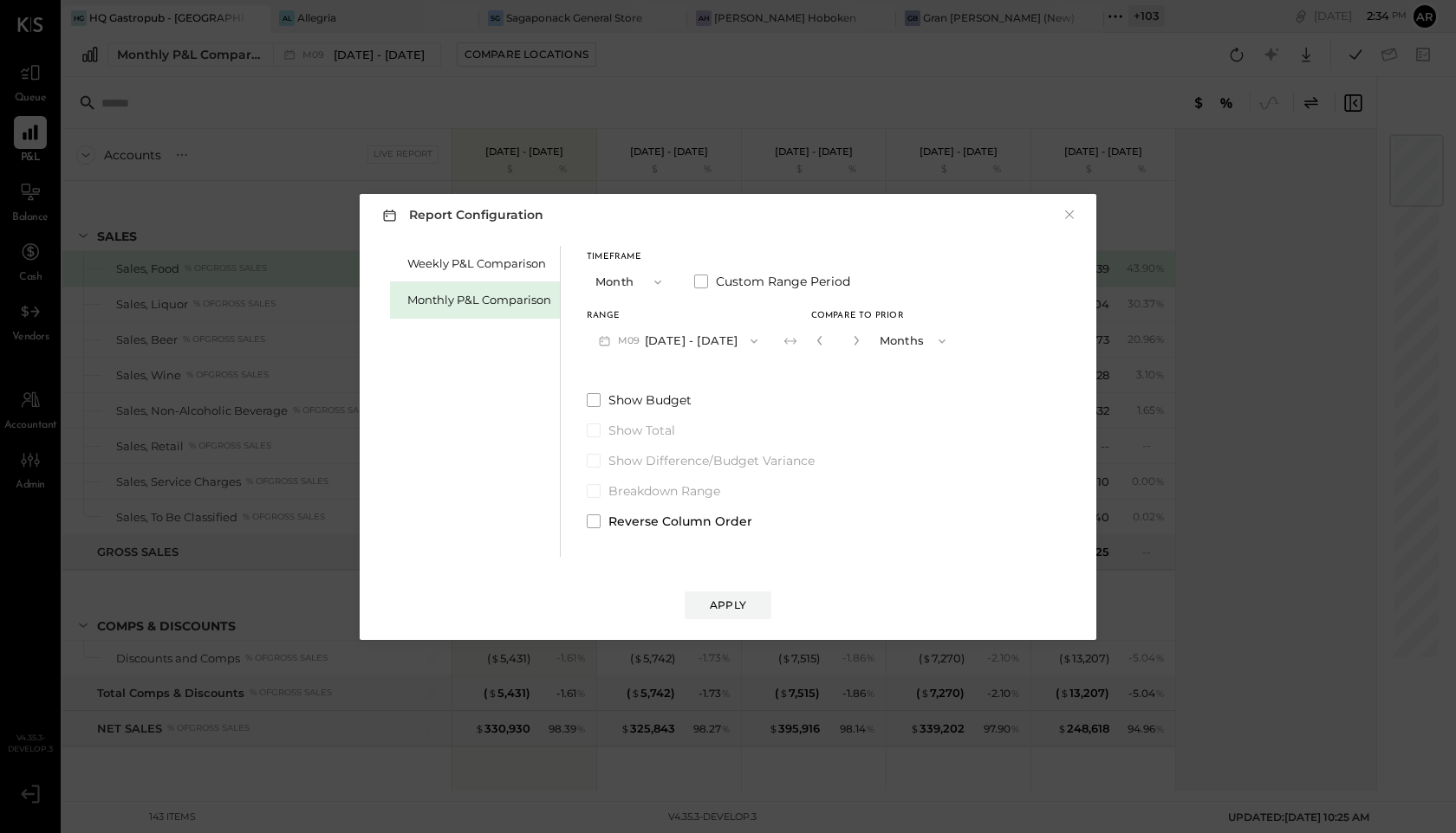
click at [330, 45] on div "Report Configuration × Weekly P&L Comparison Monthly P&L Comparison Timeframe M…" at bounding box center [728, 416] width 1456 height 833
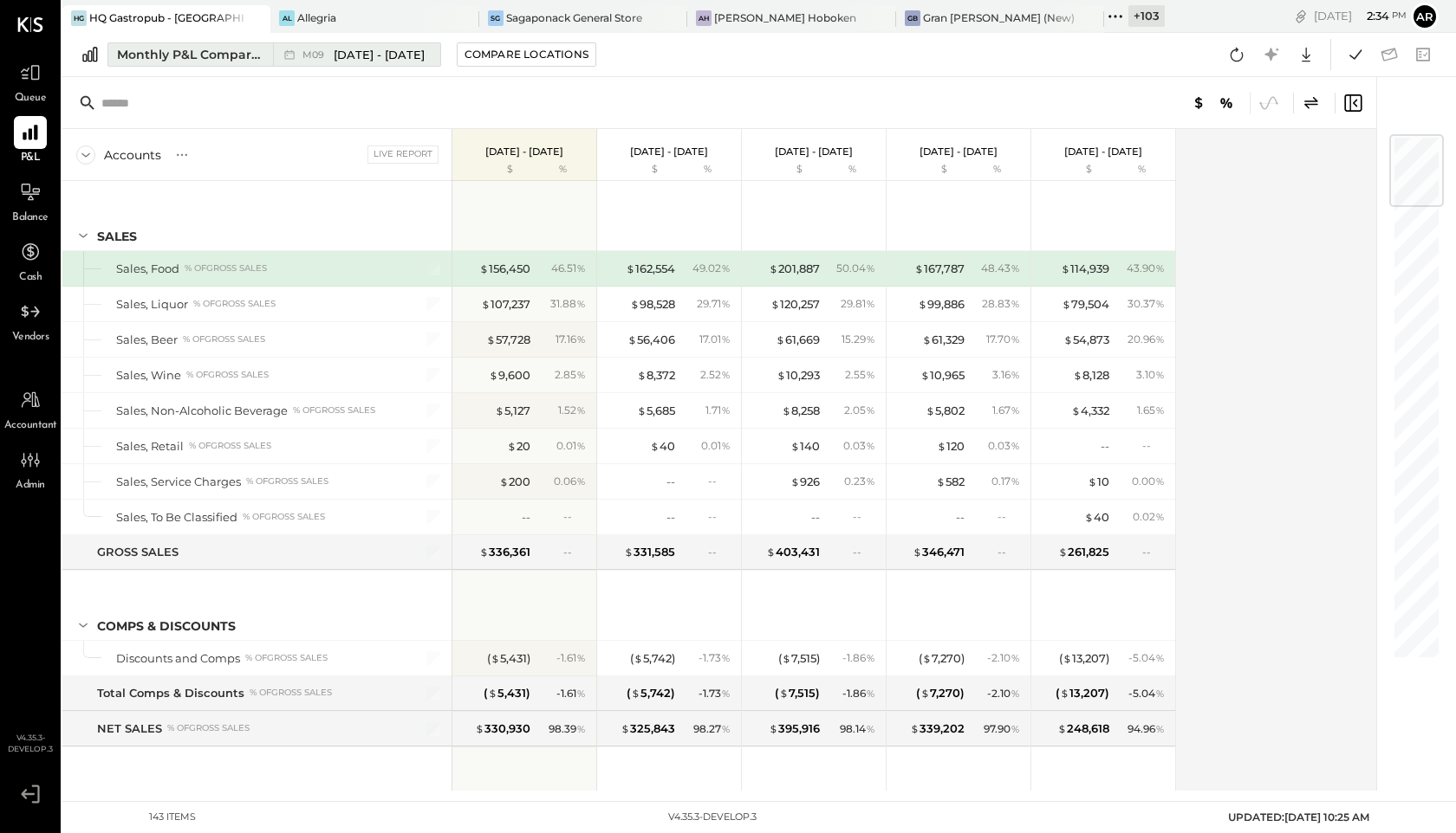
click at [388, 49] on span "[DATE] - [DATE]" at bounding box center [379, 54] width 91 height 16
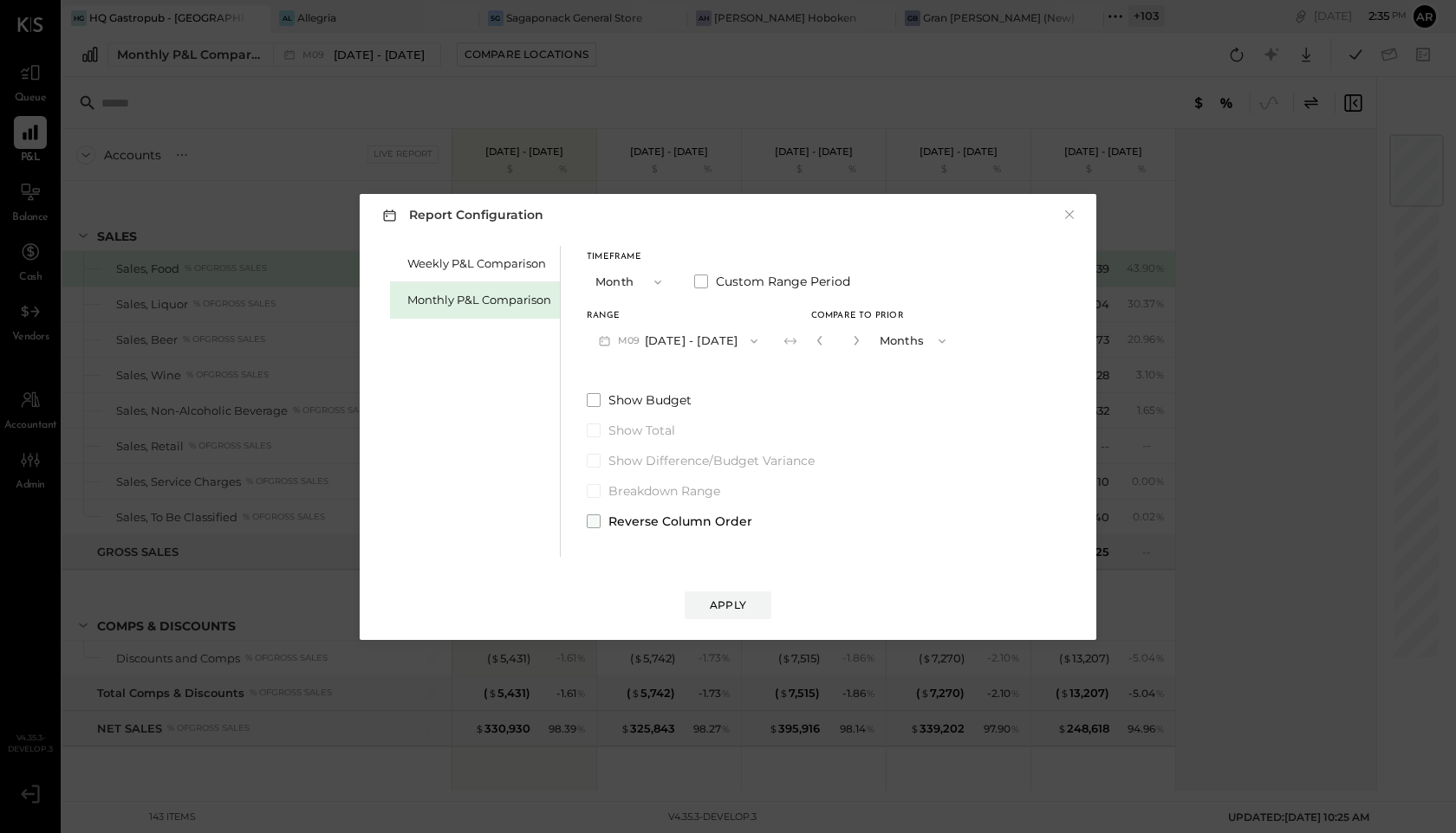
click at [591, 517] on span at bounding box center [594, 521] width 14 height 14
click at [713, 604] on div "Apply" at bounding box center [728, 605] width 37 height 14
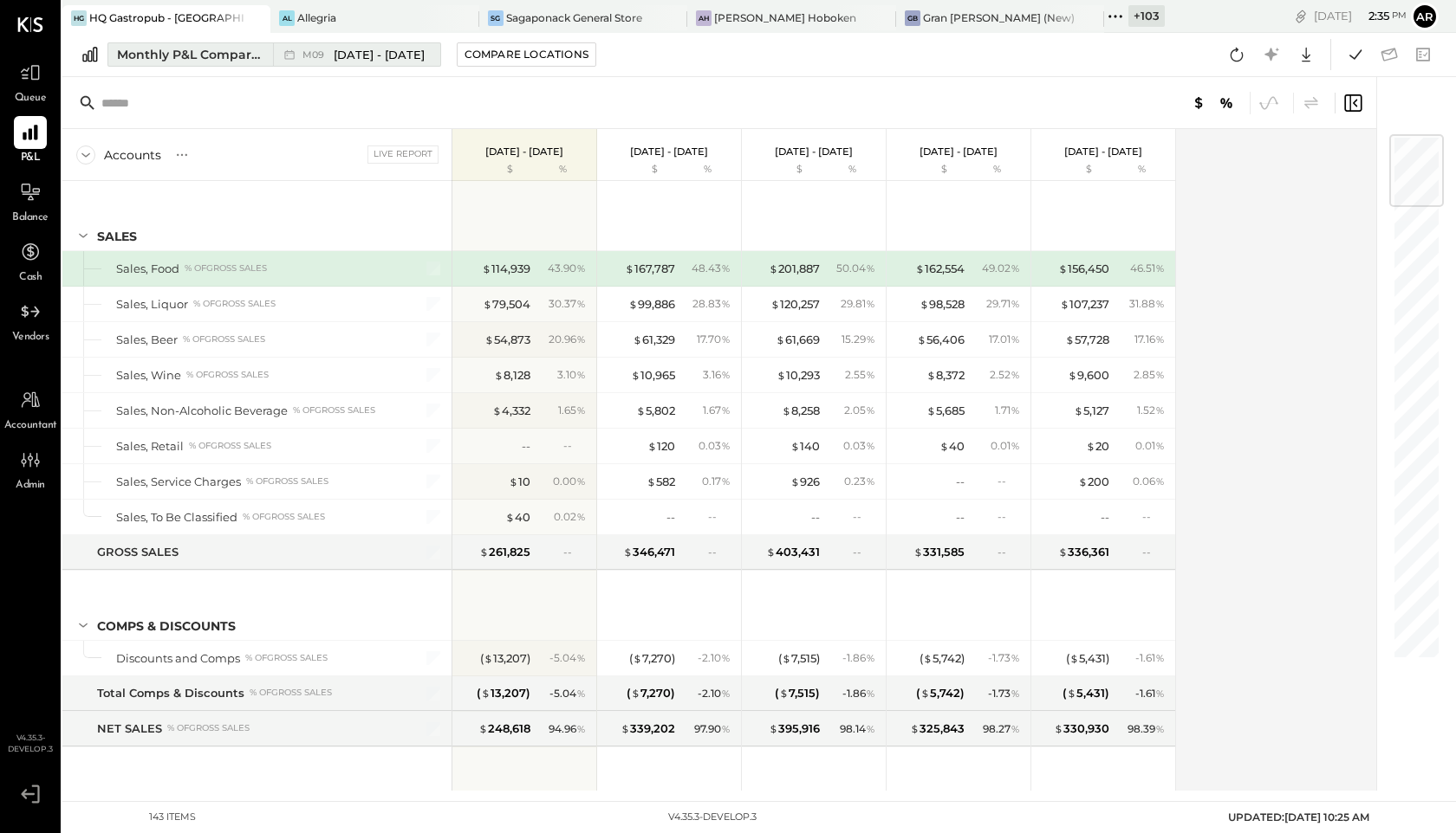
click at [390, 56] on span "[DATE] - [DATE]" at bounding box center [379, 54] width 91 height 16
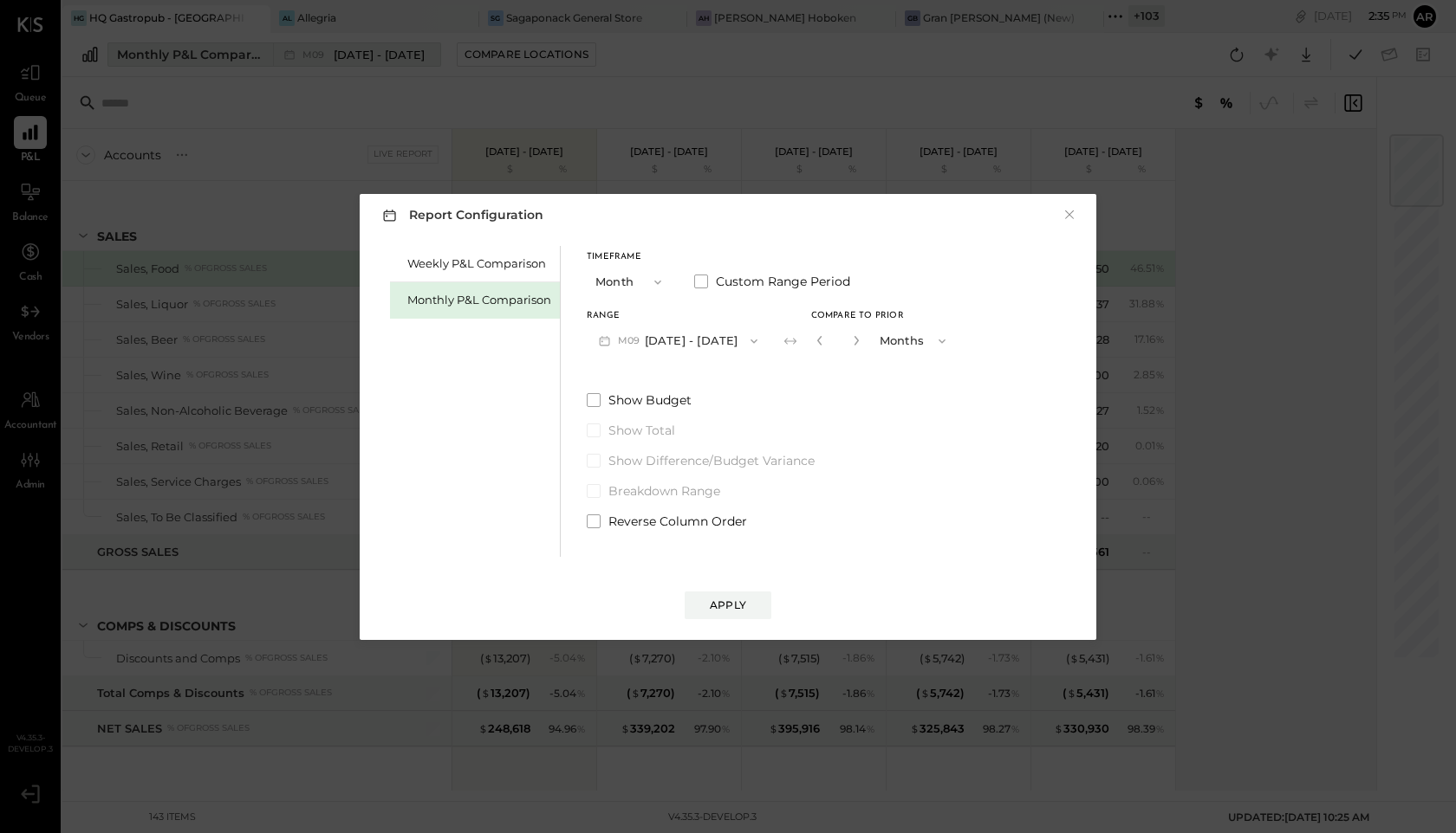
click at [390, 56] on div "Report Configuration × Weekly P&L Comparison Monthly P&L Comparison Timeframe M…" at bounding box center [728, 416] width 1456 height 833
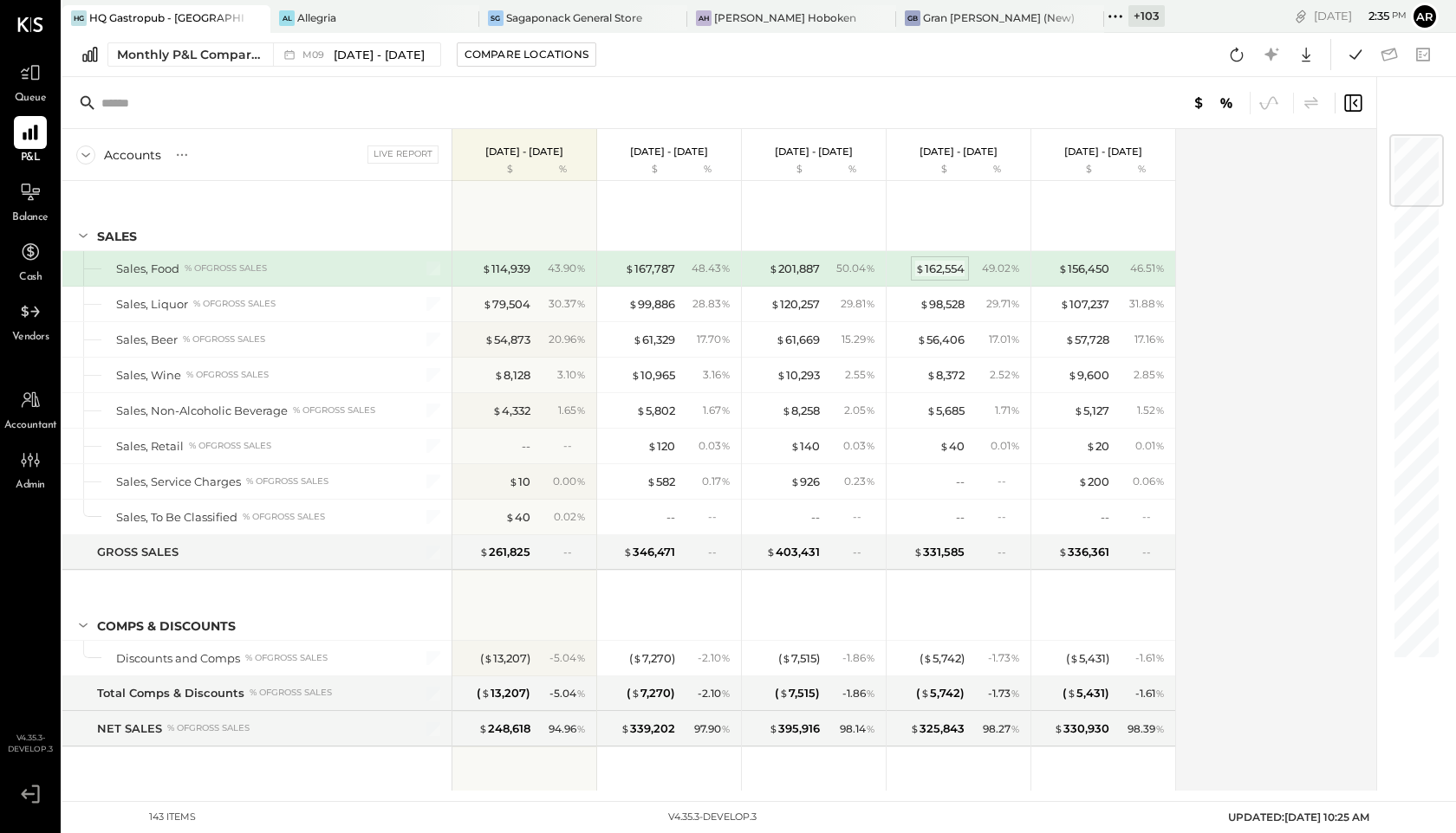
click at [930, 272] on div "$ 162,554" at bounding box center [940, 269] width 49 height 16
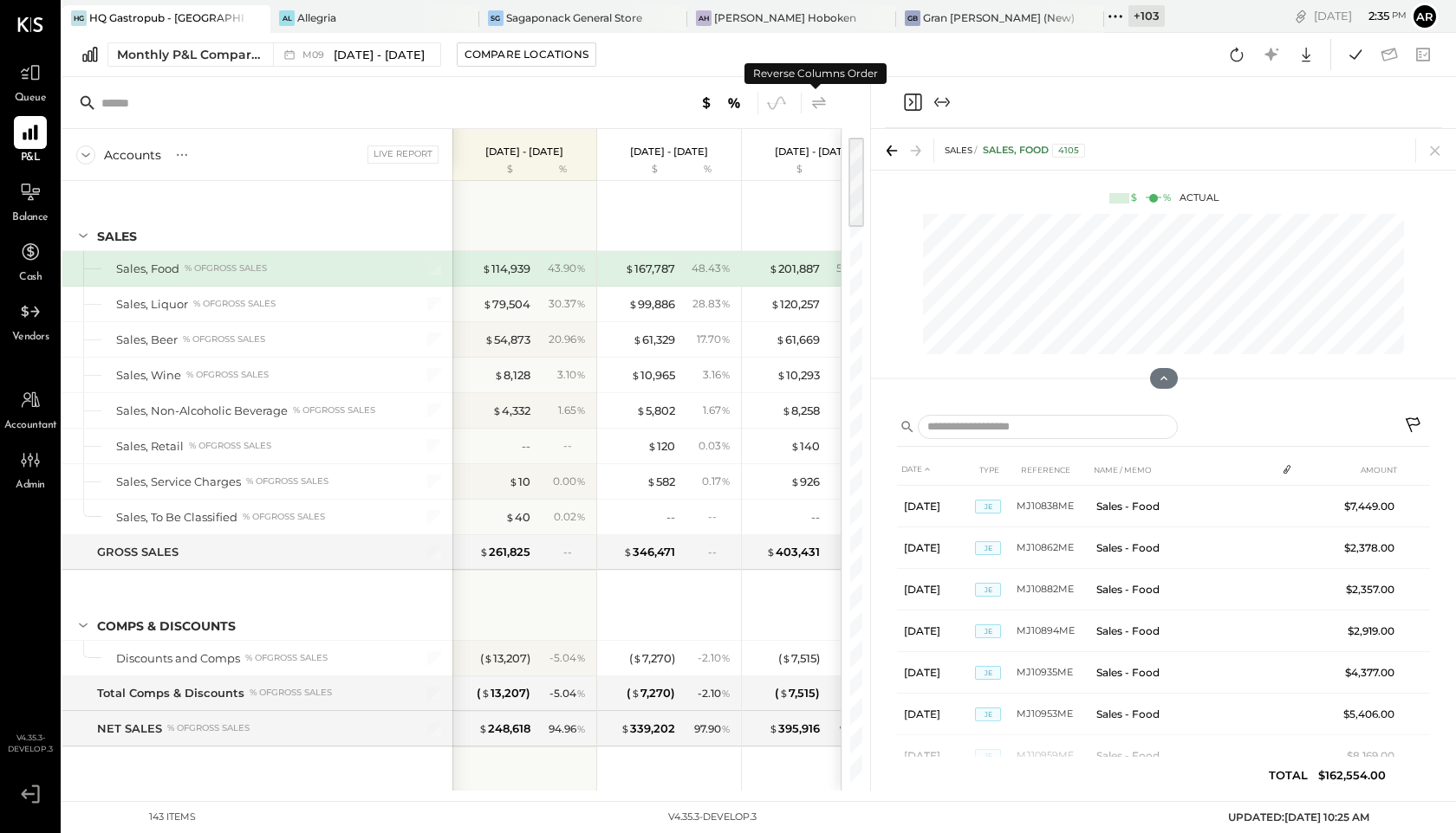
click at [816, 103] on icon at bounding box center [819, 101] width 14 height 13
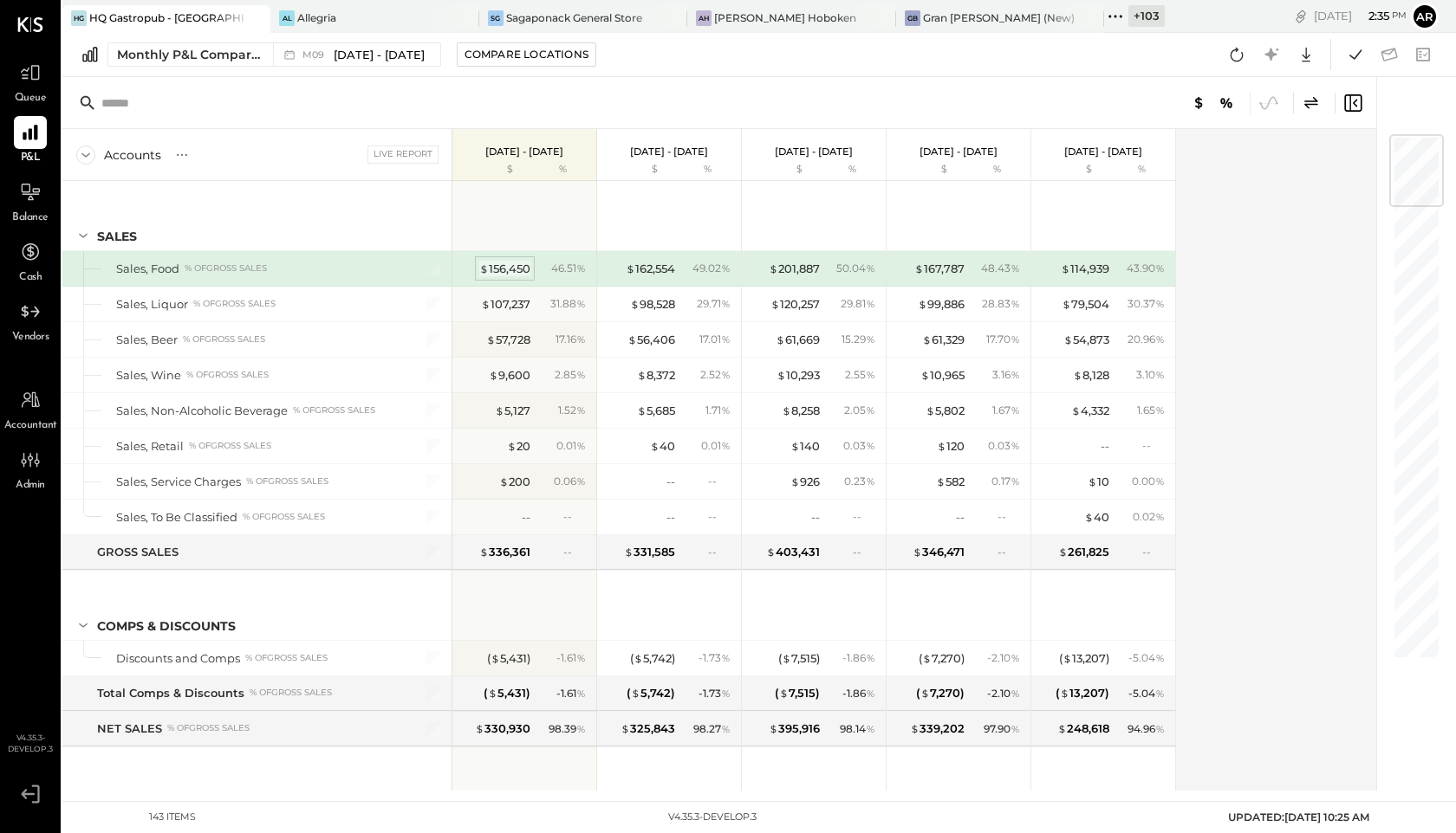
click at [511, 270] on div "$ 156,450" at bounding box center [505, 269] width 51 height 16
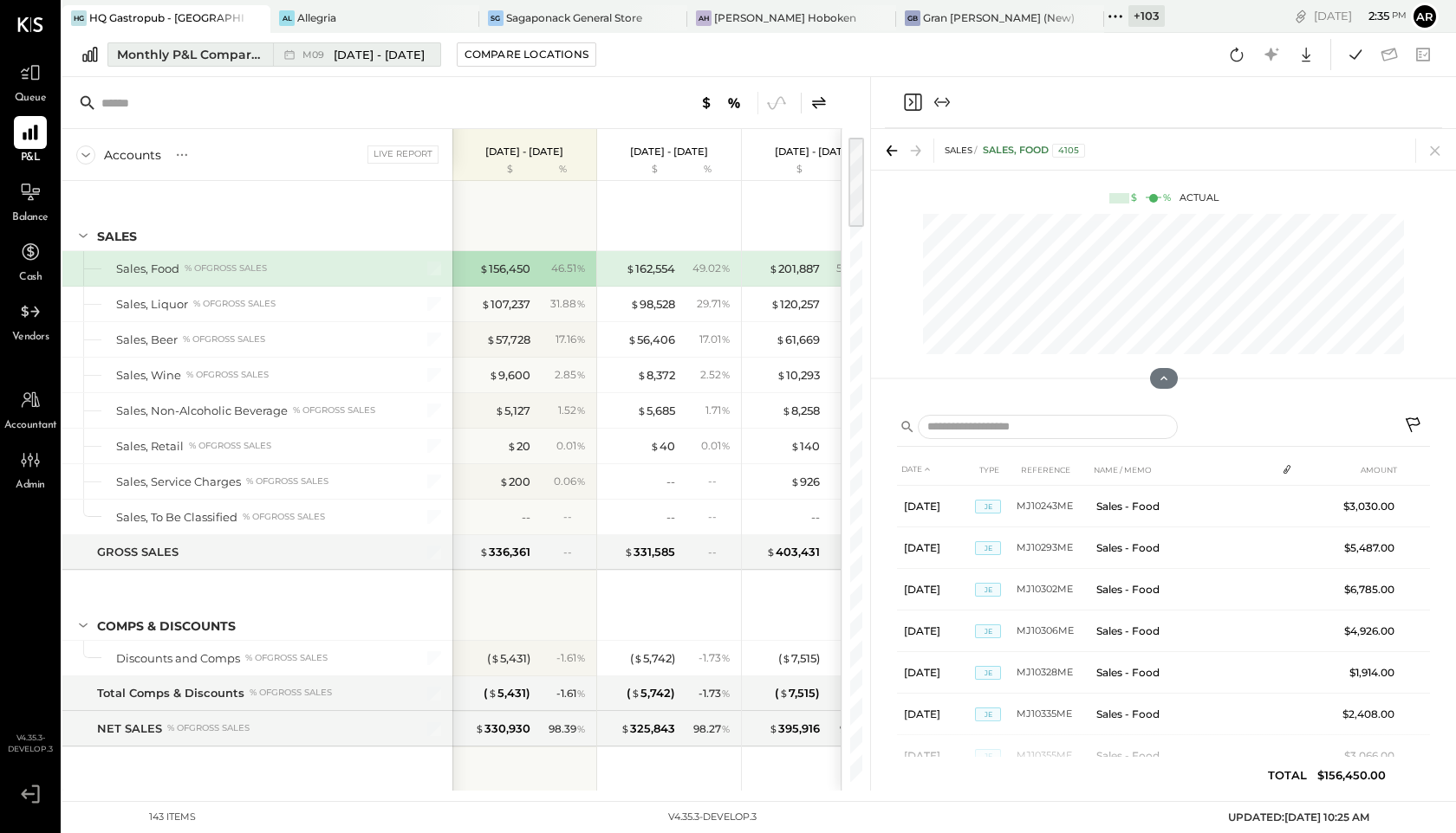
click at [335, 61] on span "[DATE] - [DATE]" at bounding box center [379, 54] width 91 height 16
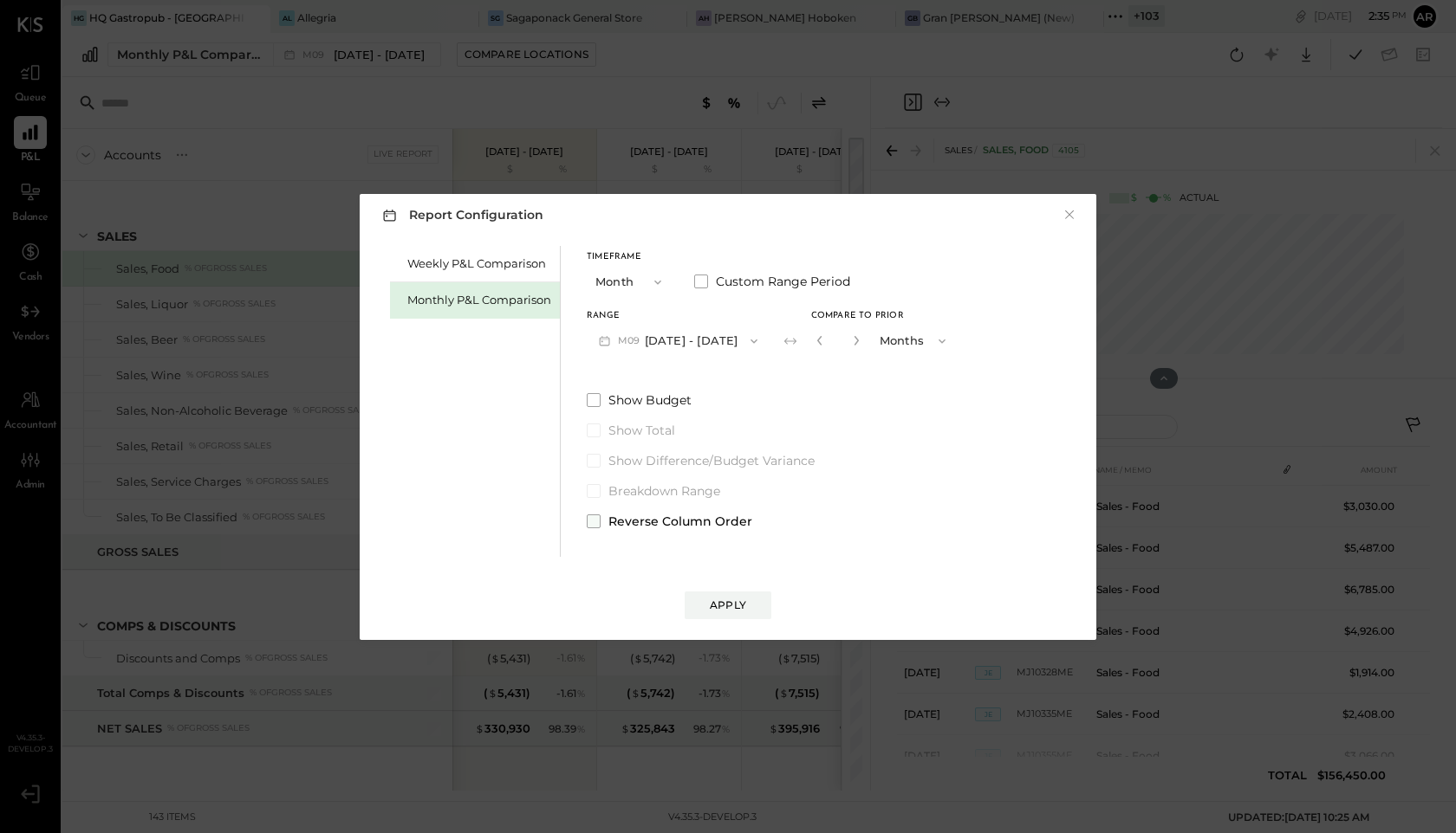
click at [597, 521] on span at bounding box center [594, 521] width 14 height 14
click at [722, 610] on div "Apply" at bounding box center [728, 605] width 37 height 14
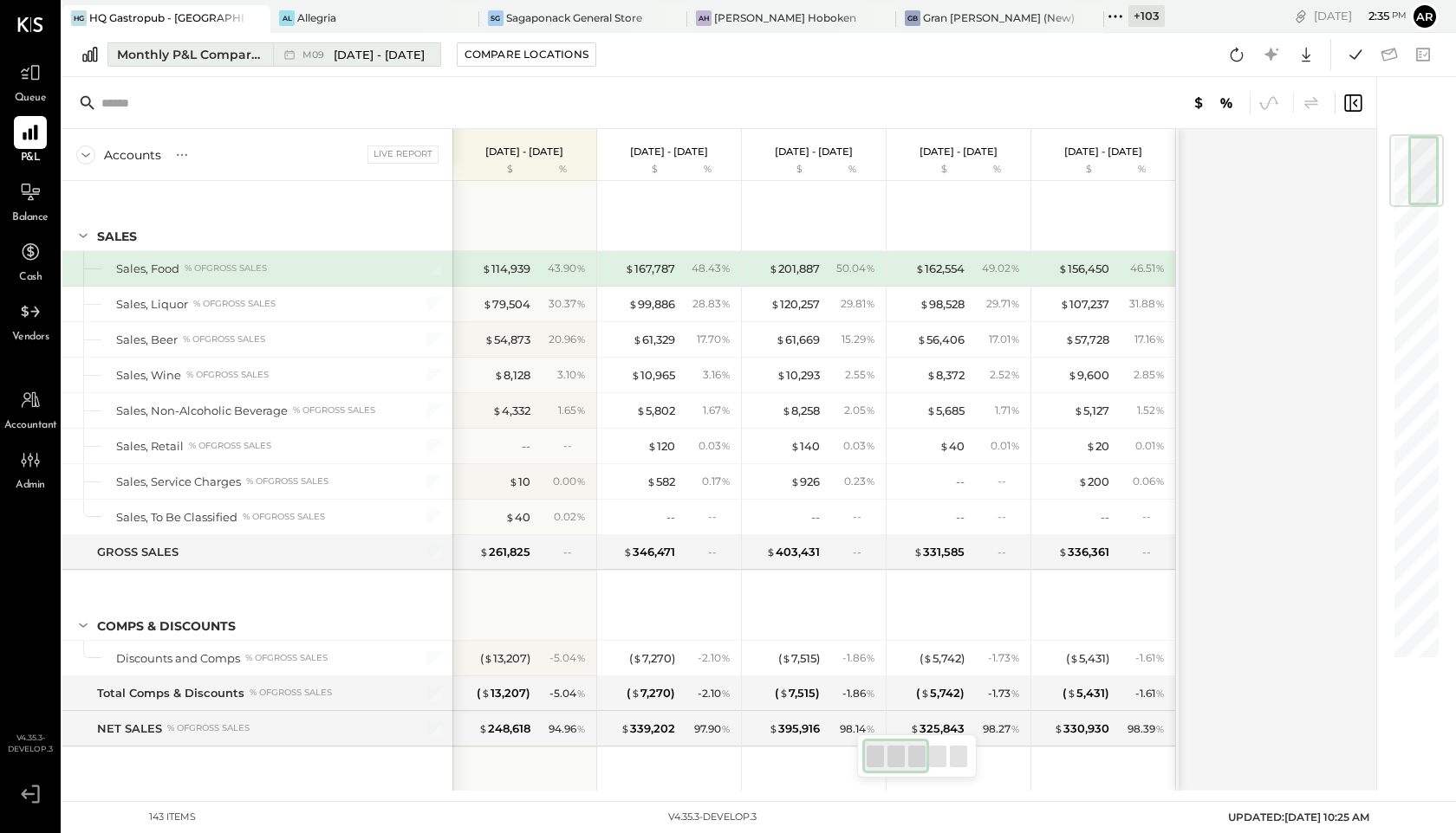
click at [408, 49] on span "[DATE] - [DATE]" at bounding box center [379, 54] width 91 height 16
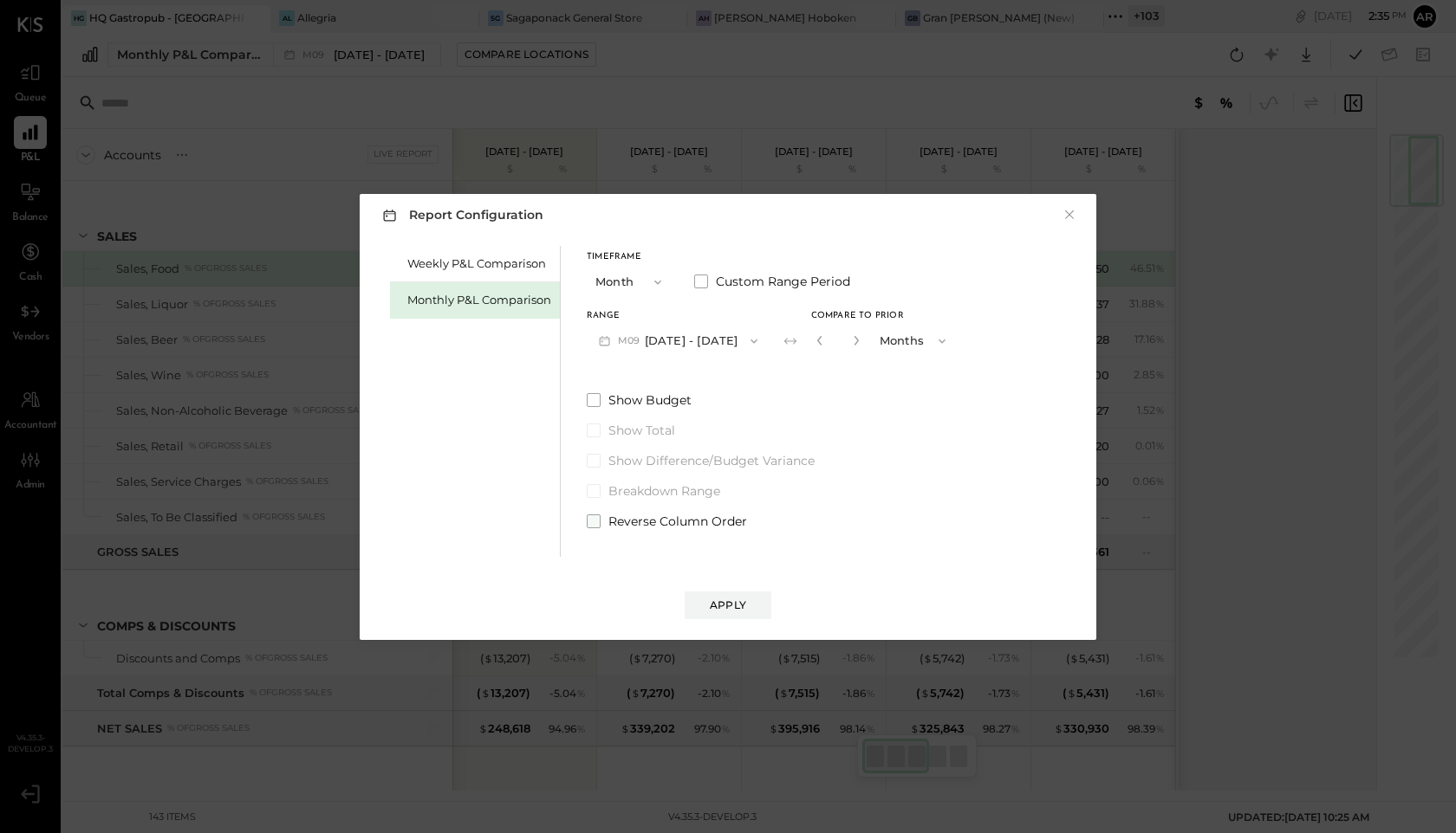
click at [599, 515] on label "Reverse Column Order" at bounding box center [772, 522] width 371 height 17
click at [730, 609] on div "Apply" at bounding box center [728, 605] width 37 height 14
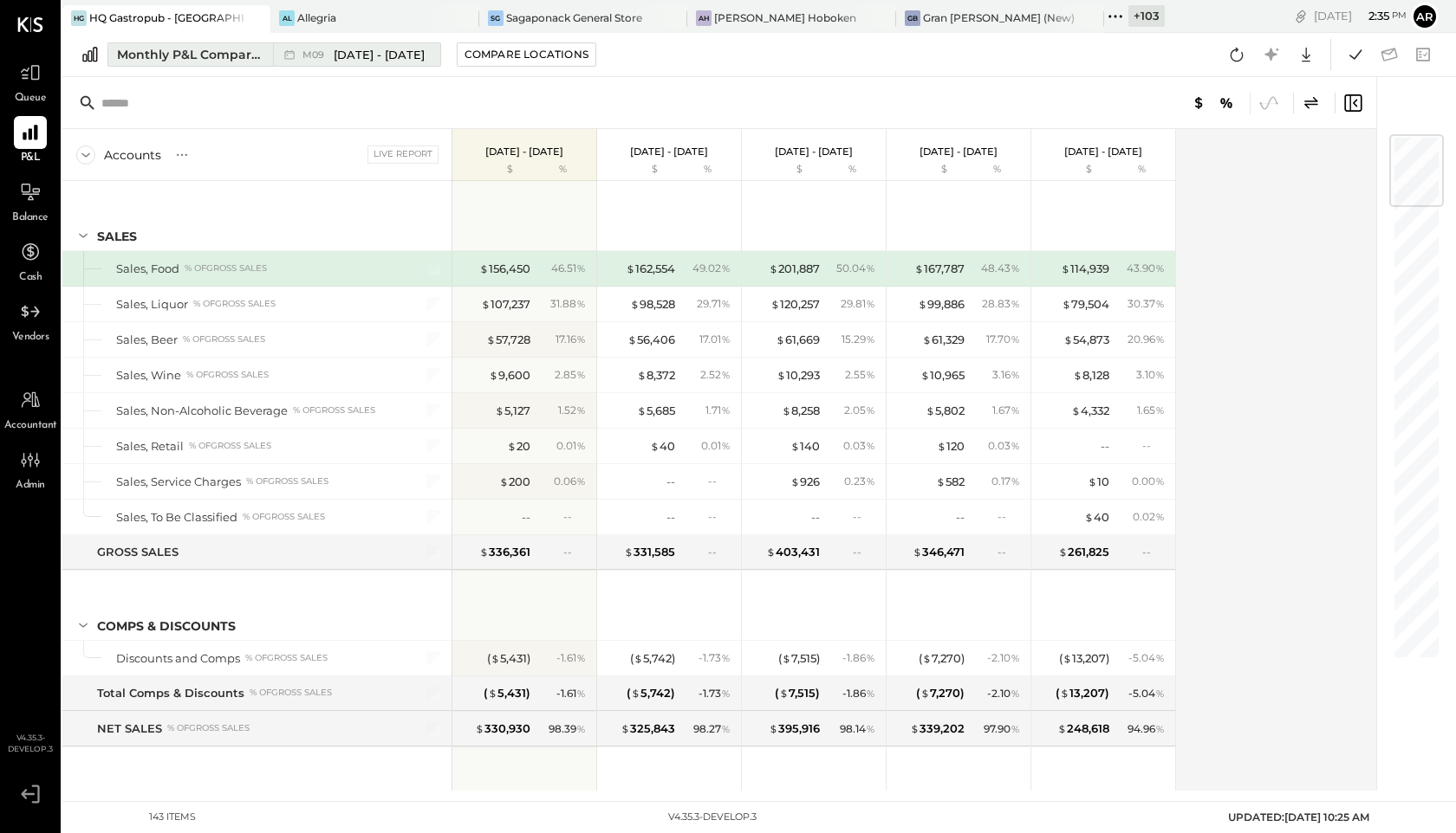
click at [335, 59] on span "[DATE] - [DATE]" at bounding box center [379, 54] width 91 height 16
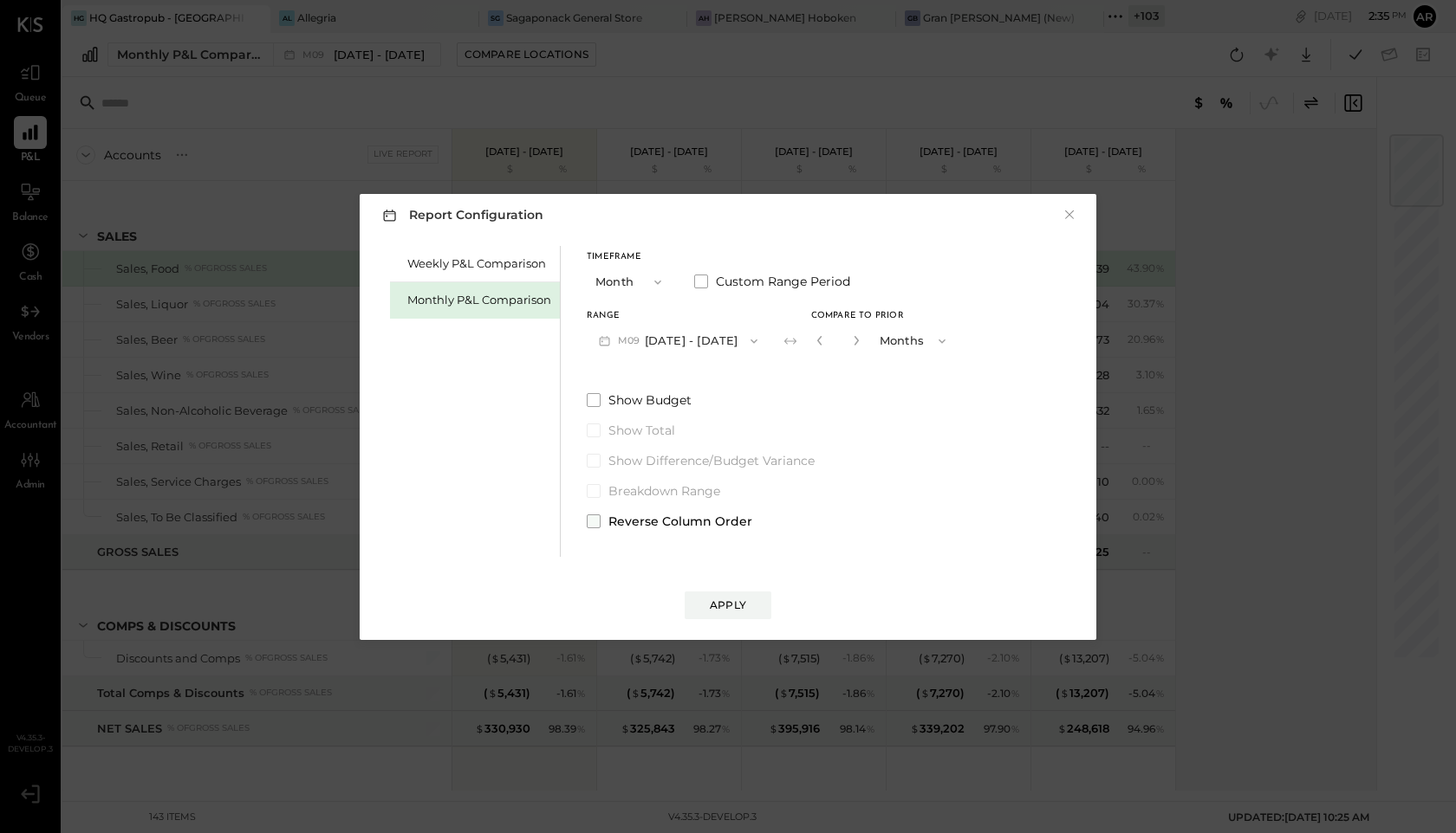
click at [588, 515] on span at bounding box center [594, 521] width 14 height 14
click at [755, 602] on button "Apply" at bounding box center [728, 605] width 87 height 28
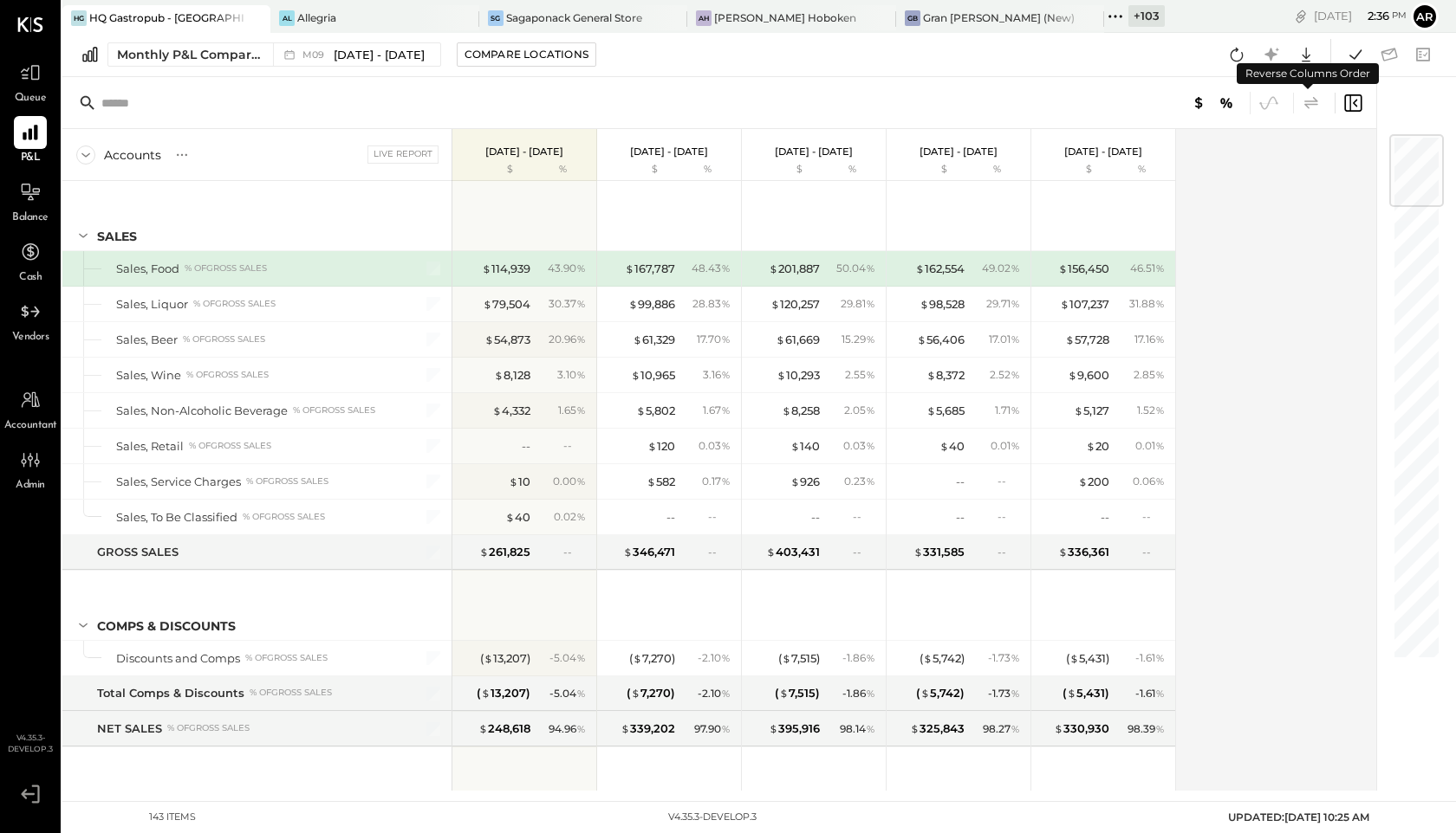
click at [1309, 101] on icon at bounding box center [1311, 101] width 14 height 13
click at [22, 81] on icon at bounding box center [30, 72] width 22 height 22
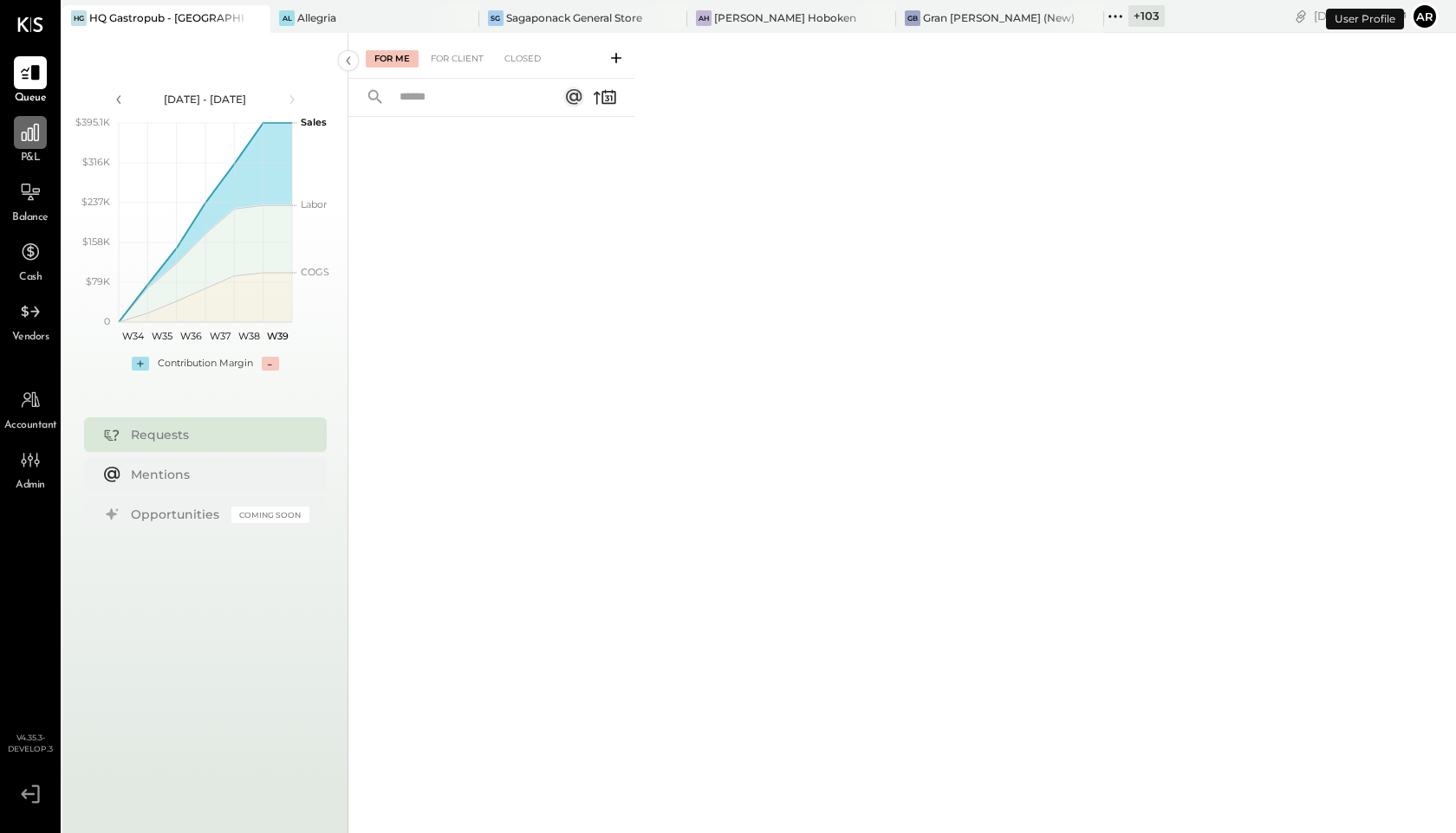
click at [38, 126] on icon at bounding box center [30, 132] width 17 height 17
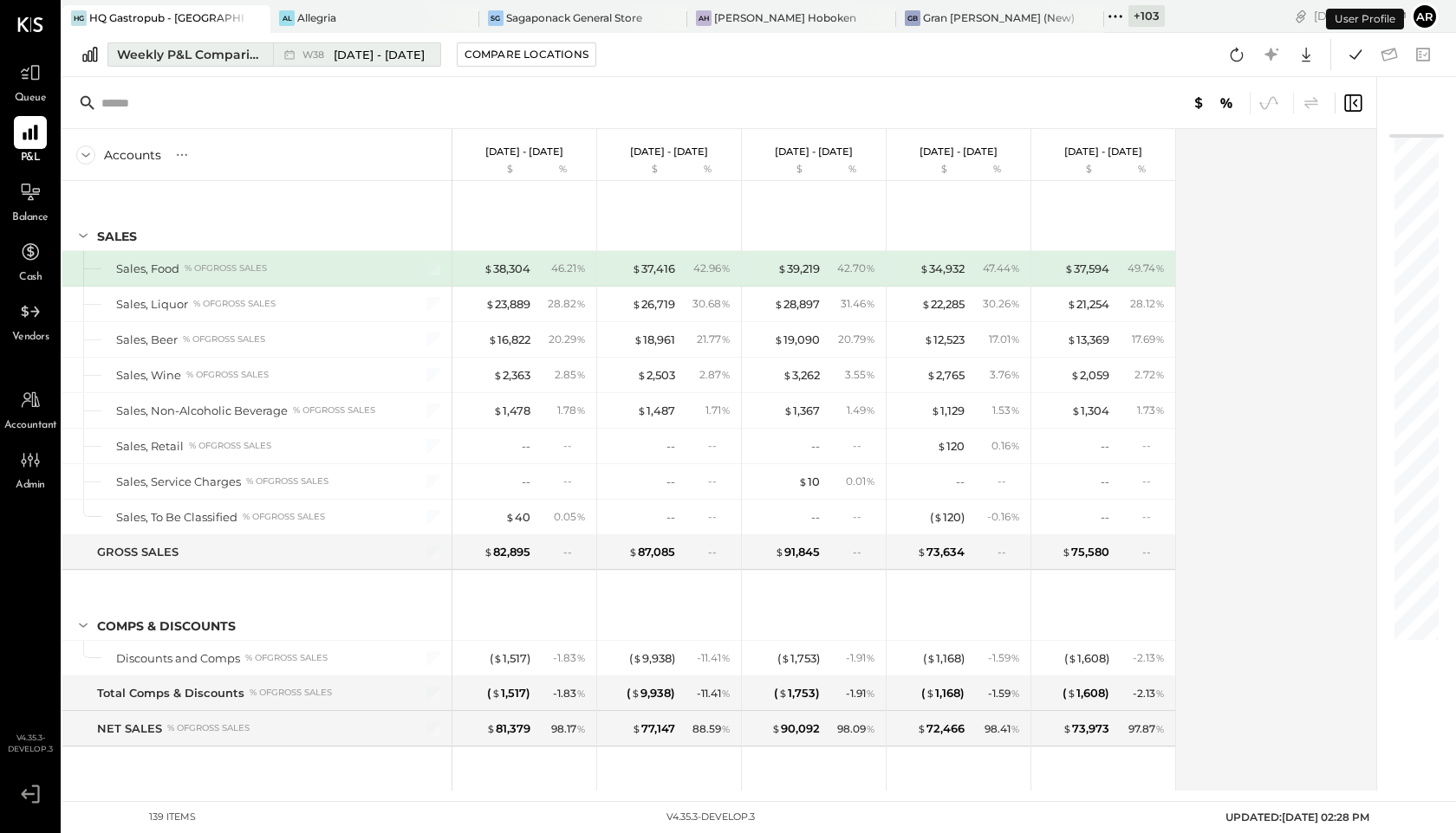
click at [367, 51] on span "[DATE] - [DATE]" at bounding box center [379, 54] width 91 height 16
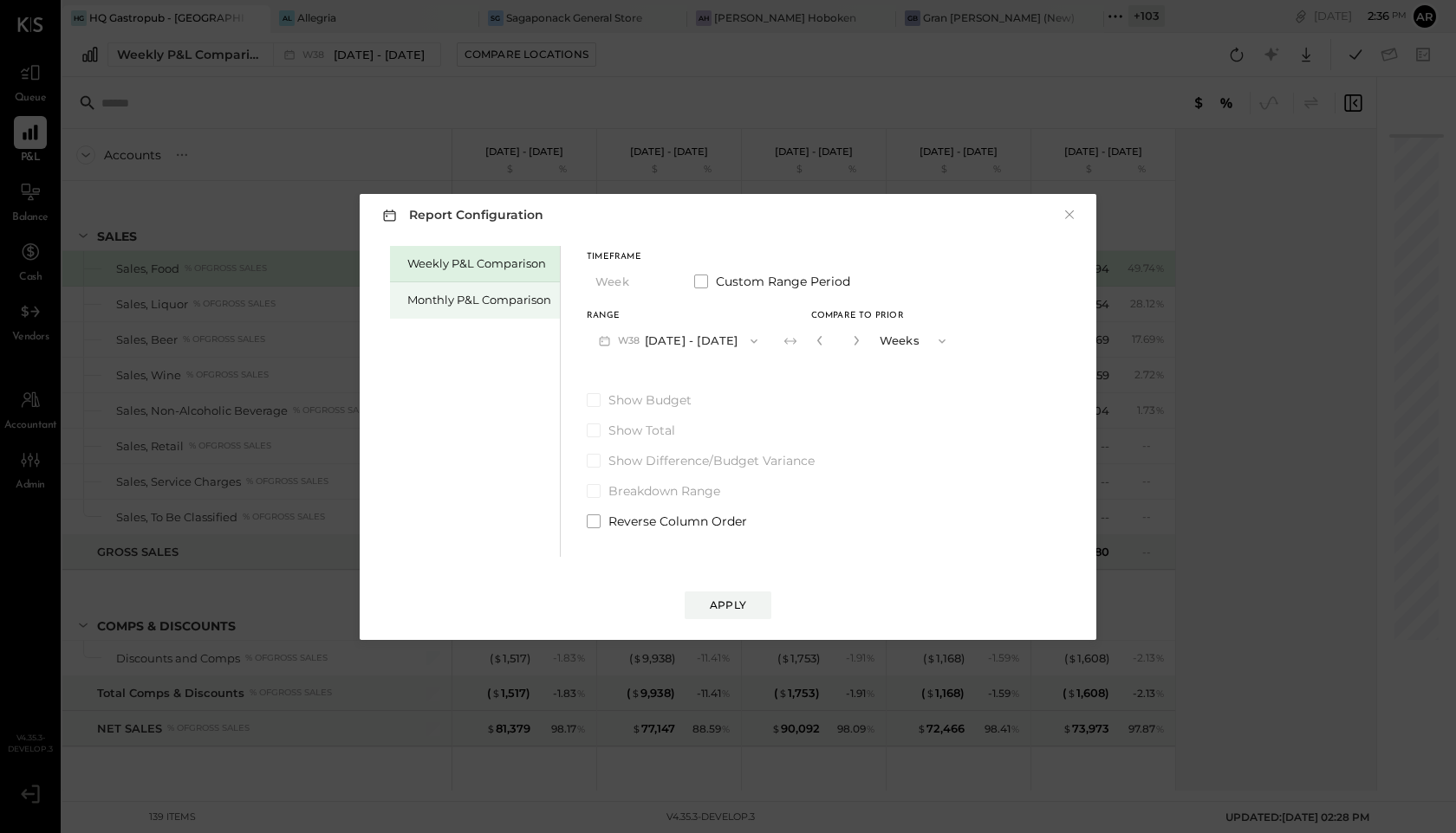
click at [474, 297] on div "Monthly P&L Comparison" at bounding box center [479, 300] width 144 height 16
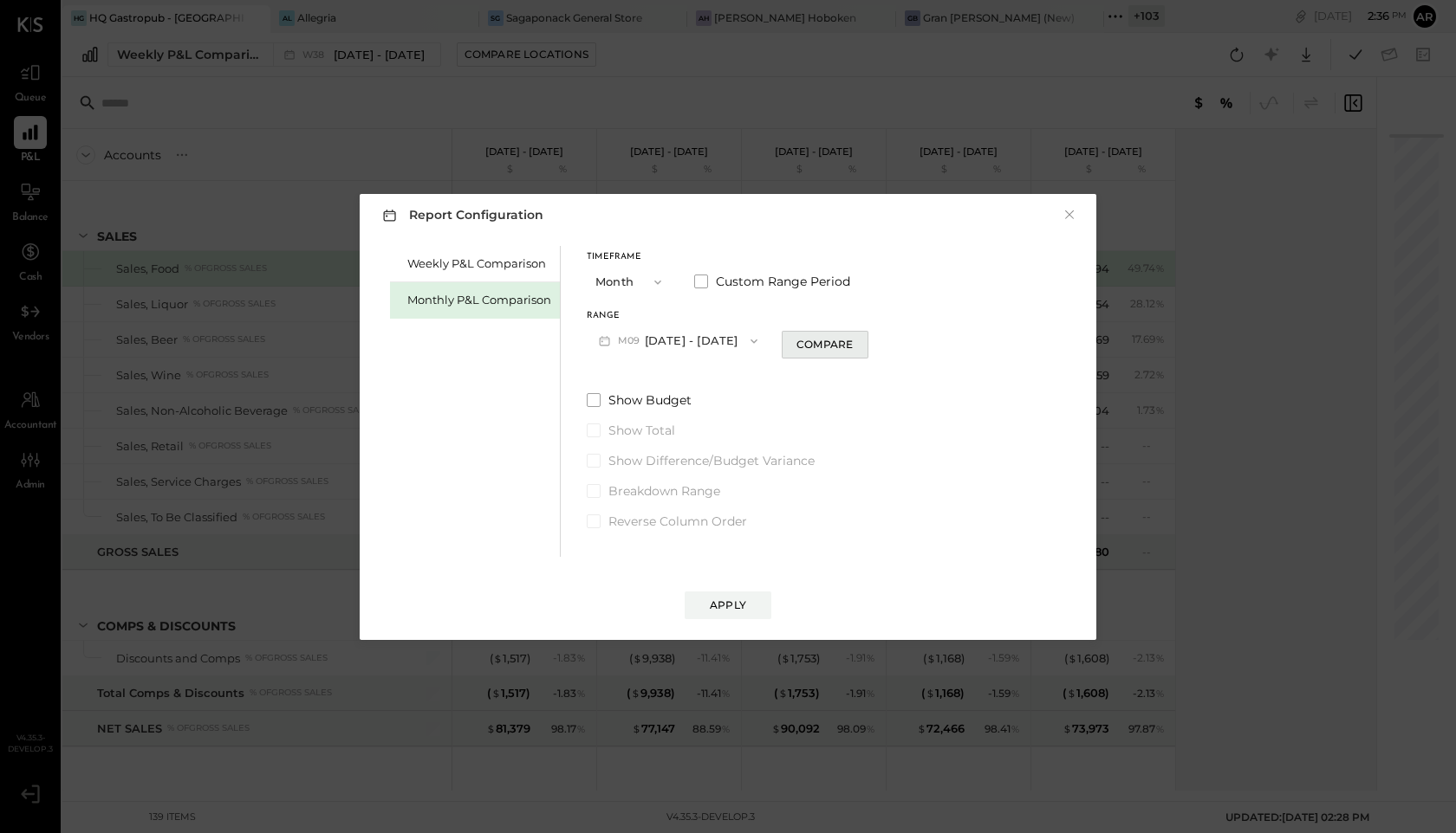
click at [825, 339] on div "Compare" at bounding box center [825, 344] width 56 height 14
click at [854, 345] on icon "button" at bounding box center [856, 340] width 11 height 11
click at [851, 345] on icon "button" at bounding box center [856, 340] width 11 height 11
type input "*"
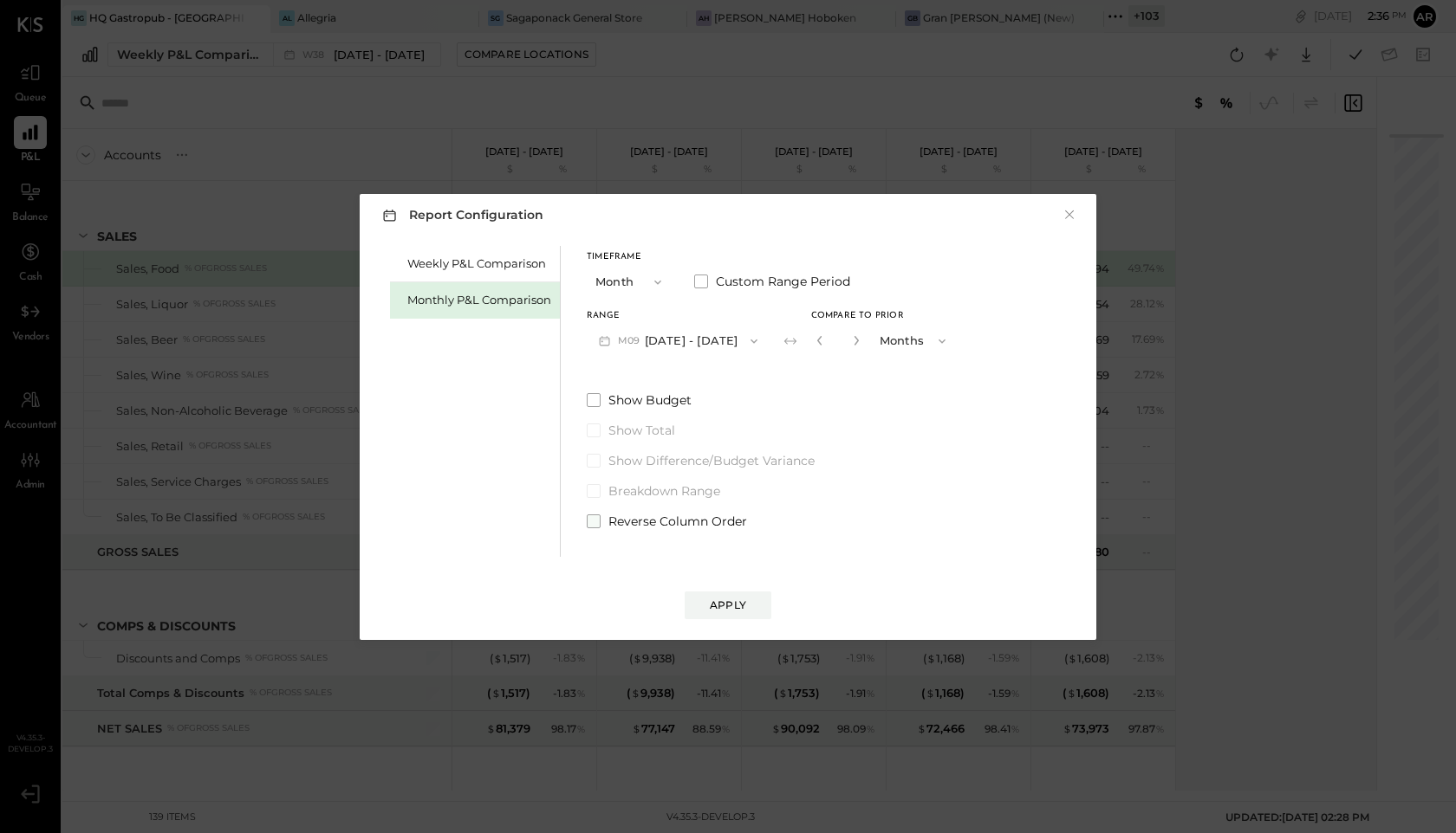
click at [598, 522] on span at bounding box center [594, 521] width 14 height 14
click at [722, 598] on div "Apply" at bounding box center [728, 605] width 37 height 14
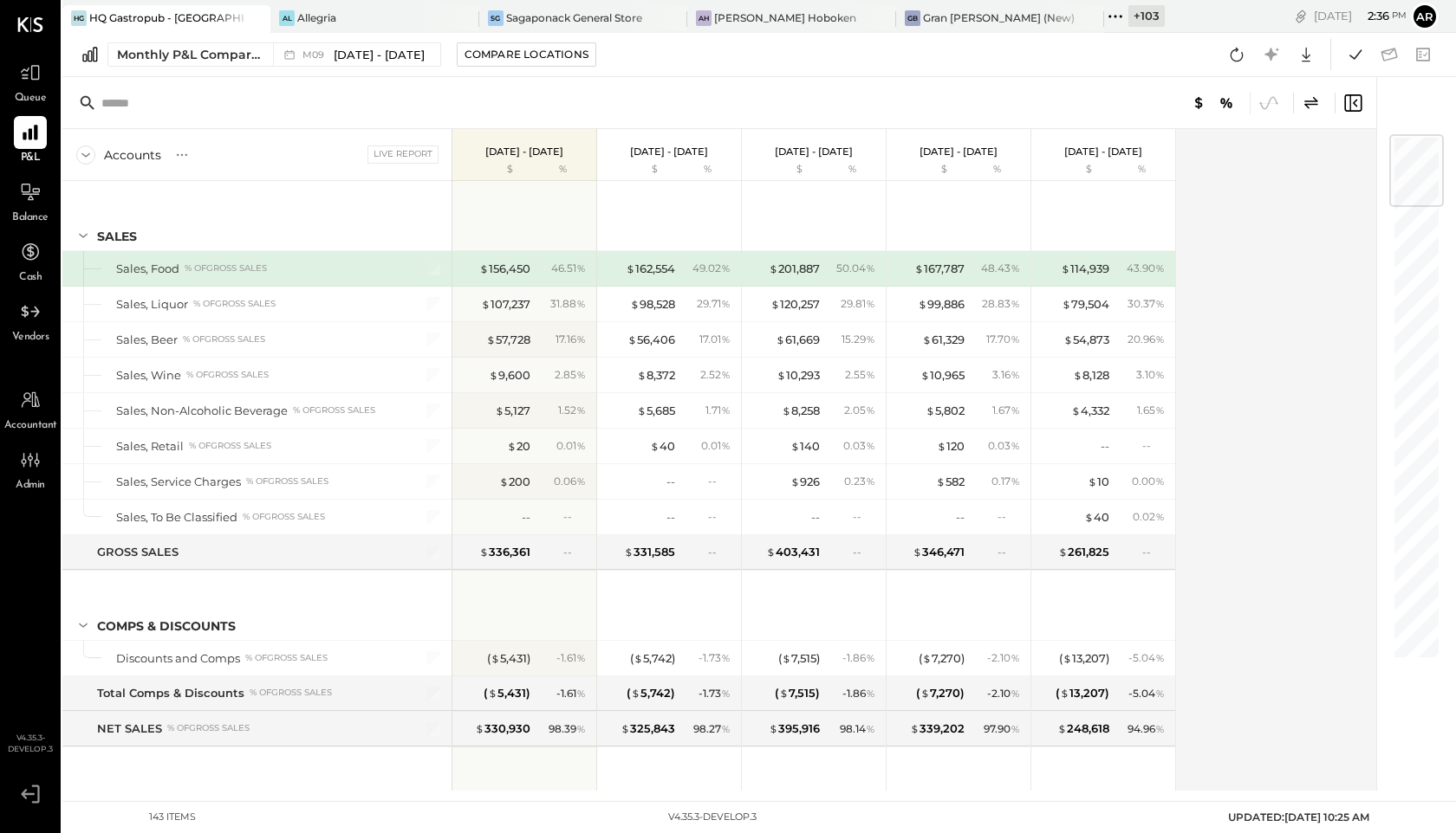
click at [1305, 104] on icon at bounding box center [1311, 101] width 14 height 13
